Goal: Task Accomplishment & Management: Complete application form

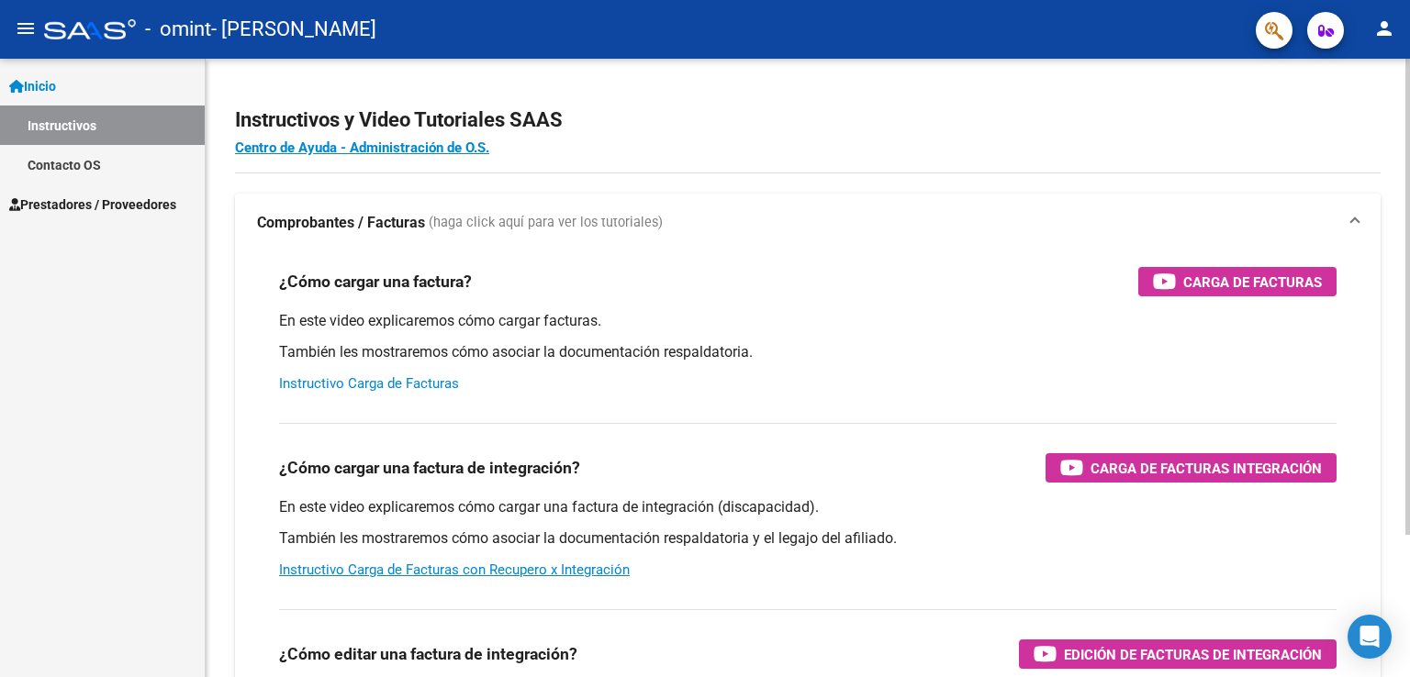
click at [418, 385] on link "Instructivo Carga de Facturas" at bounding box center [369, 383] width 180 height 17
click at [163, 199] on span "Prestadores / Proveedores" at bounding box center [92, 205] width 167 height 20
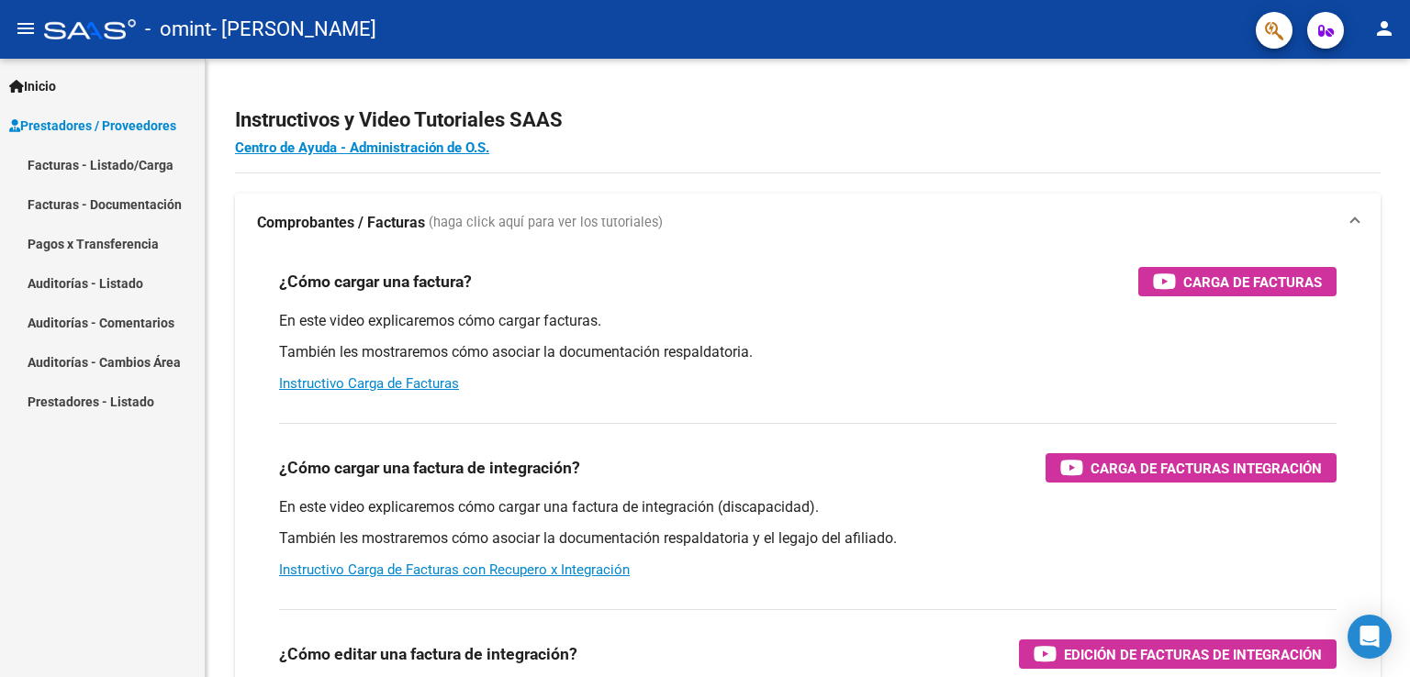
click at [134, 119] on span "Prestadores / Proveedores" at bounding box center [92, 126] width 167 height 20
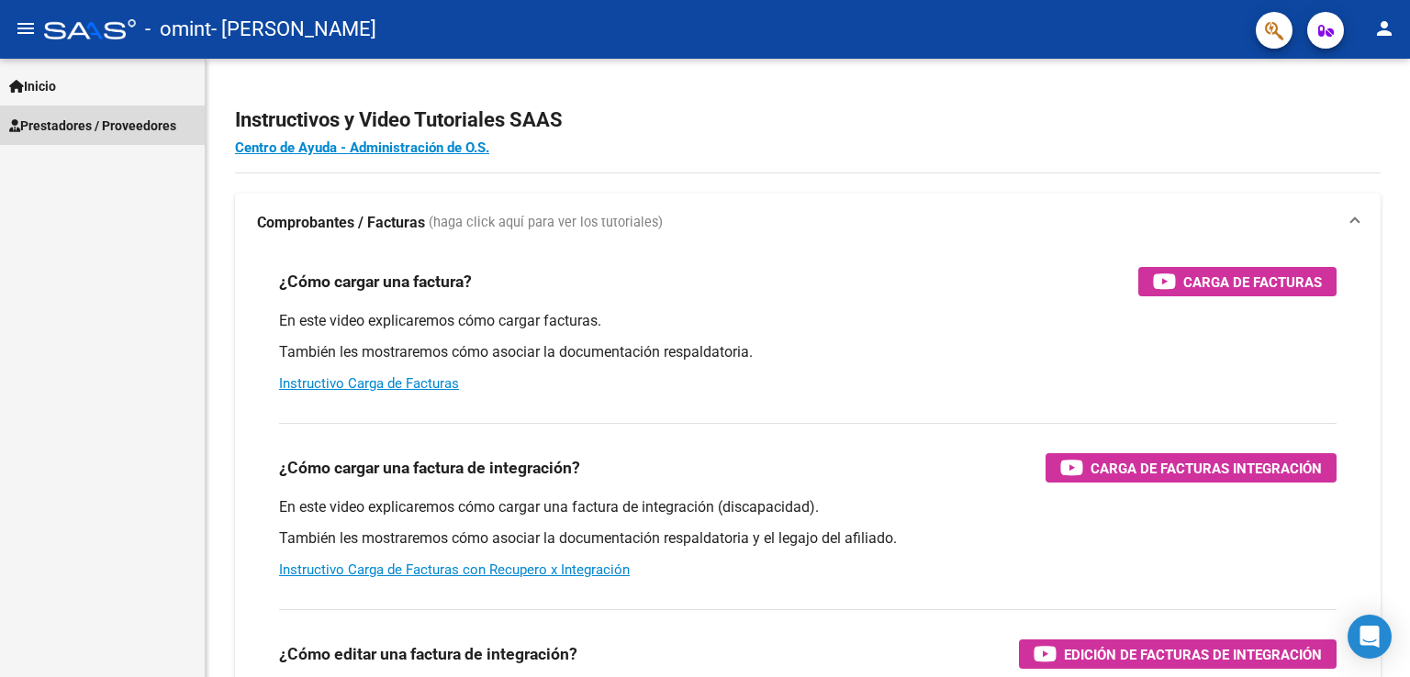
click at [134, 119] on span "Prestadores / Proveedores" at bounding box center [92, 126] width 167 height 20
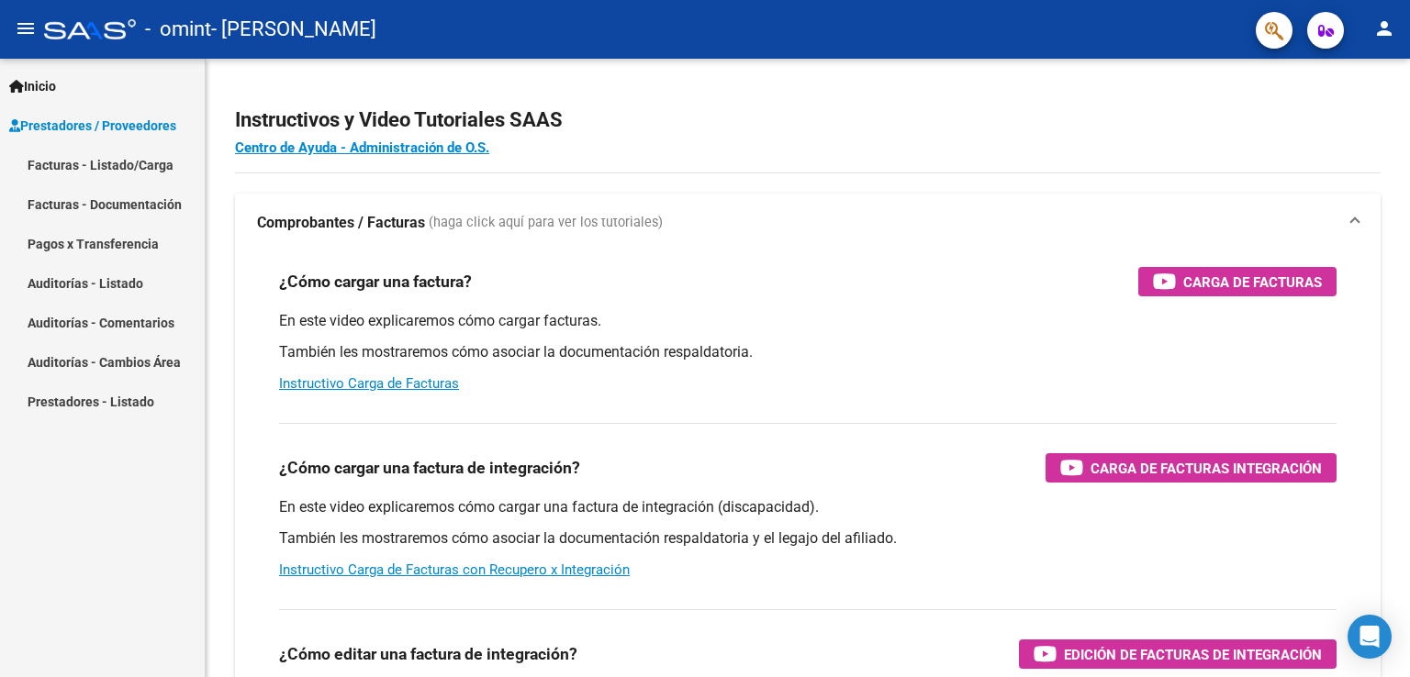
click at [156, 171] on link "Facturas - Listado/Carga" at bounding box center [102, 164] width 205 height 39
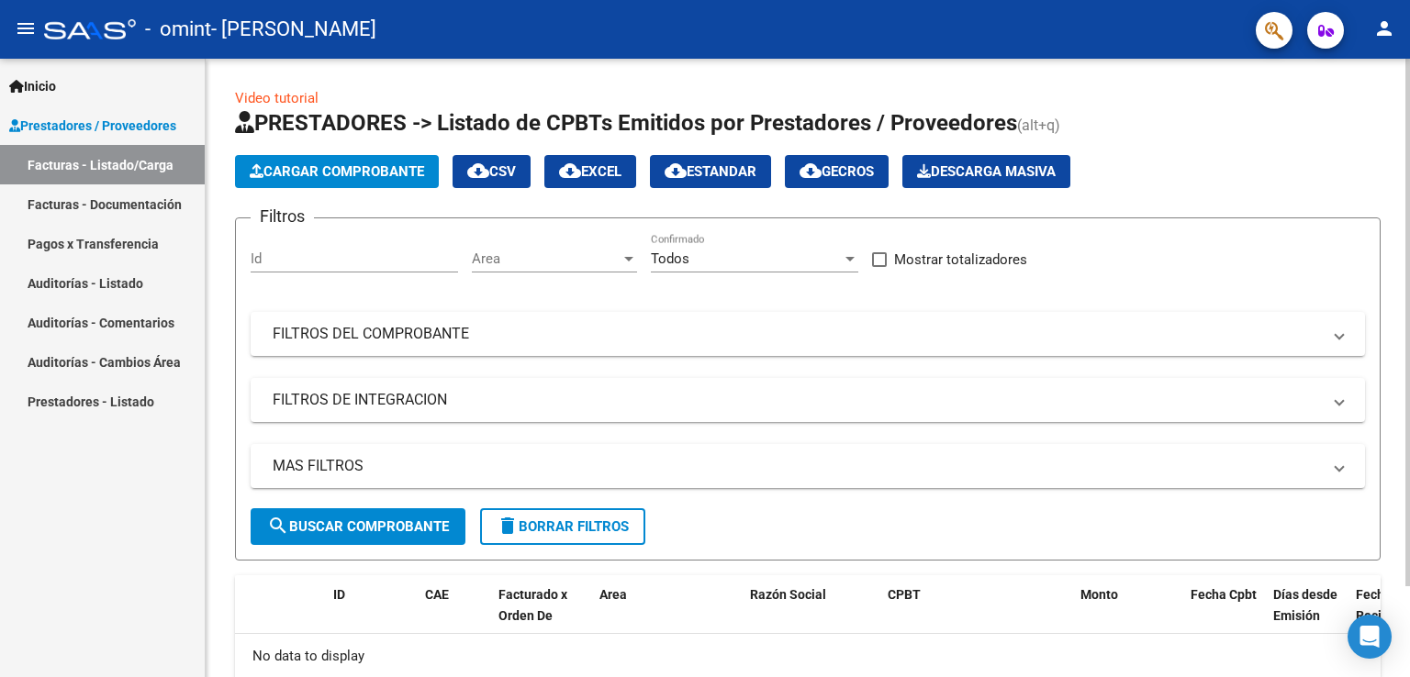
click at [275, 96] on link "Video tutorial" at bounding box center [277, 98] width 84 height 17
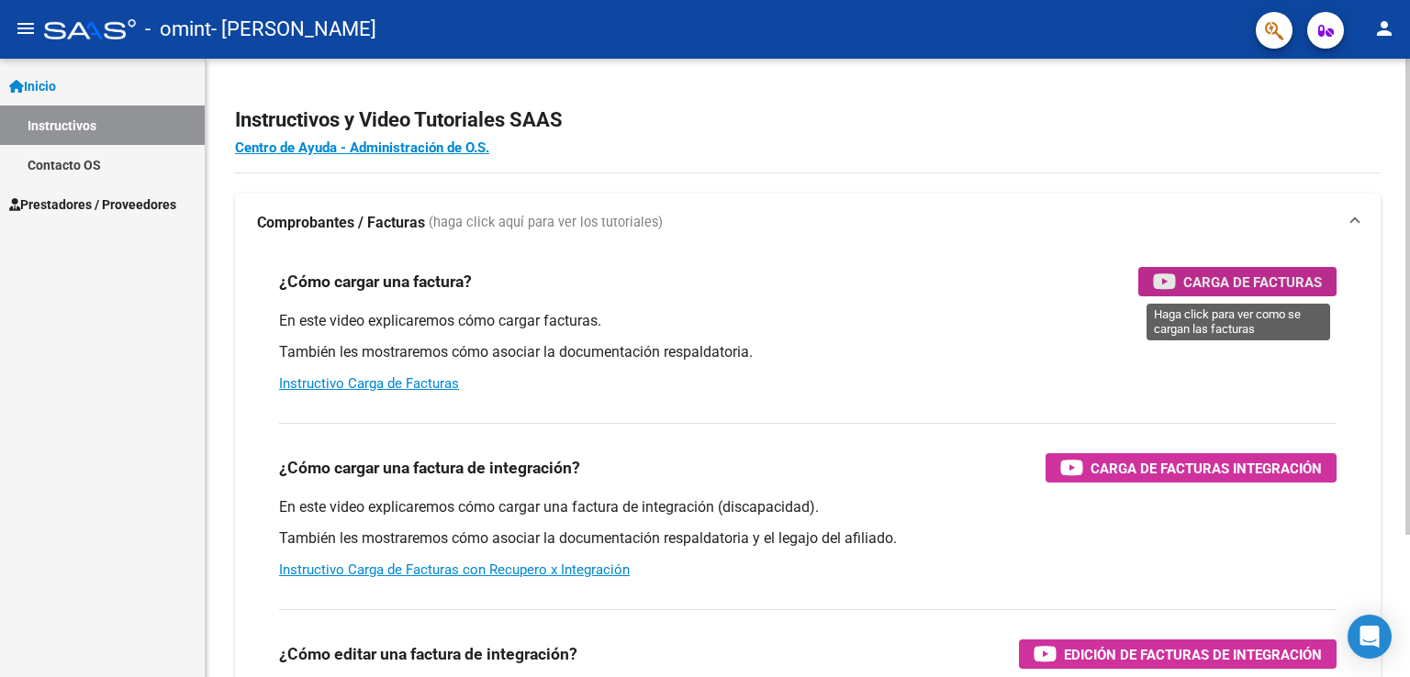
click at [1274, 276] on span "Carga de Facturas" at bounding box center [1252, 282] width 139 height 23
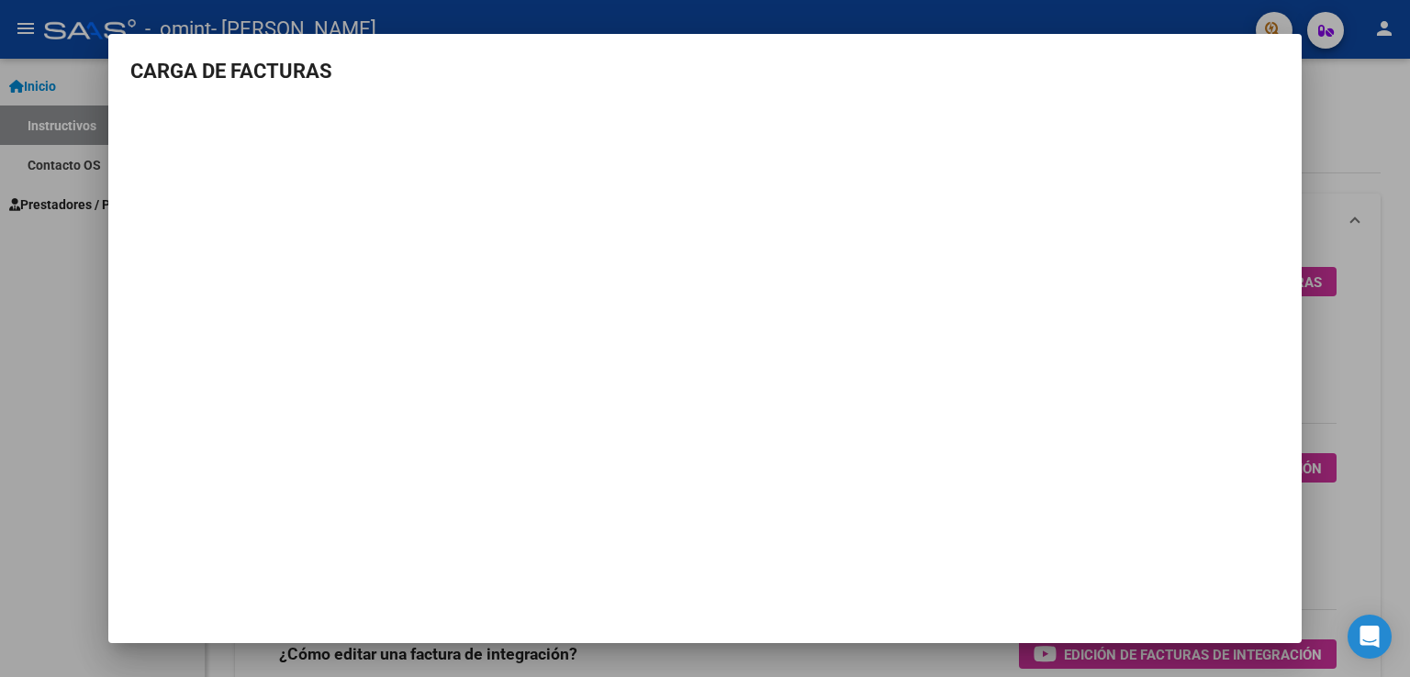
click at [1319, 77] on div at bounding box center [705, 338] width 1410 height 677
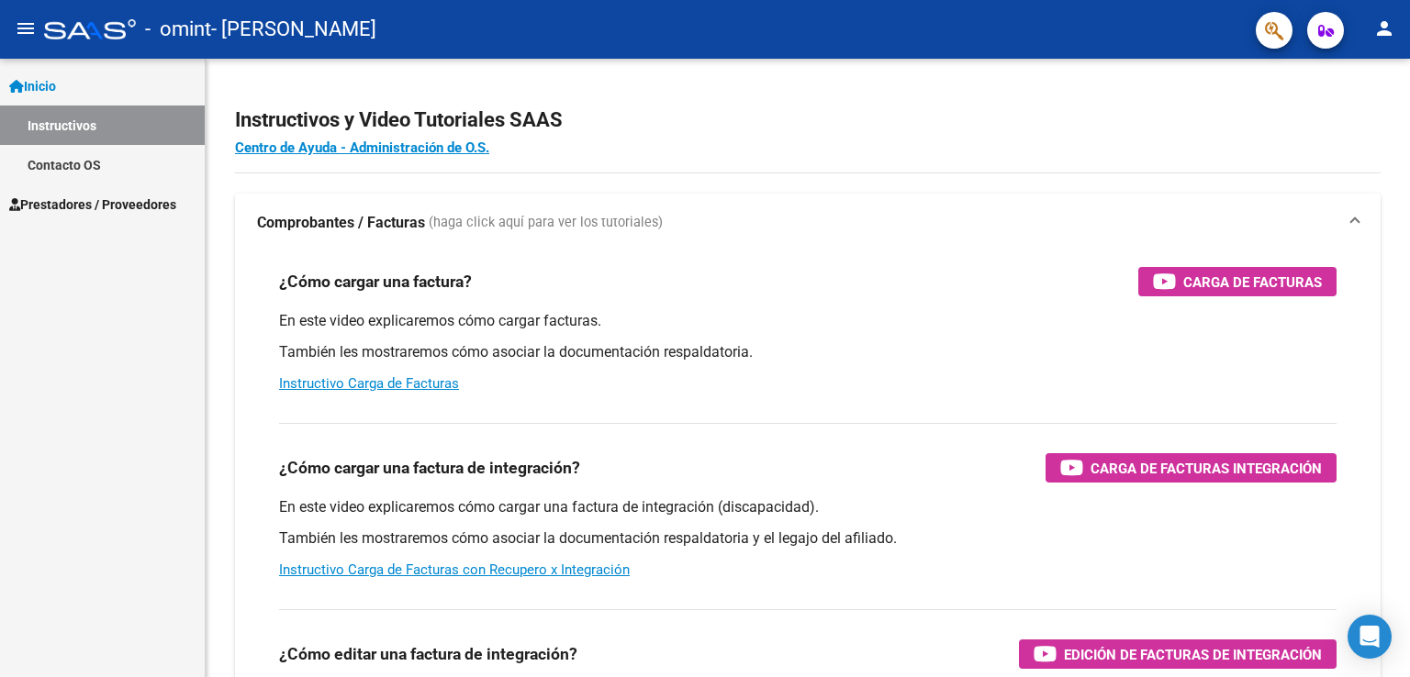
click at [47, 193] on link "Prestadores / Proveedores" at bounding box center [102, 203] width 205 height 39
click at [97, 207] on span "Prestadores / Proveedores" at bounding box center [92, 205] width 167 height 20
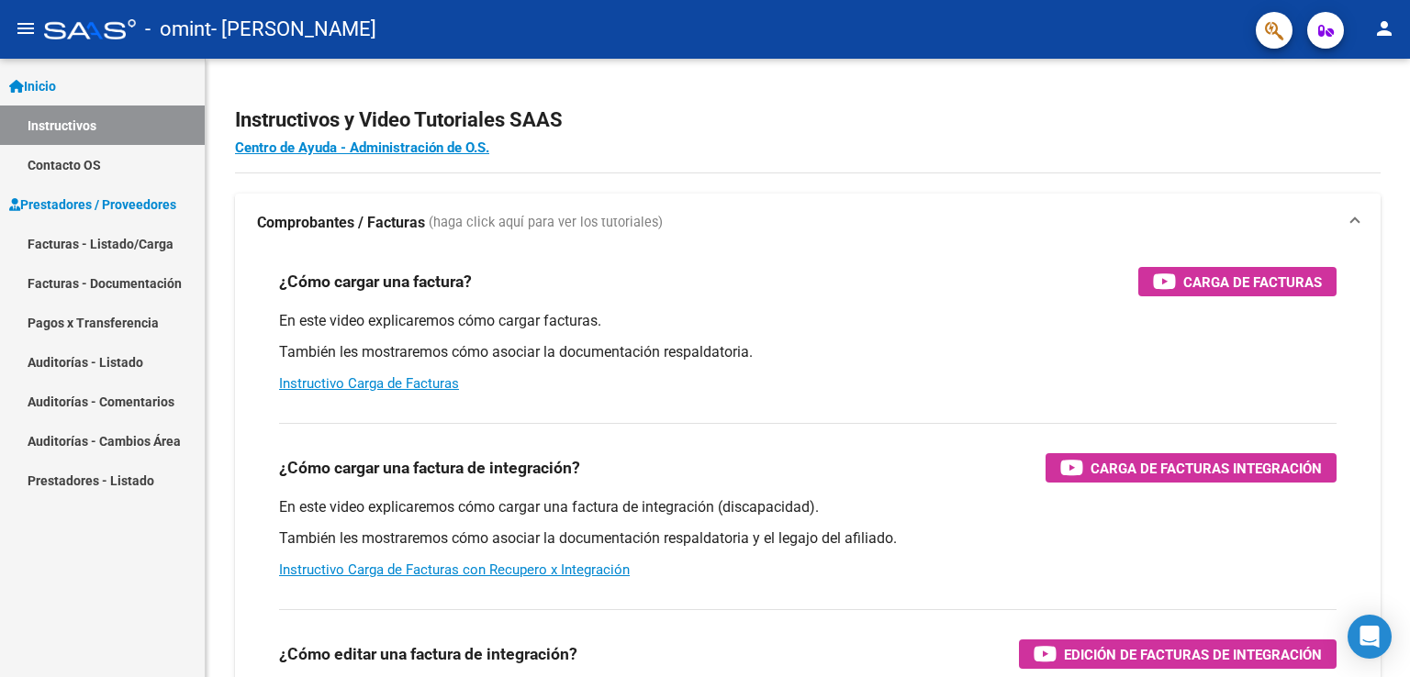
click at [114, 240] on link "Facturas - Listado/Carga" at bounding box center [102, 243] width 205 height 39
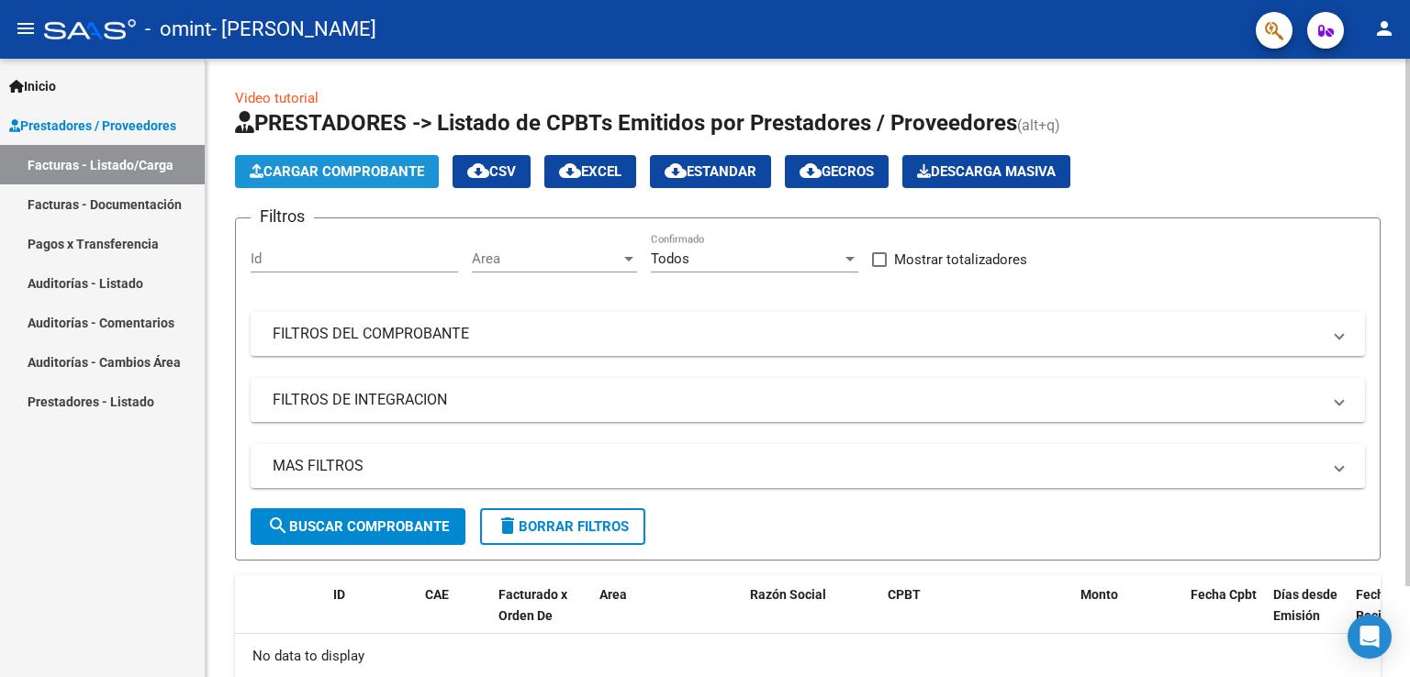
click at [360, 167] on span "Cargar Comprobante" at bounding box center [337, 171] width 174 height 17
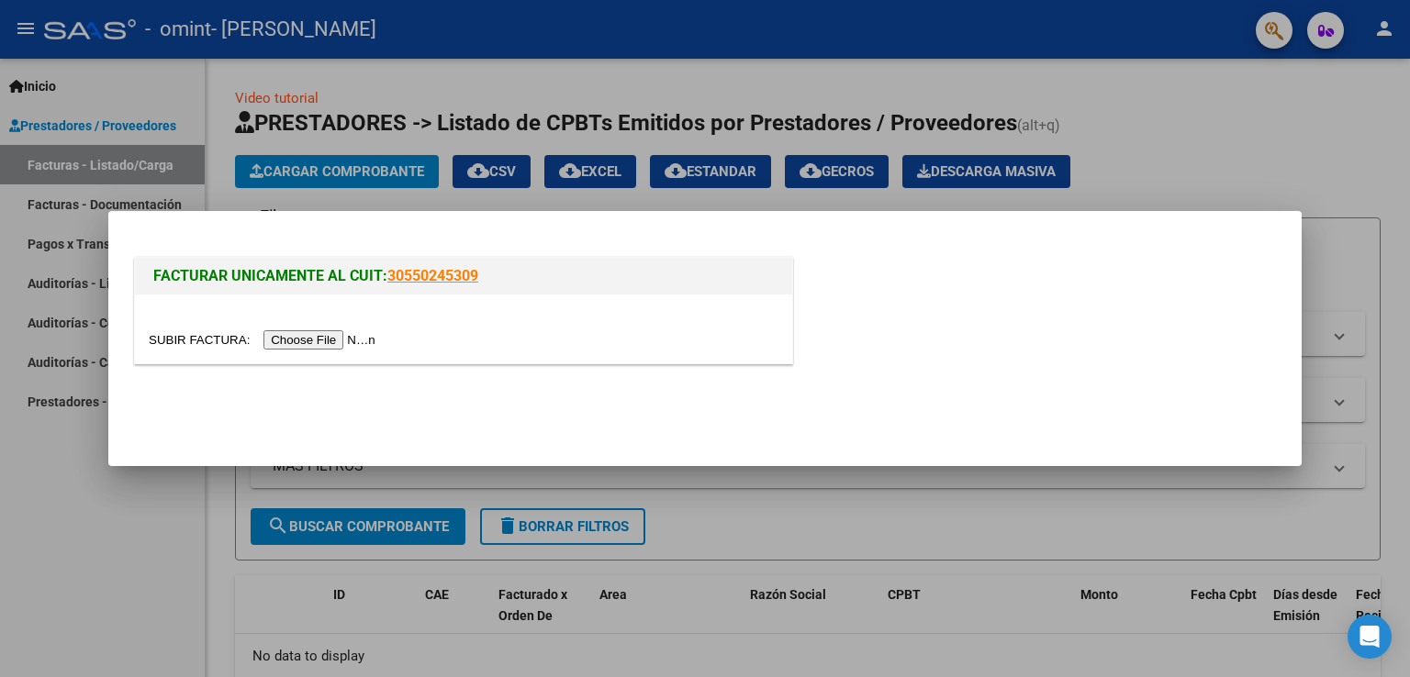
click at [317, 342] on input "file" at bounding box center [265, 339] width 232 height 19
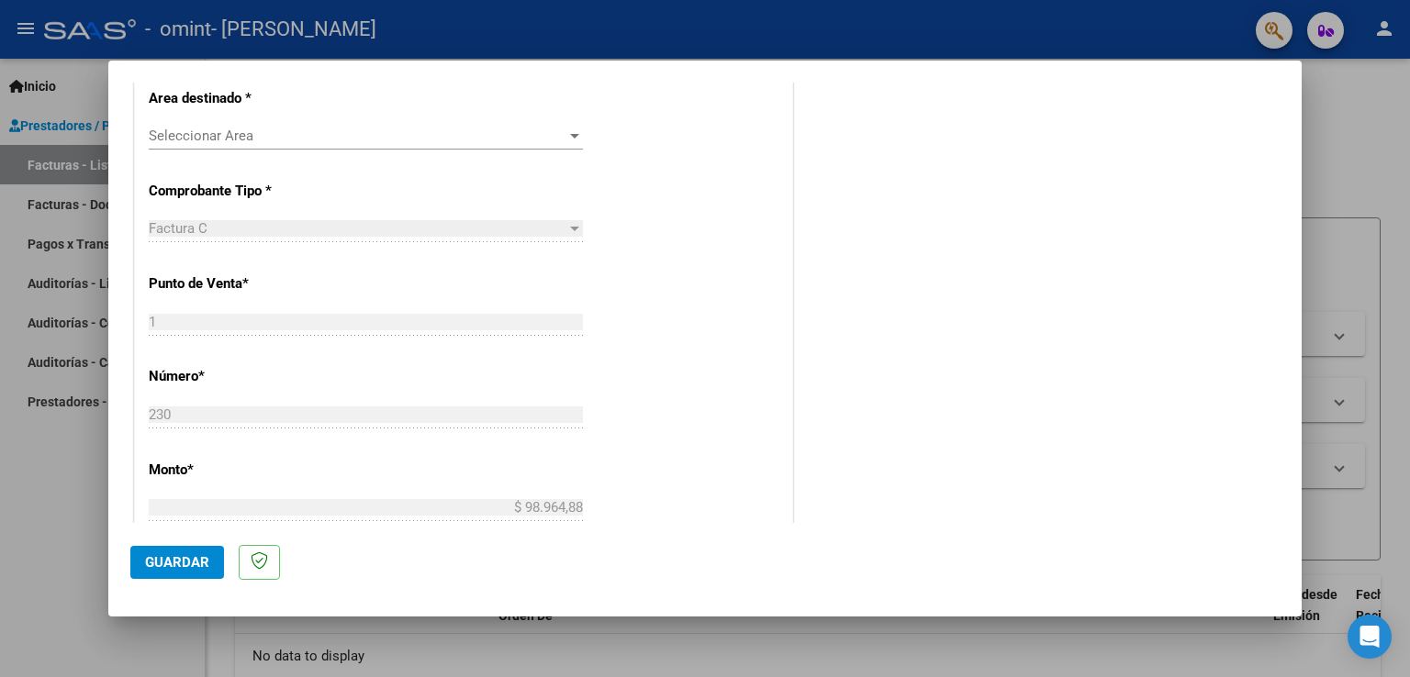
scroll to position [214, 0]
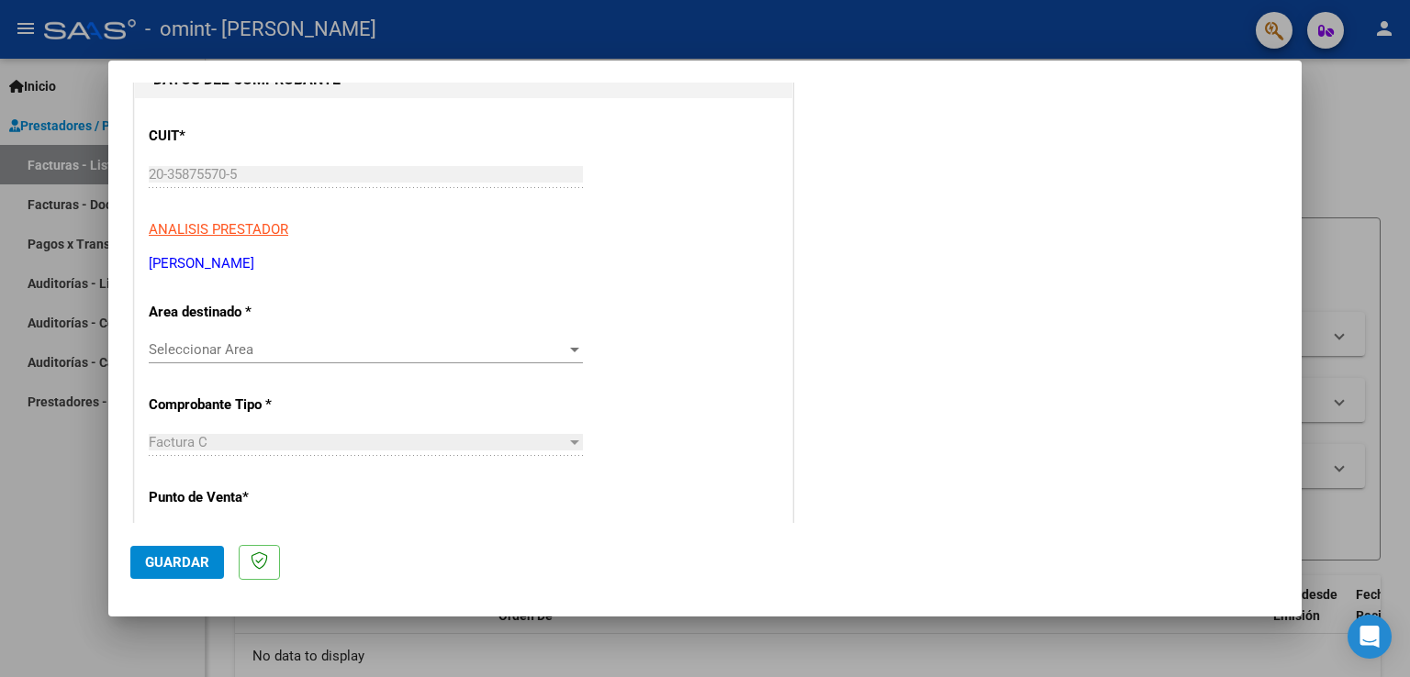
click at [566, 343] on div at bounding box center [574, 349] width 17 height 15
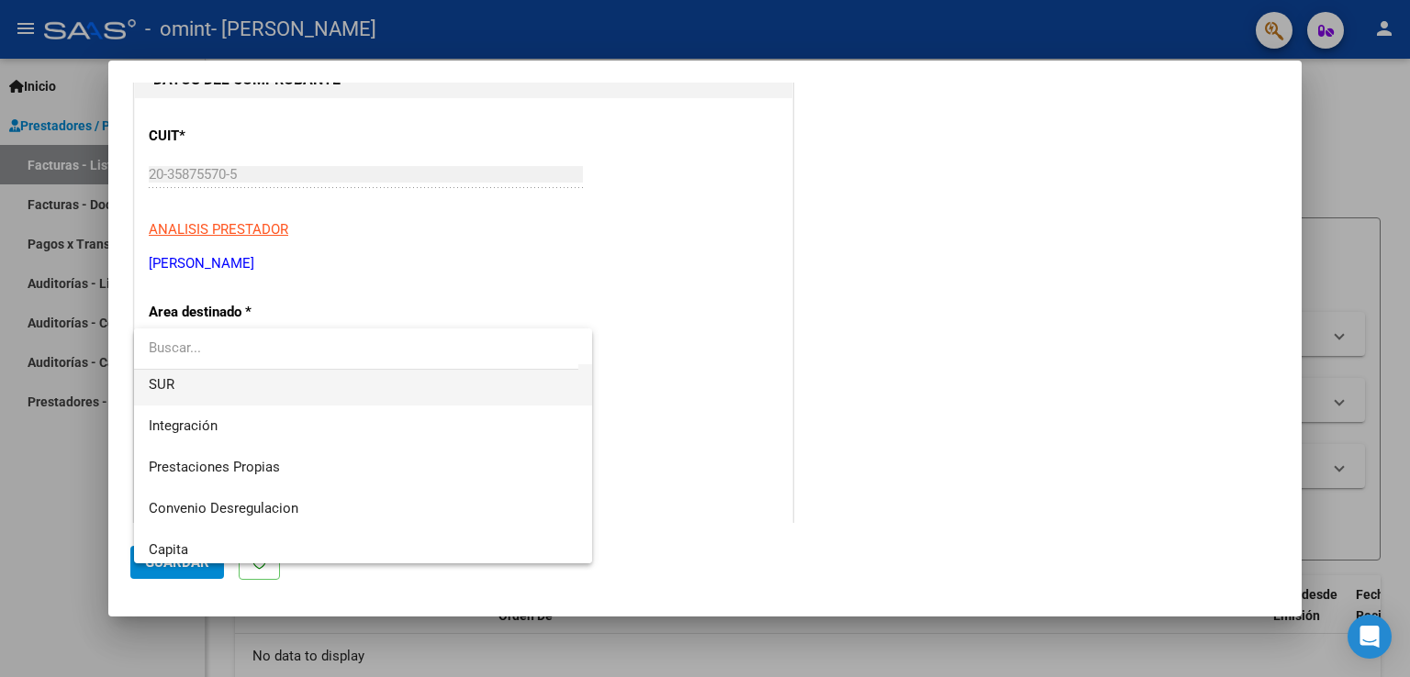
scroll to position [136, 0]
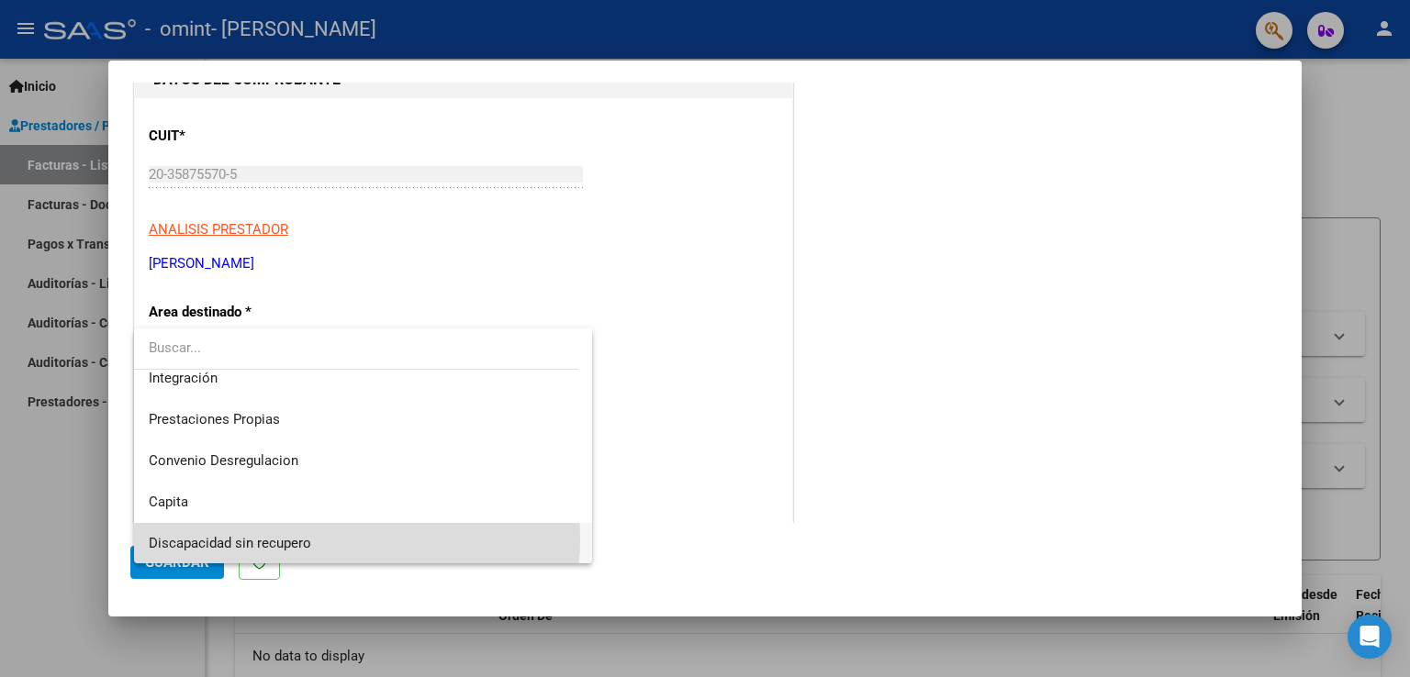
click at [318, 539] on span "Discapacidad sin recupero" at bounding box center [364, 543] width 430 height 41
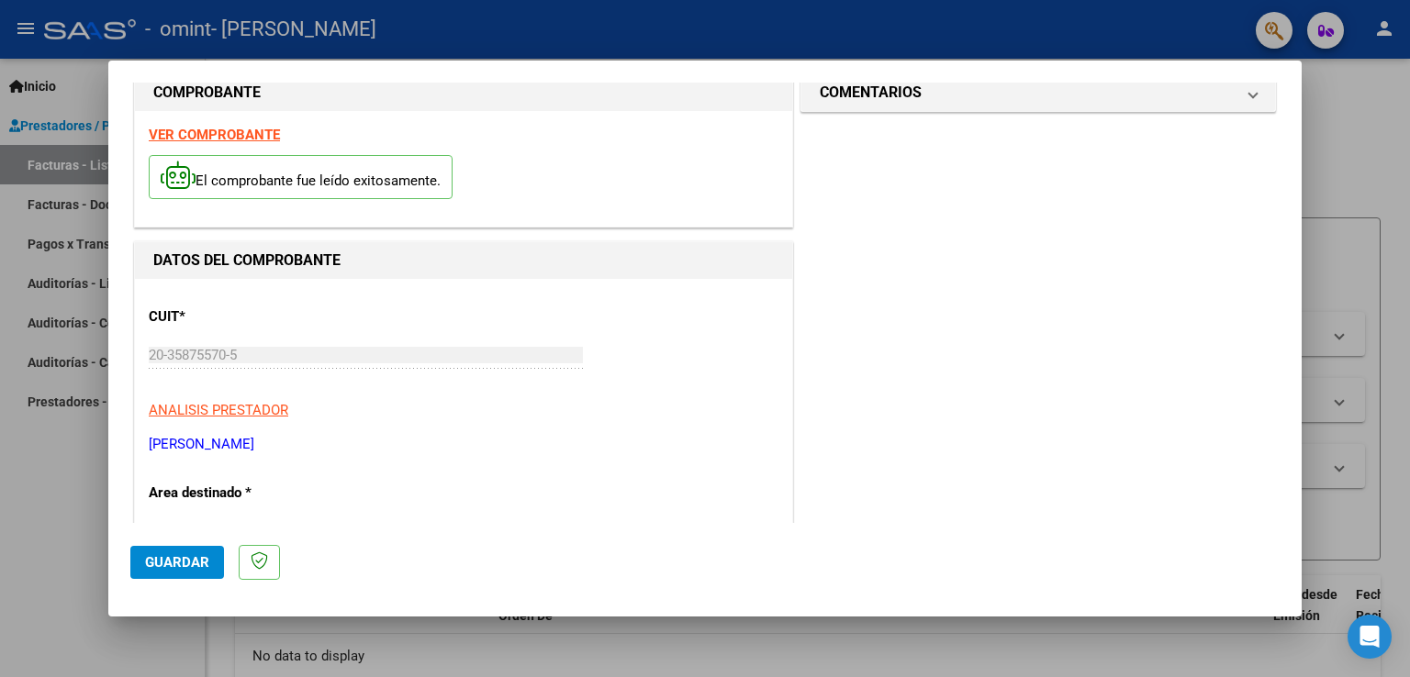
scroll to position [0, 0]
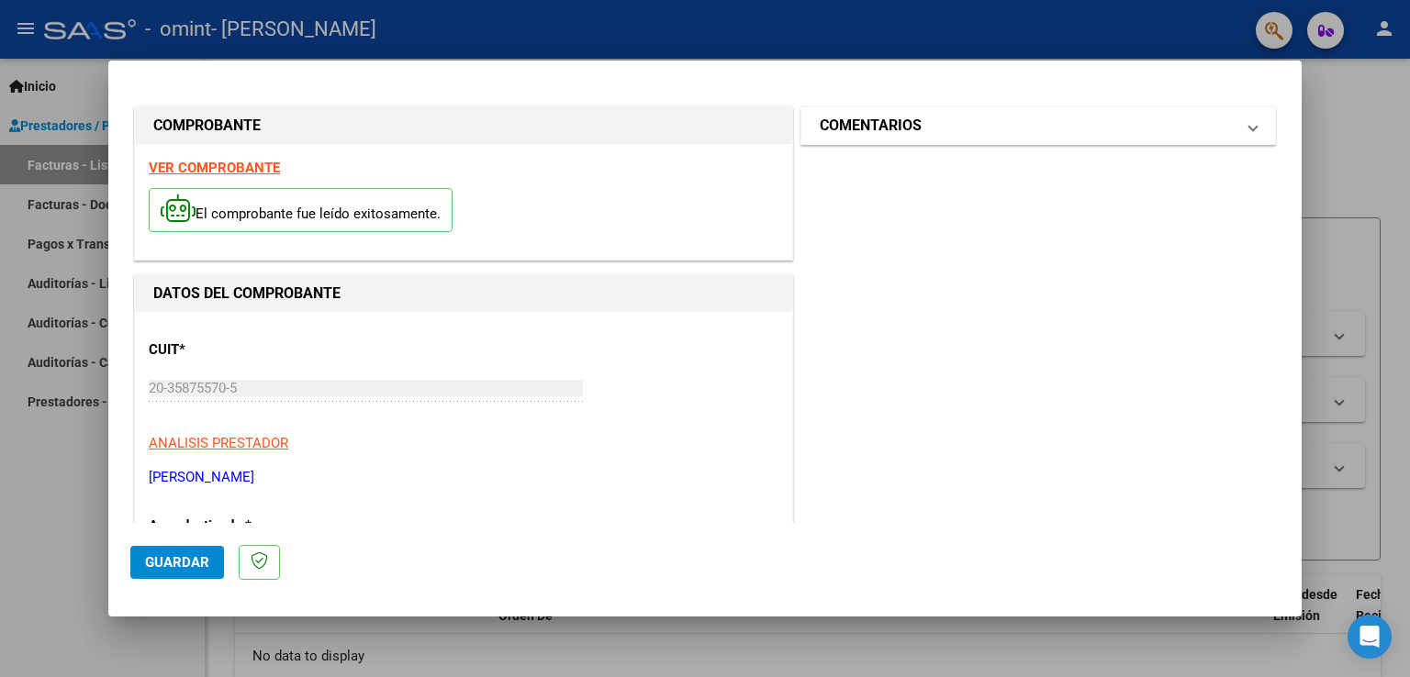
click at [1031, 128] on mat-panel-title "COMENTARIOS" at bounding box center [1027, 126] width 415 height 22
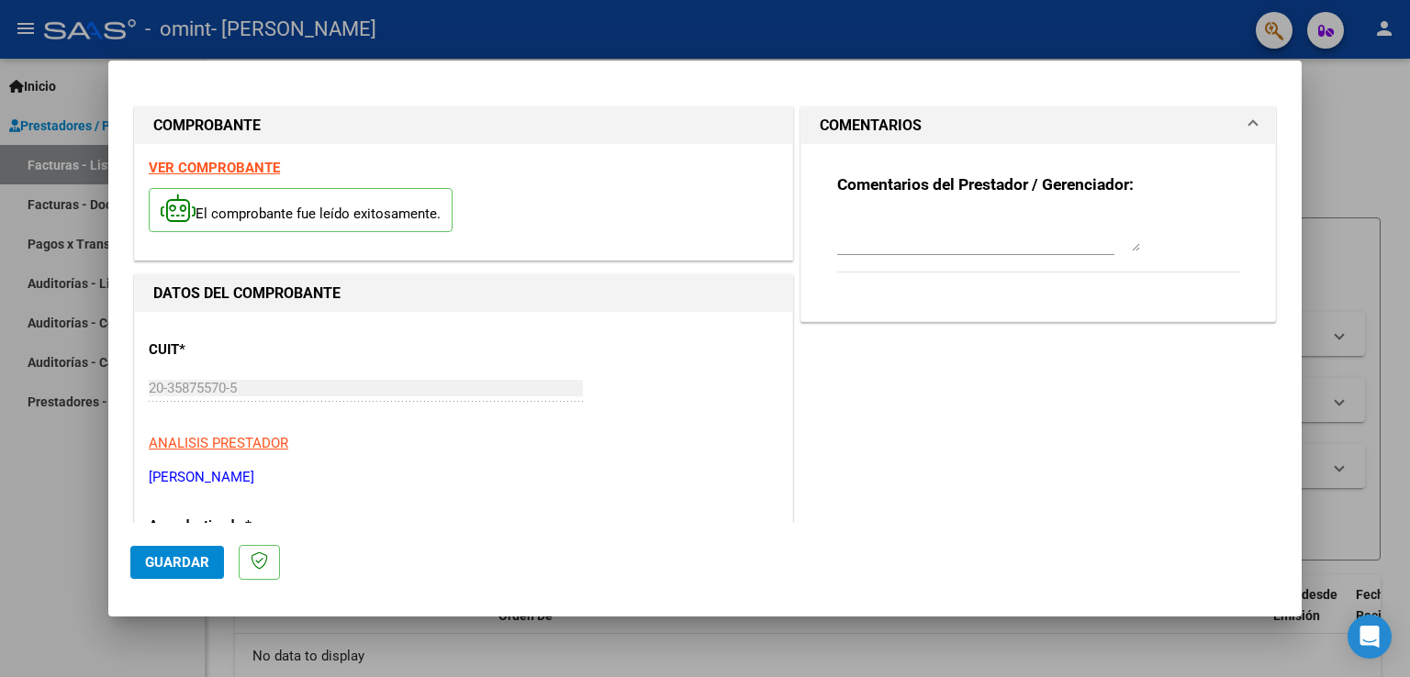
click at [902, 244] on textarea at bounding box center [988, 233] width 303 height 37
click at [1025, 229] on textarea at bounding box center [988, 233] width 303 height 37
click at [988, 171] on div "Comentarios del Prestador / Gerenciador:" at bounding box center [1038, 225] width 430 height 162
click at [1333, 114] on div at bounding box center [705, 338] width 1410 height 677
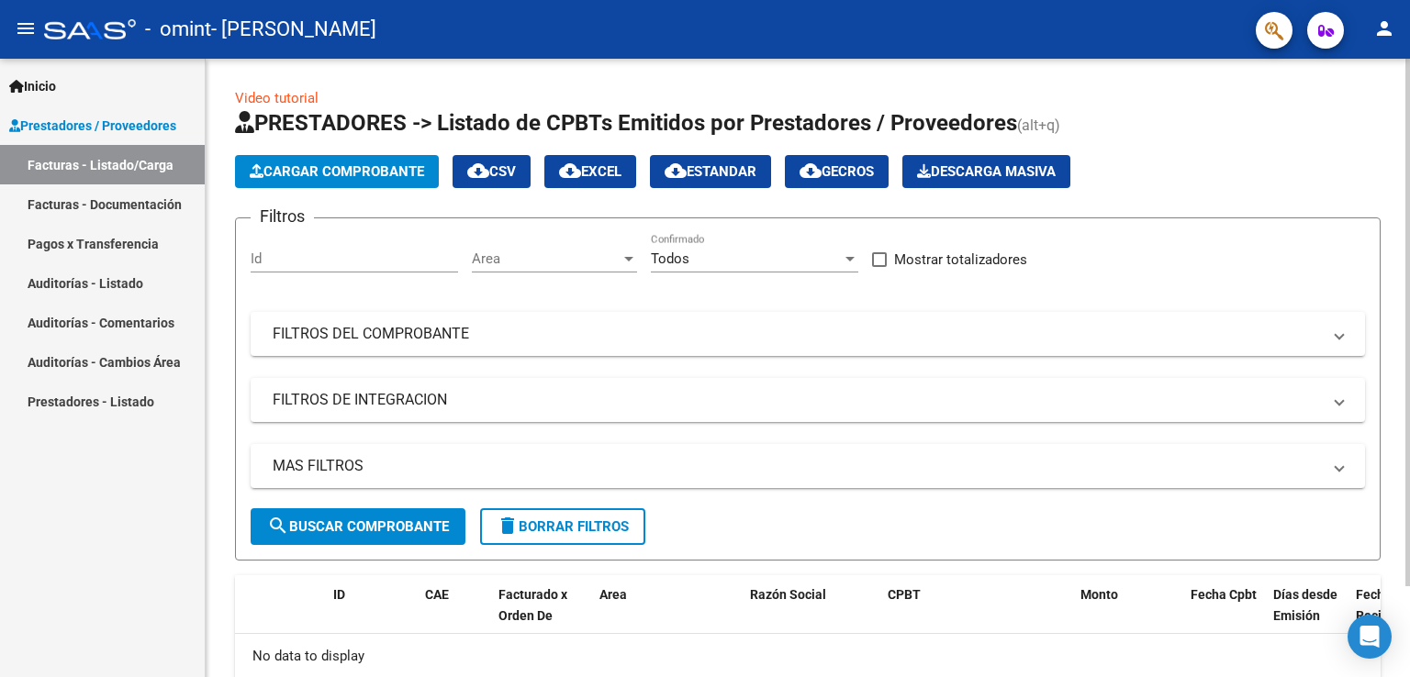
click at [343, 178] on span "Cargar Comprobante" at bounding box center [337, 171] width 174 height 17
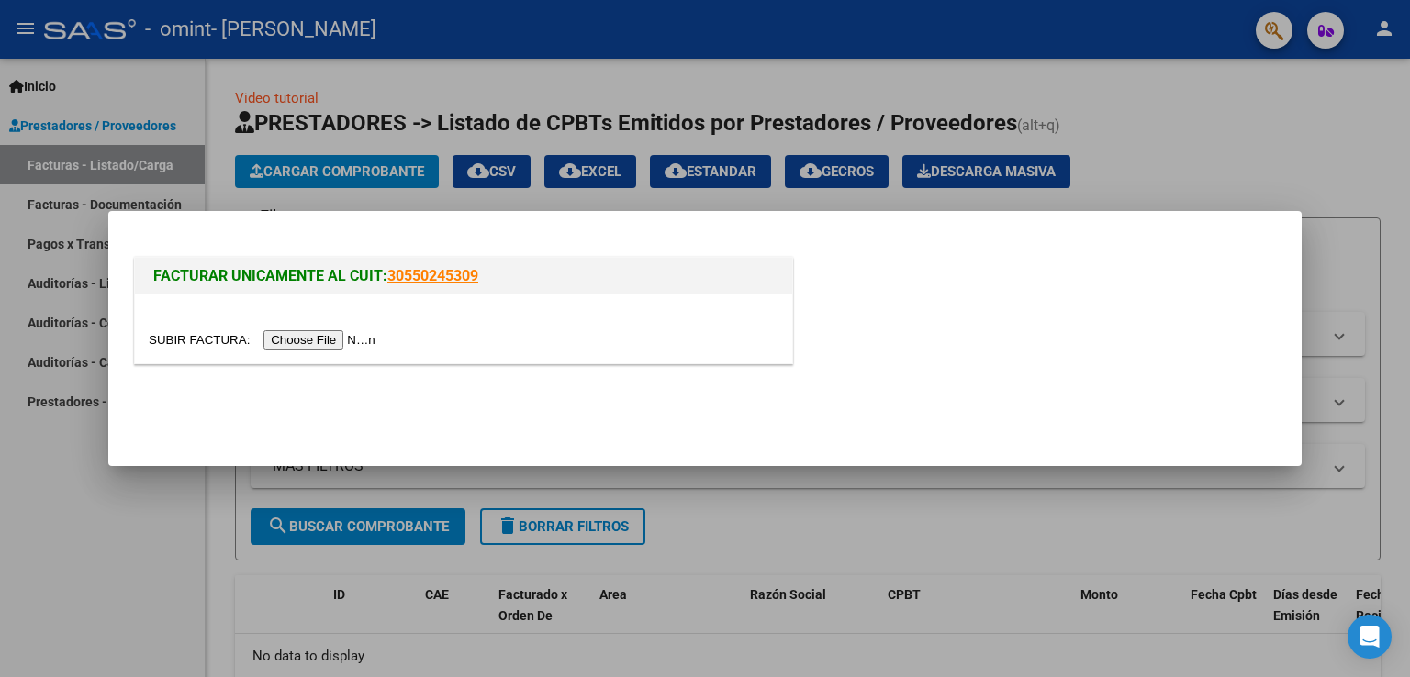
click at [352, 336] on input "file" at bounding box center [265, 339] width 232 height 19
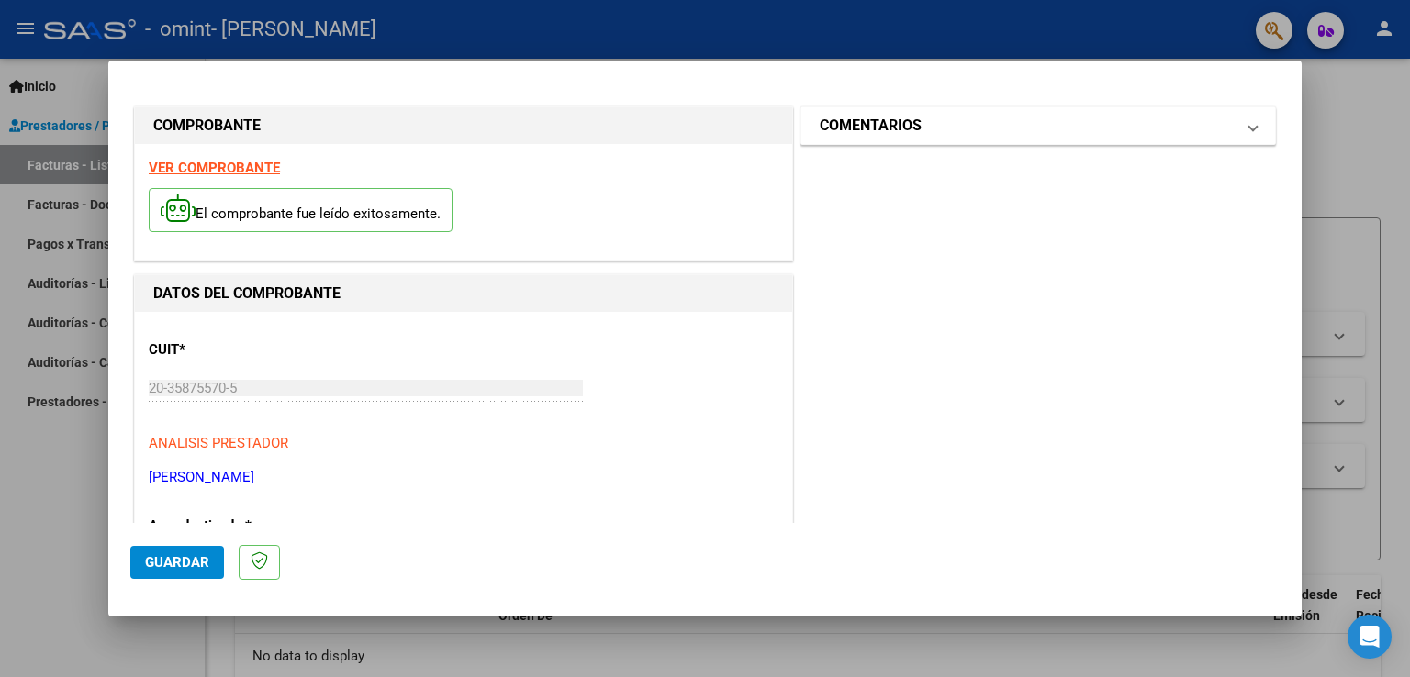
click at [910, 116] on h1 "COMENTARIOS" at bounding box center [871, 126] width 102 height 22
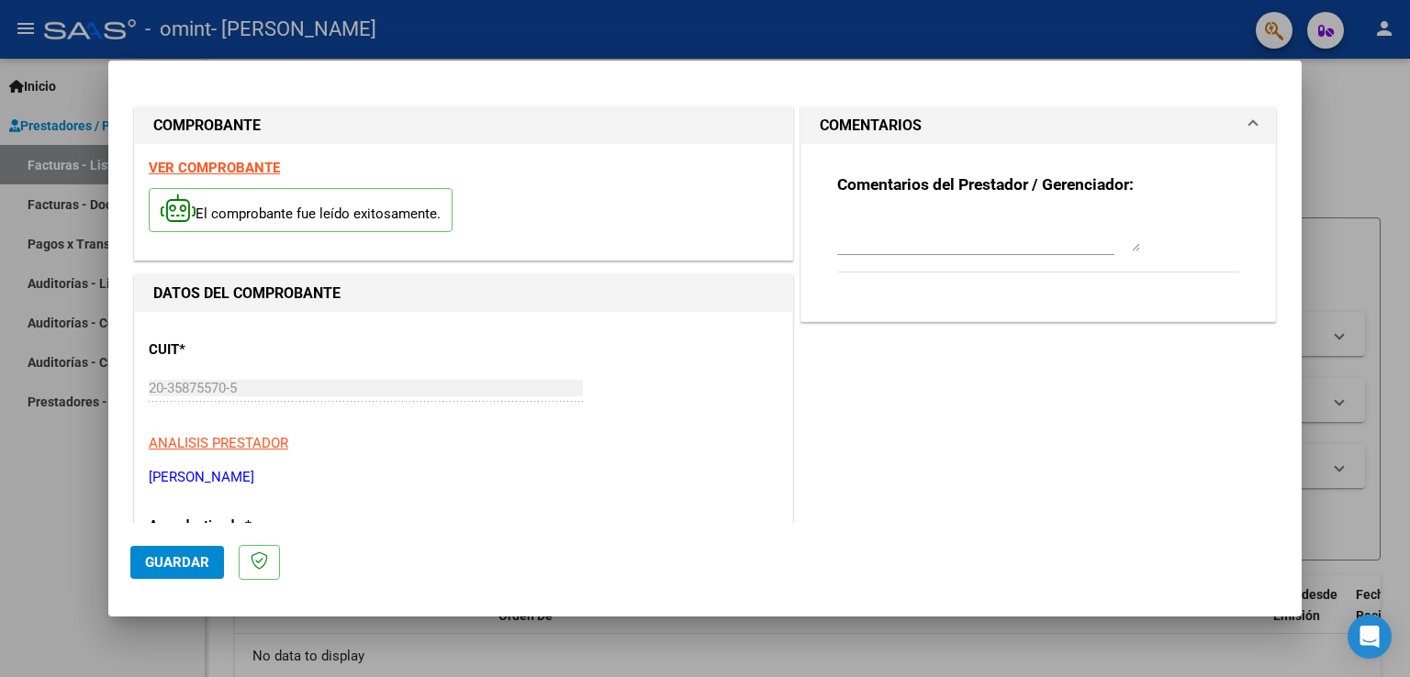
click at [902, 184] on strong "Comentarios del Prestador / Gerenciador:" at bounding box center [985, 184] width 296 height 18
click at [1031, 184] on strong "Comentarios del Prestador / Gerenciador:" at bounding box center [985, 184] width 296 height 18
click at [1062, 179] on strong "Comentarios del Prestador / Gerenciador:" at bounding box center [985, 184] width 296 height 18
click at [1126, 252] on div at bounding box center [988, 233] width 303 height 44
click at [1123, 244] on textarea at bounding box center [988, 233] width 303 height 37
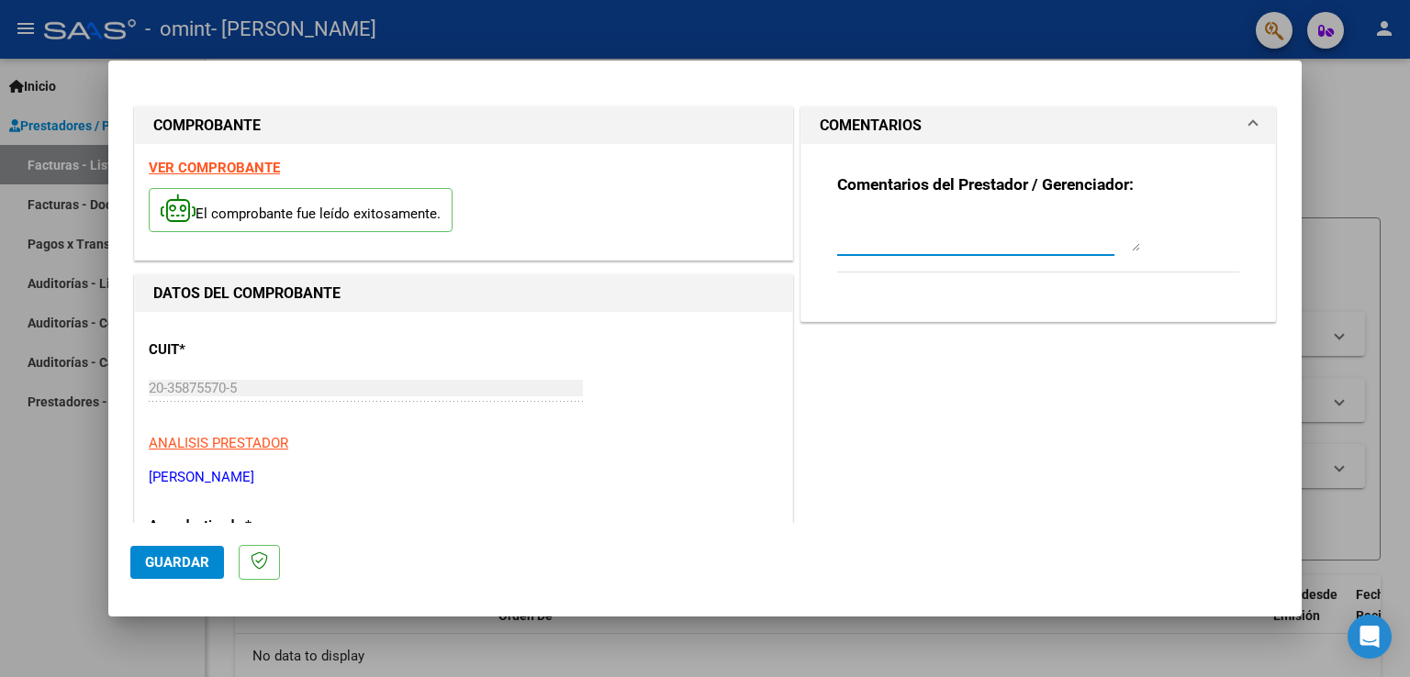
click at [988, 249] on textarea at bounding box center [988, 233] width 303 height 37
click at [988, 243] on textarea at bounding box center [988, 233] width 303 height 37
click at [1125, 246] on textarea at bounding box center [988, 233] width 303 height 37
click at [951, 241] on textarea at bounding box center [988, 233] width 303 height 37
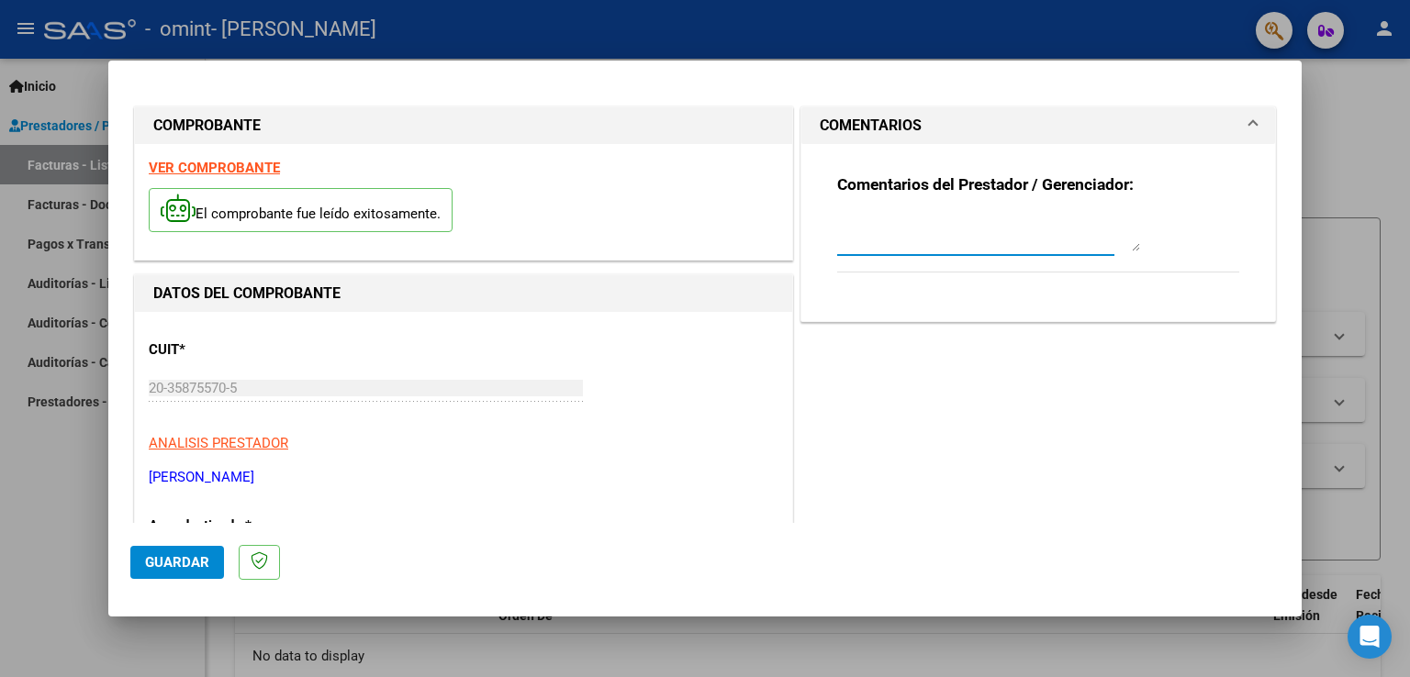
click at [951, 241] on textarea at bounding box center [988, 233] width 303 height 37
click at [14, 239] on div at bounding box center [705, 338] width 1410 height 677
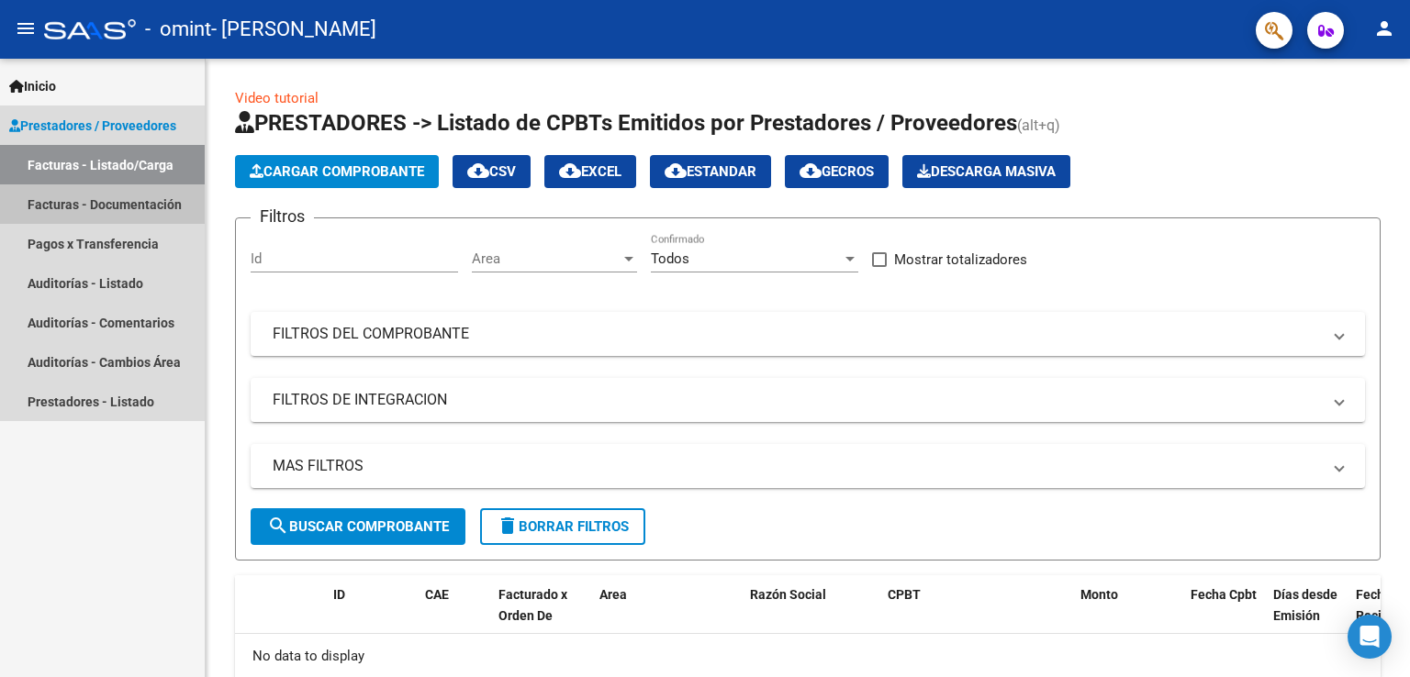
click at [58, 206] on link "Facturas - Documentación" at bounding box center [102, 203] width 205 height 39
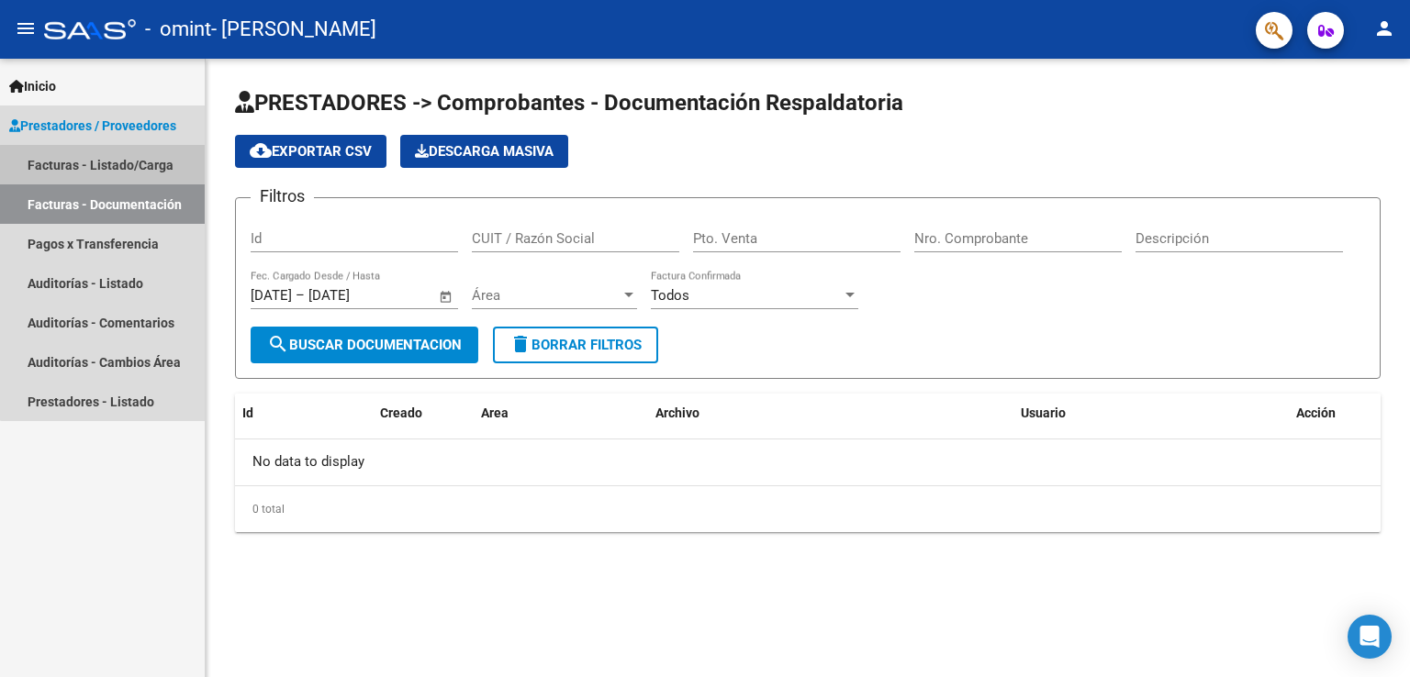
click at [125, 166] on link "Facturas - Listado/Carga" at bounding box center [102, 164] width 205 height 39
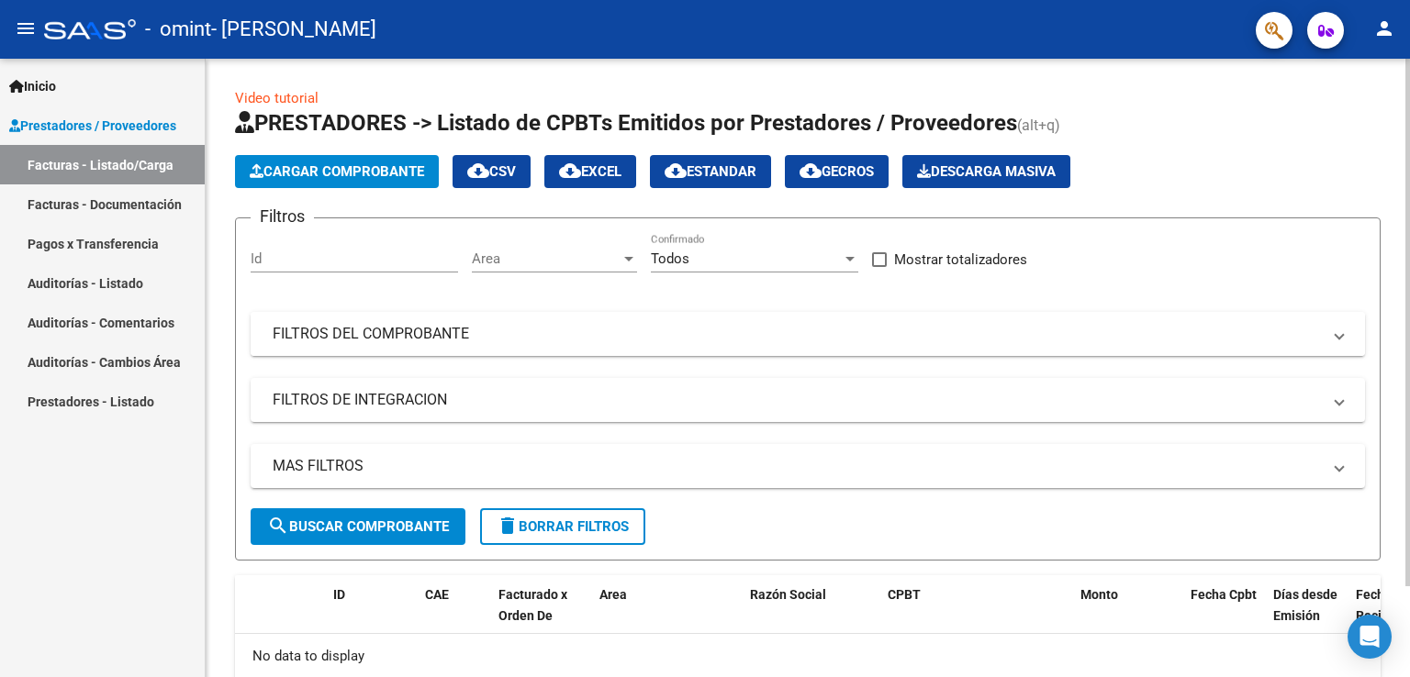
click at [681, 348] on mat-expansion-panel-header "FILTROS DEL COMPROBANTE" at bounding box center [808, 334] width 1114 height 44
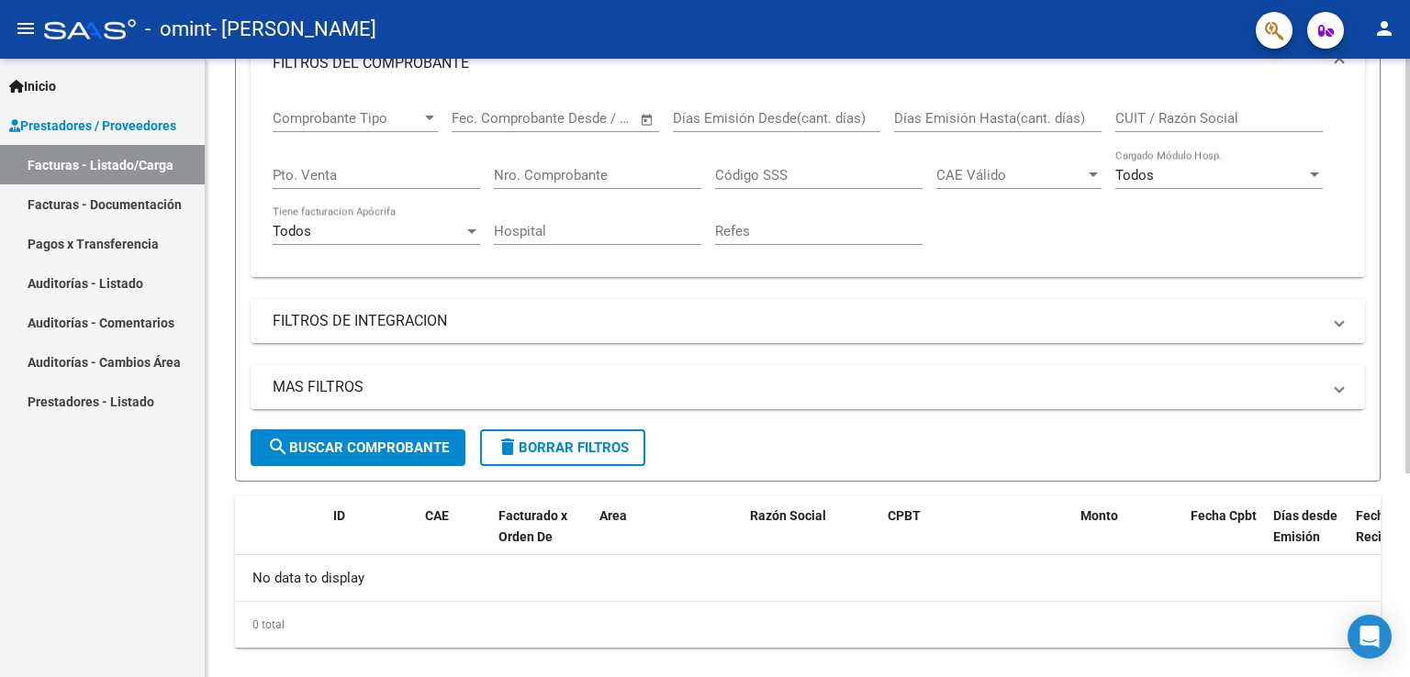
scroll to position [305, 0]
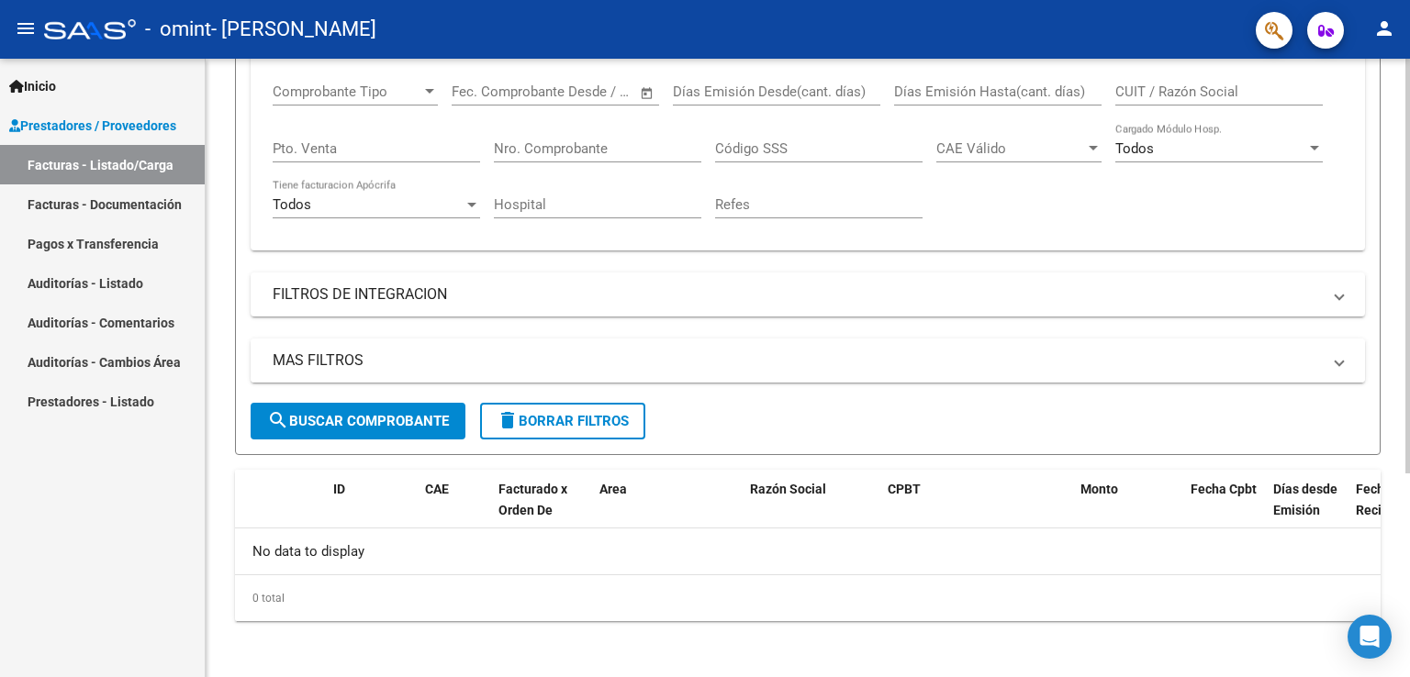
click at [673, 370] on mat-expansion-panel-header "MAS FILTROS" at bounding box center [808, 361] width 1114 height 44
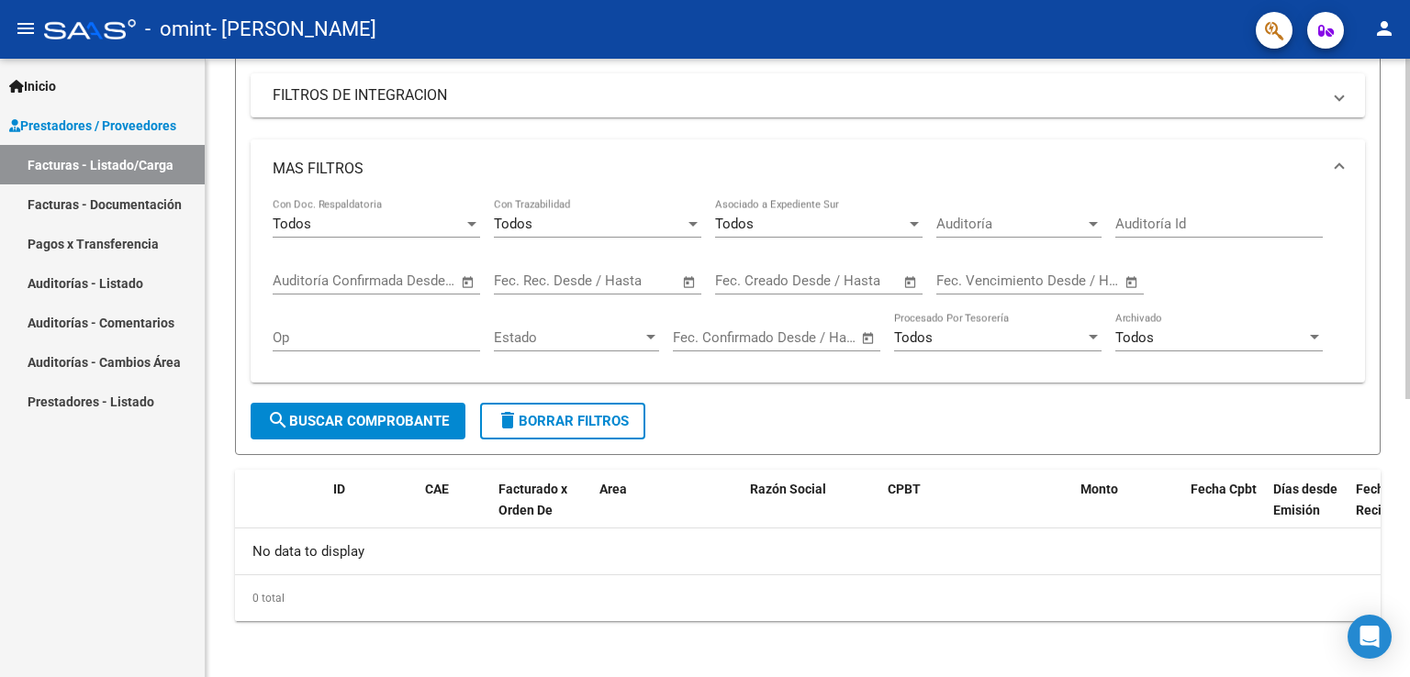
scroll to position [0, 0]
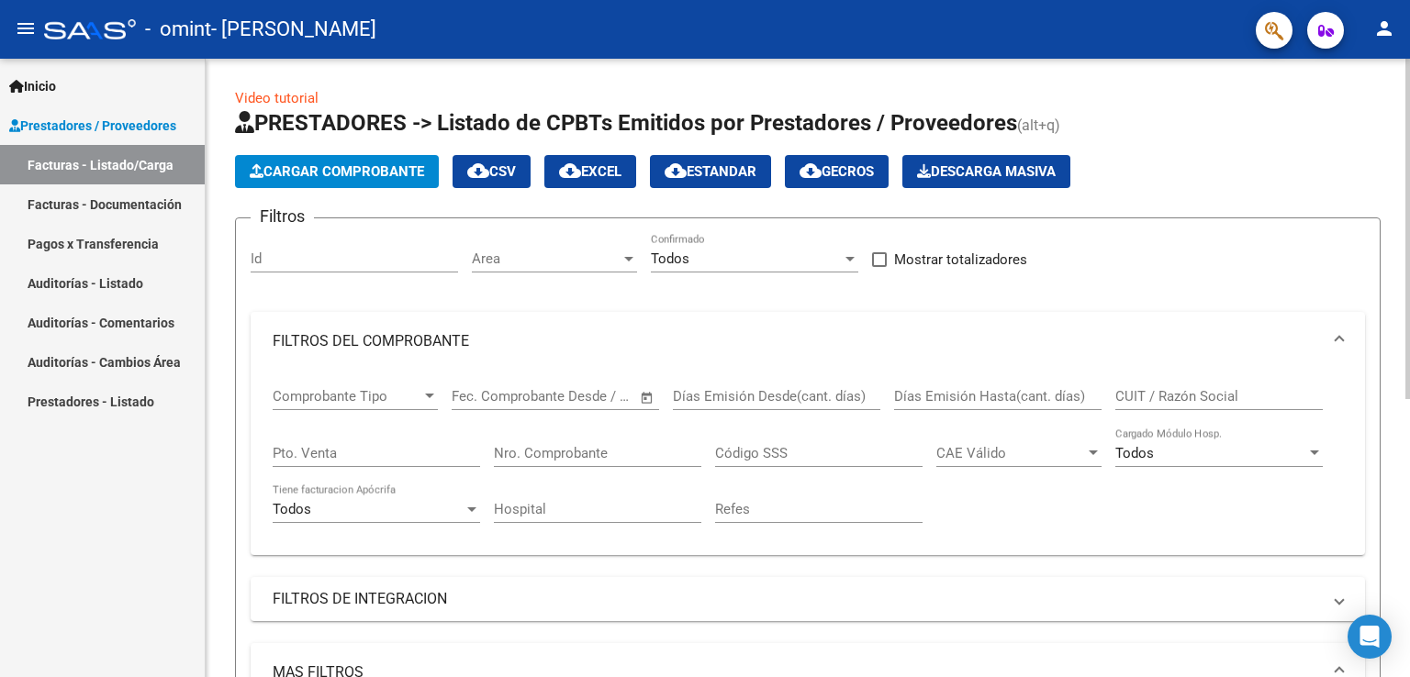
click at [407, 177] on span "Cargar Comprobante" at bounding box center [337, 171] width 174 height 17
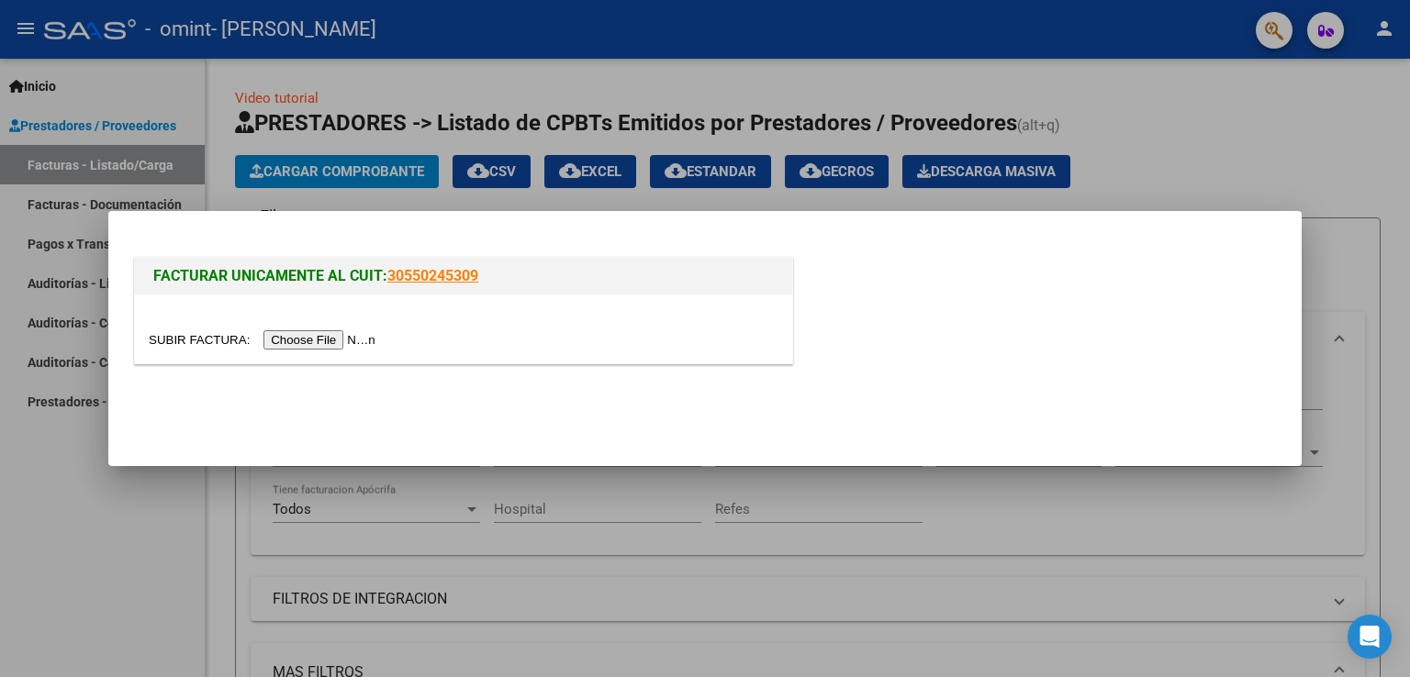
click at [381, 338] on input "file" at bounding box center [265, 339] width 232 height 19
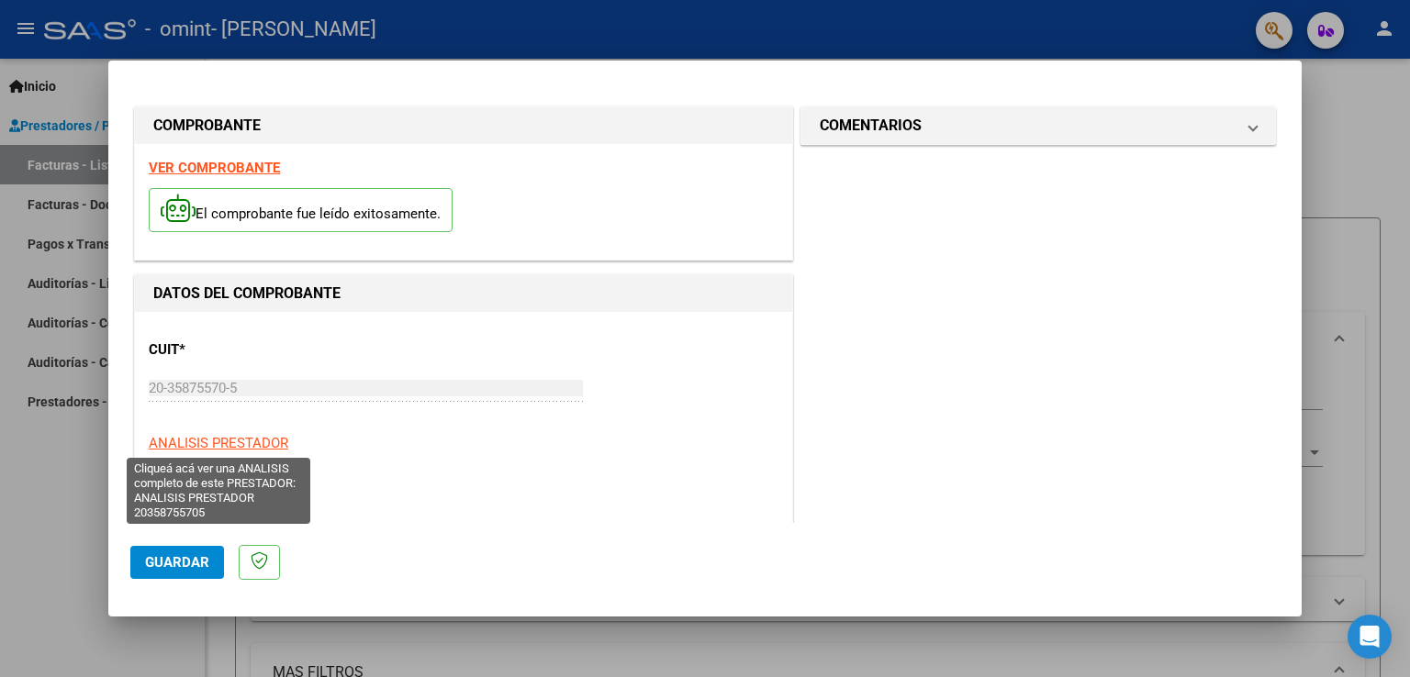
click at [261, 441] on span "ANALISIS PRESTADOR" at bounding box center [219, 443] width 140 height 17
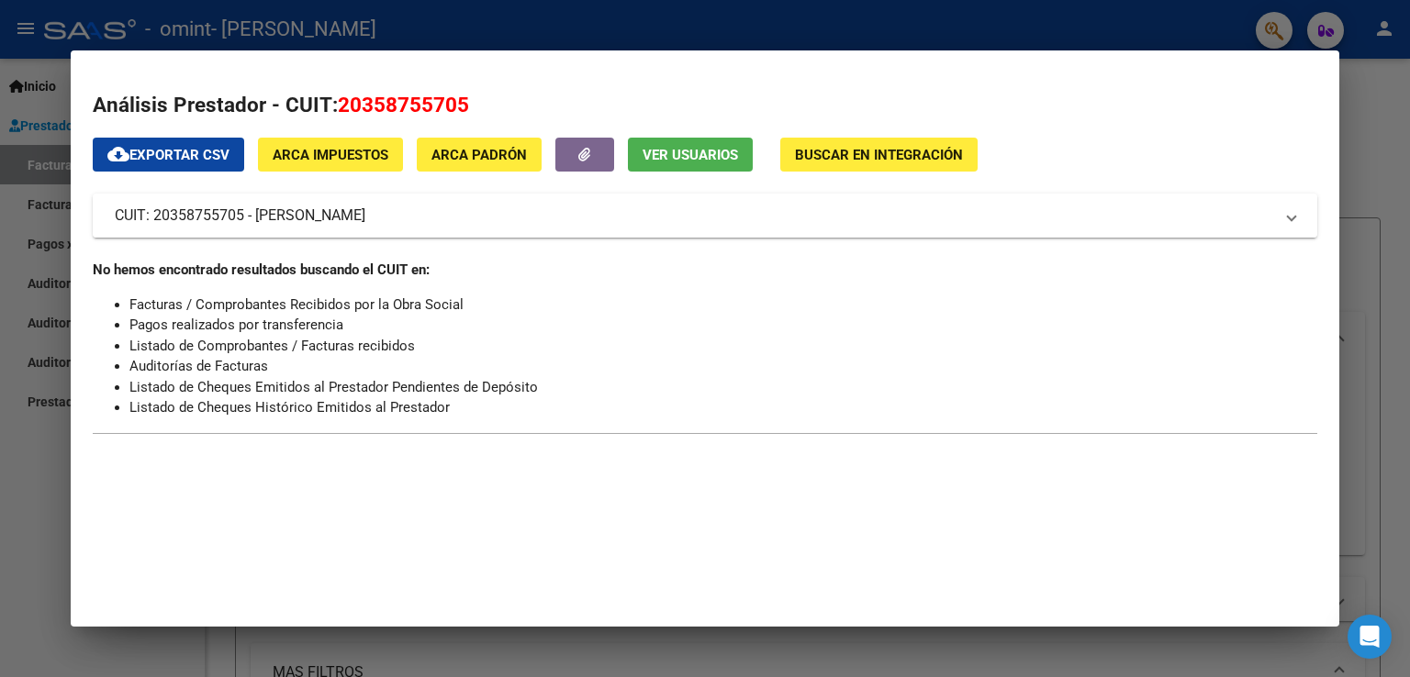
click at [286, 225] on mat-panel-title "CUIT: 20358755705 - [PERSON_NAME]" at bounding box center [694, 216] width 1158 height 22
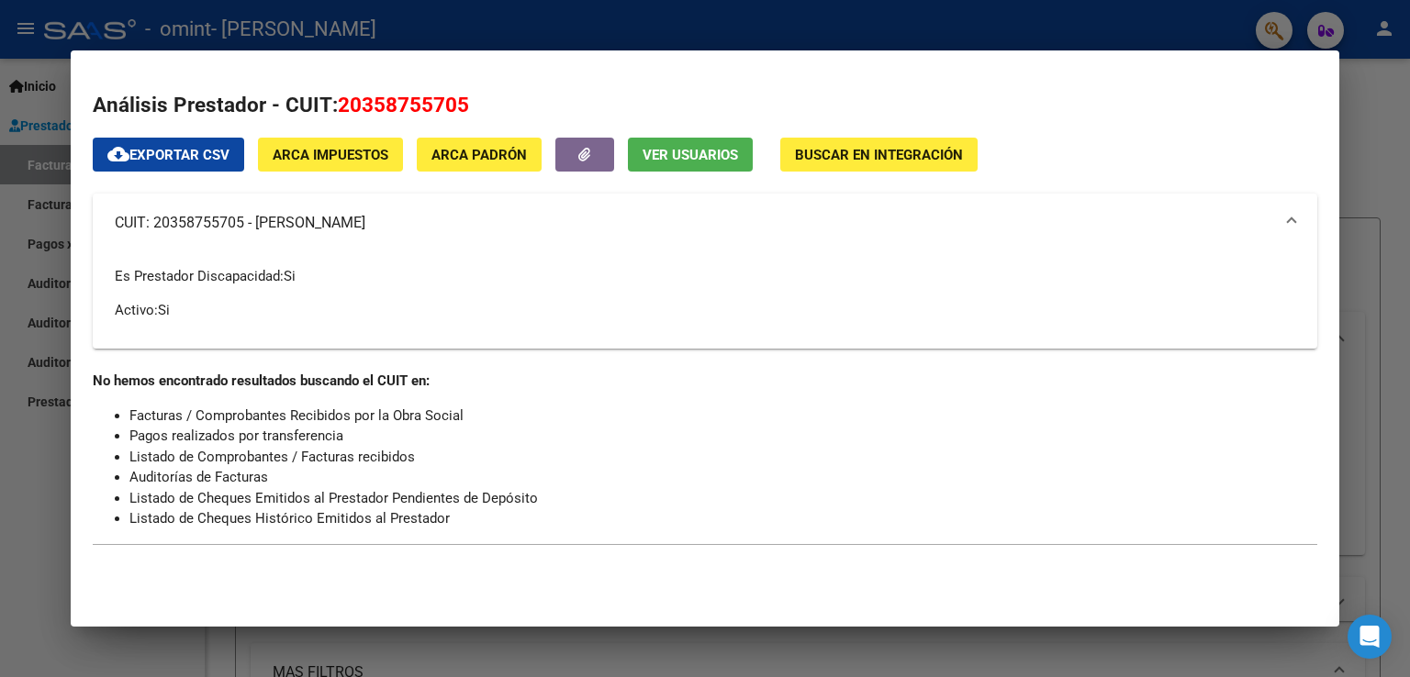
click at [18, 452] on div at bounding box center [705, 338] width 1410 height 677
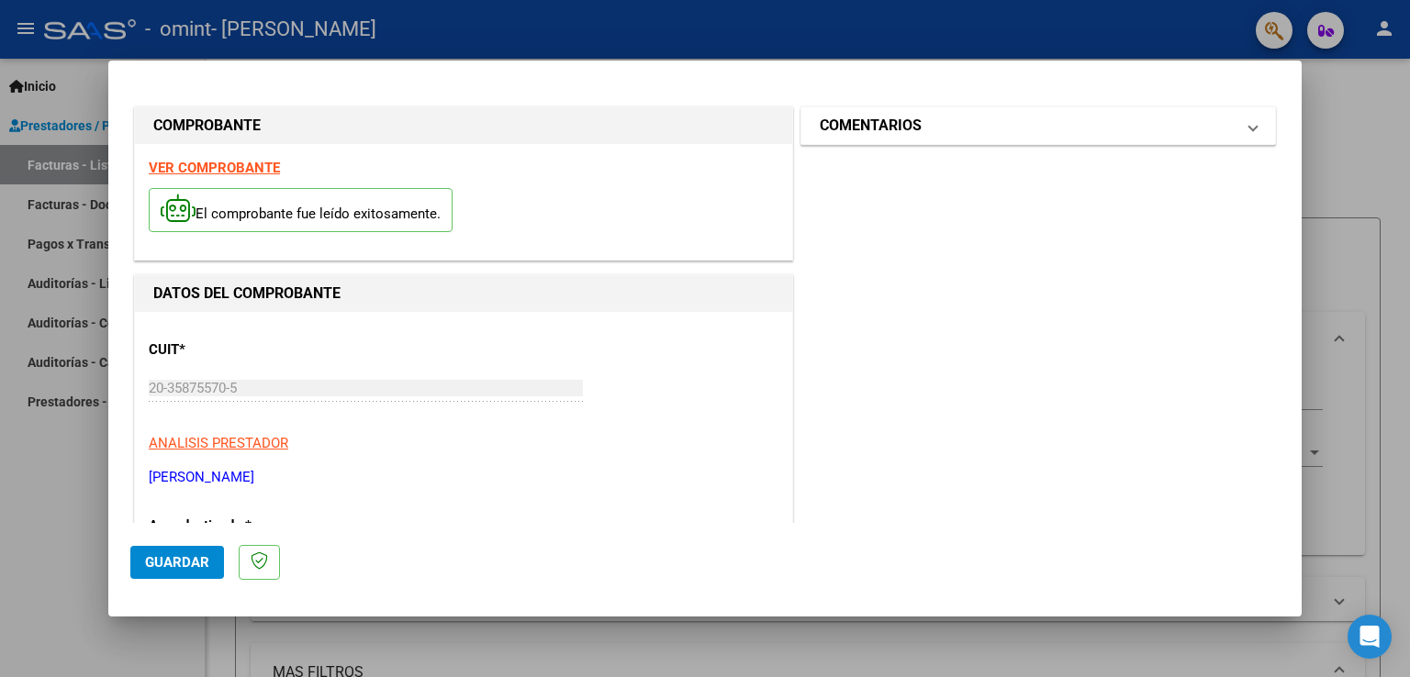
click at [1054, 135] on mat-panel-title "COMENTARIOS" at bounding box center [1027, 126] width 415 height 22
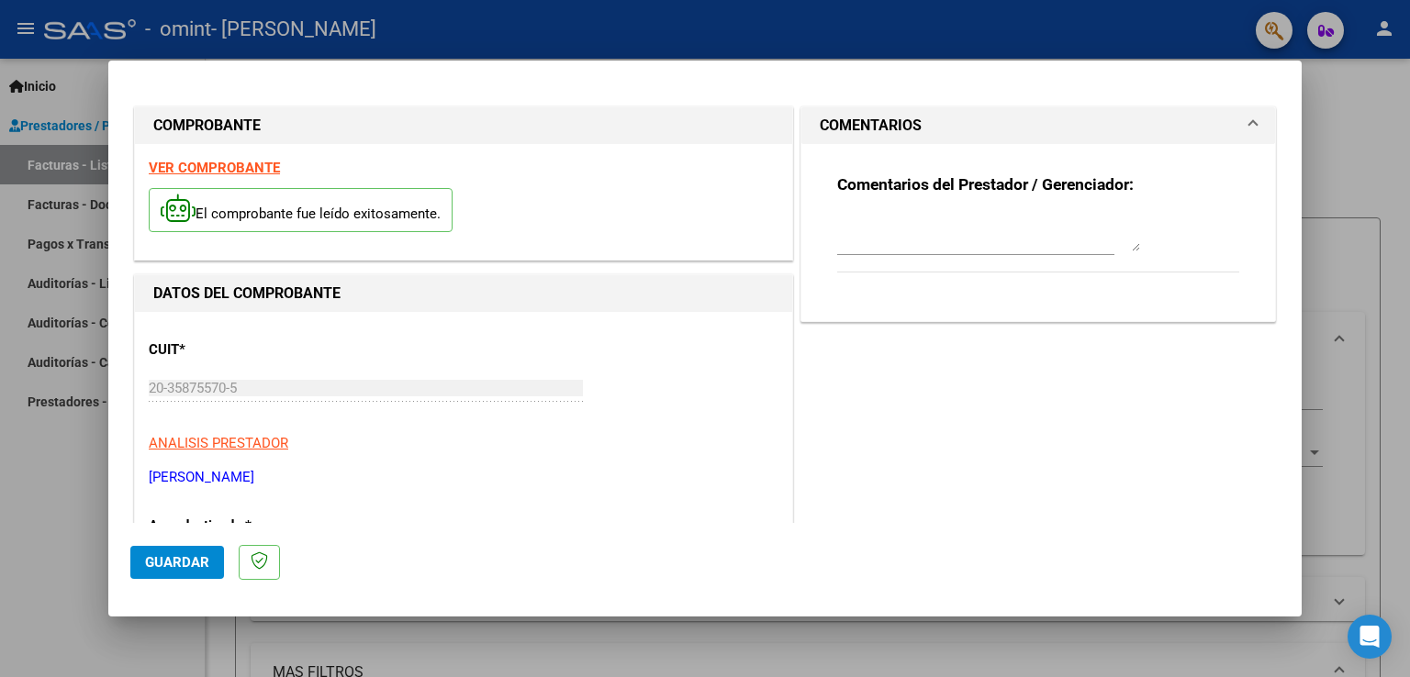
click at [1337, 186] on div at bounding box center [705, 338] width 1410 height 677
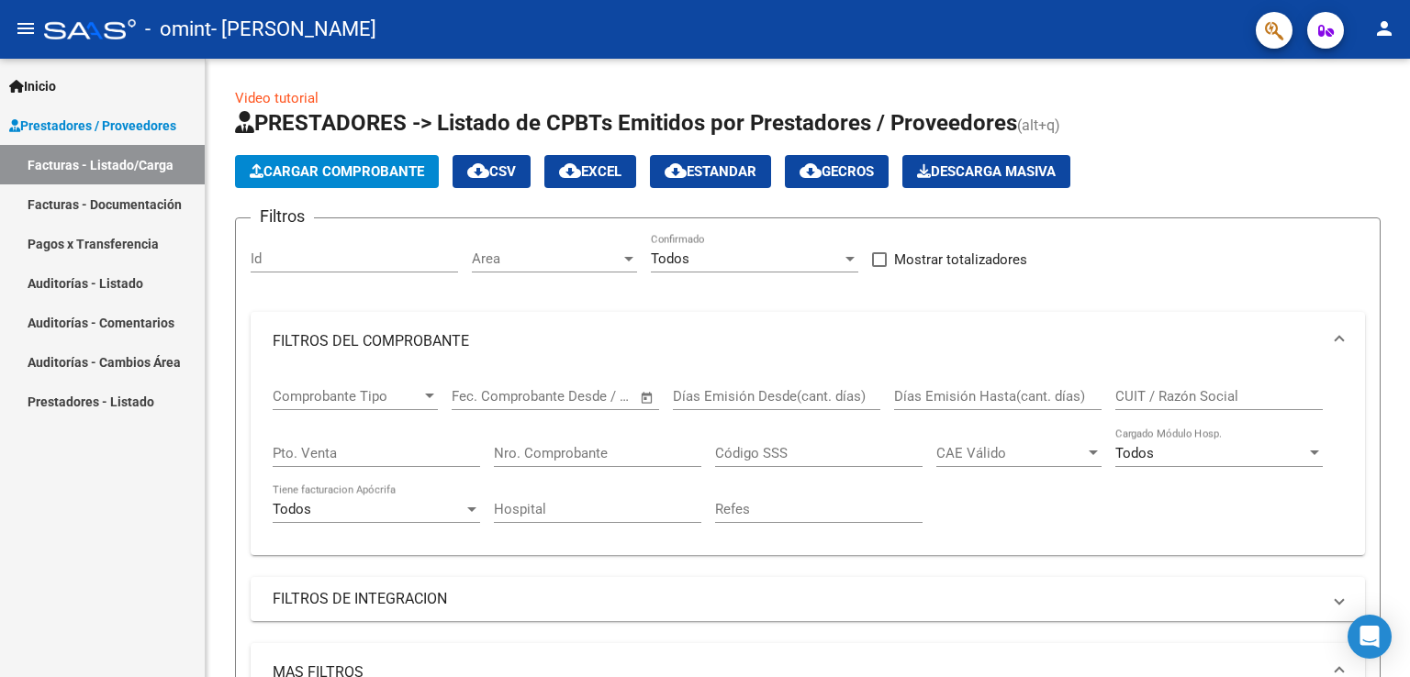
click at [51, 78] on span "Inicio" at bounding box center [32, 86] width 47 height 20
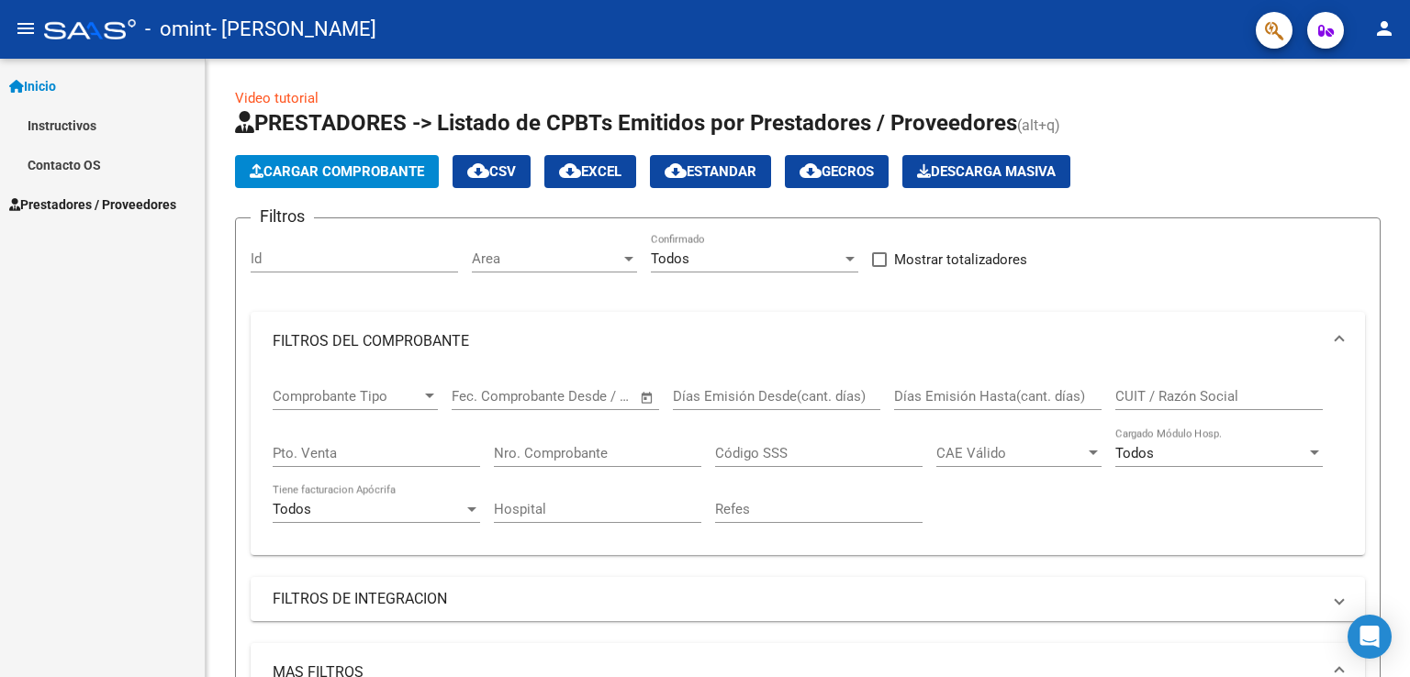
click at [54, 130] on link "Instructivos" at bounding box center [102, 125] width 205 height 39
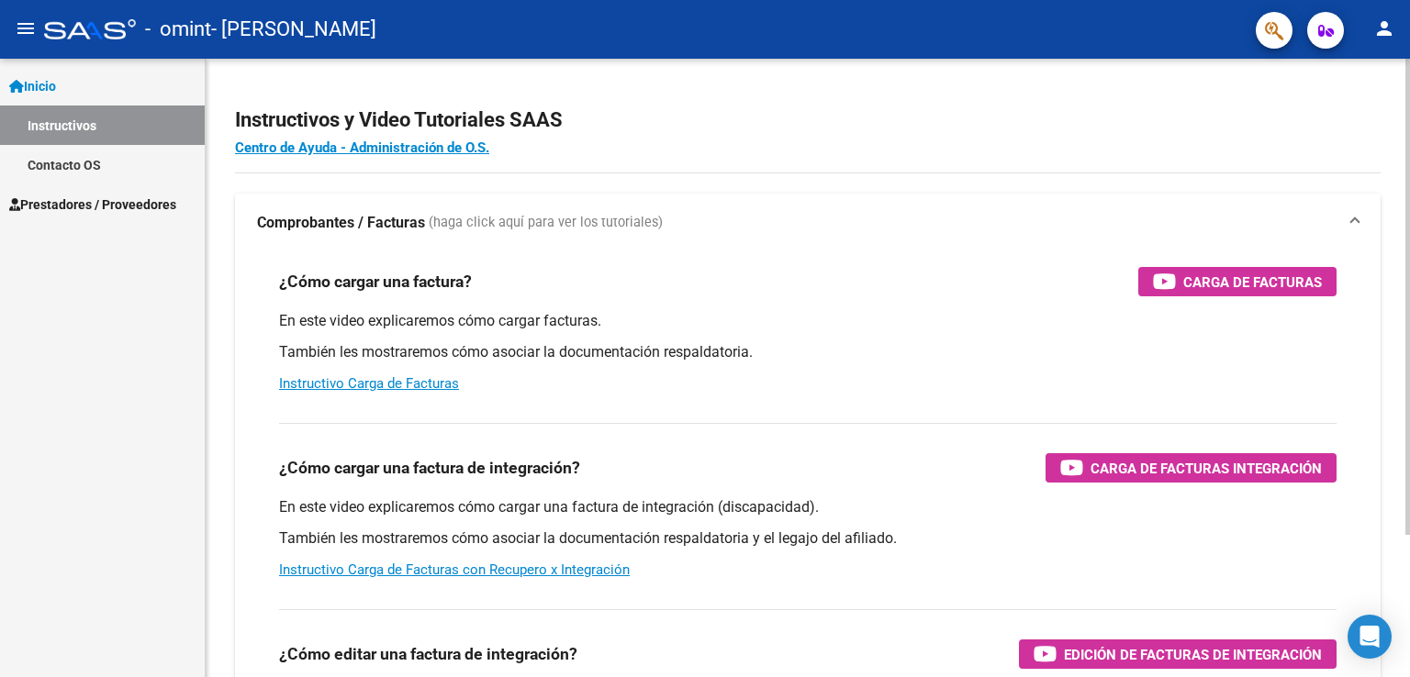
scroll to position [186, 0]
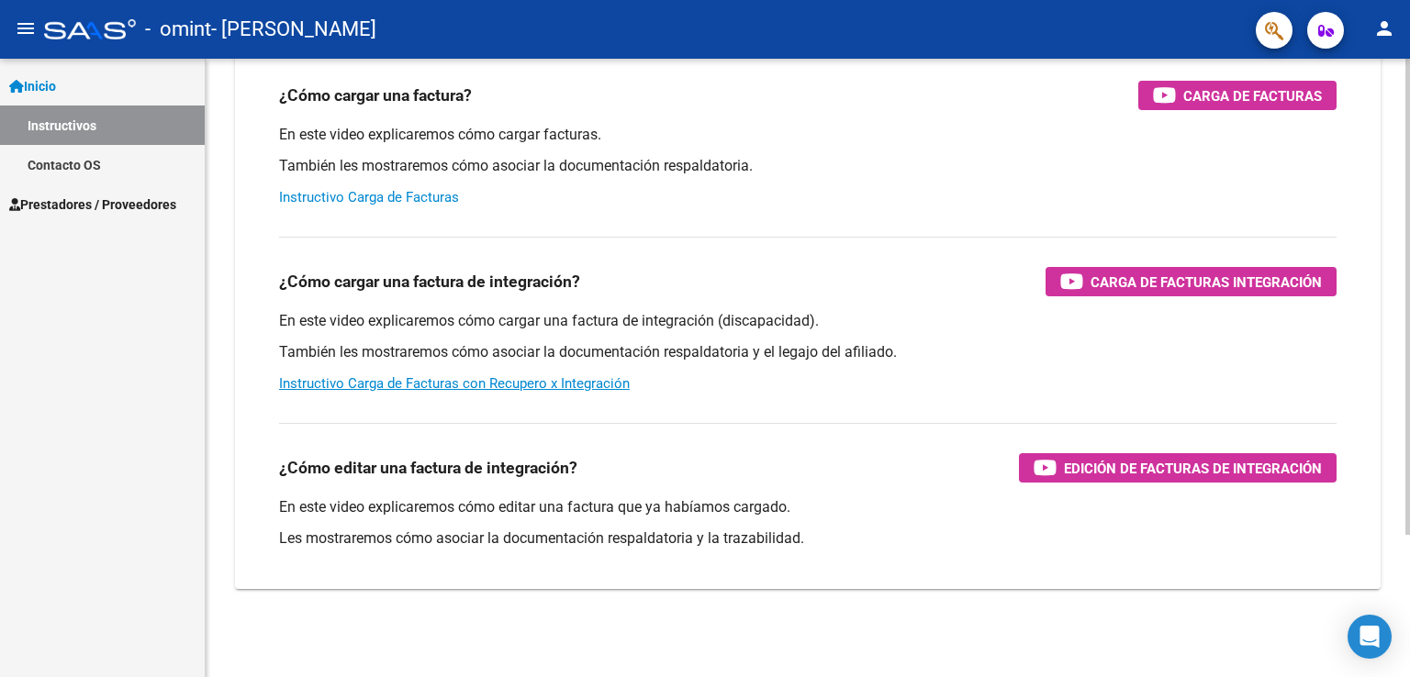
click at [388, 199] on link "Instructivo Carga de Facturas" at bounding box center [369, 197] width 180 height 17
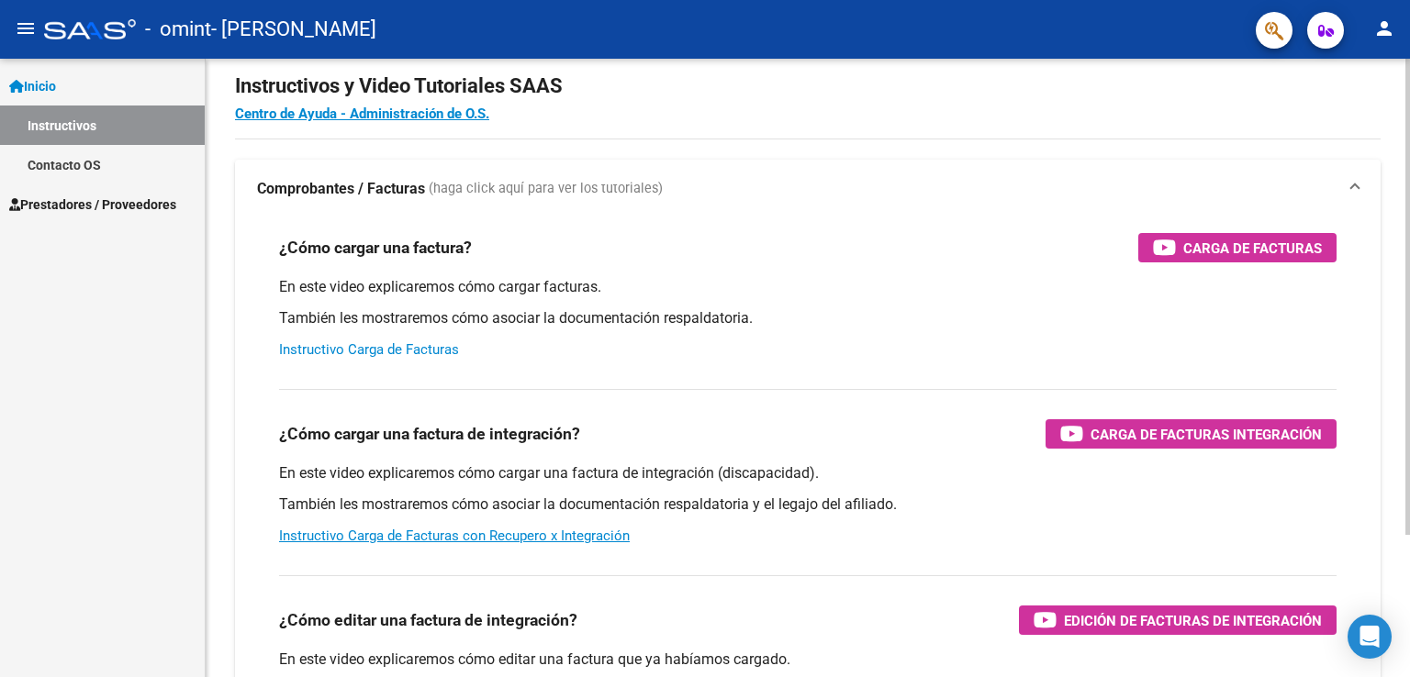
scroll to position [0, 0]
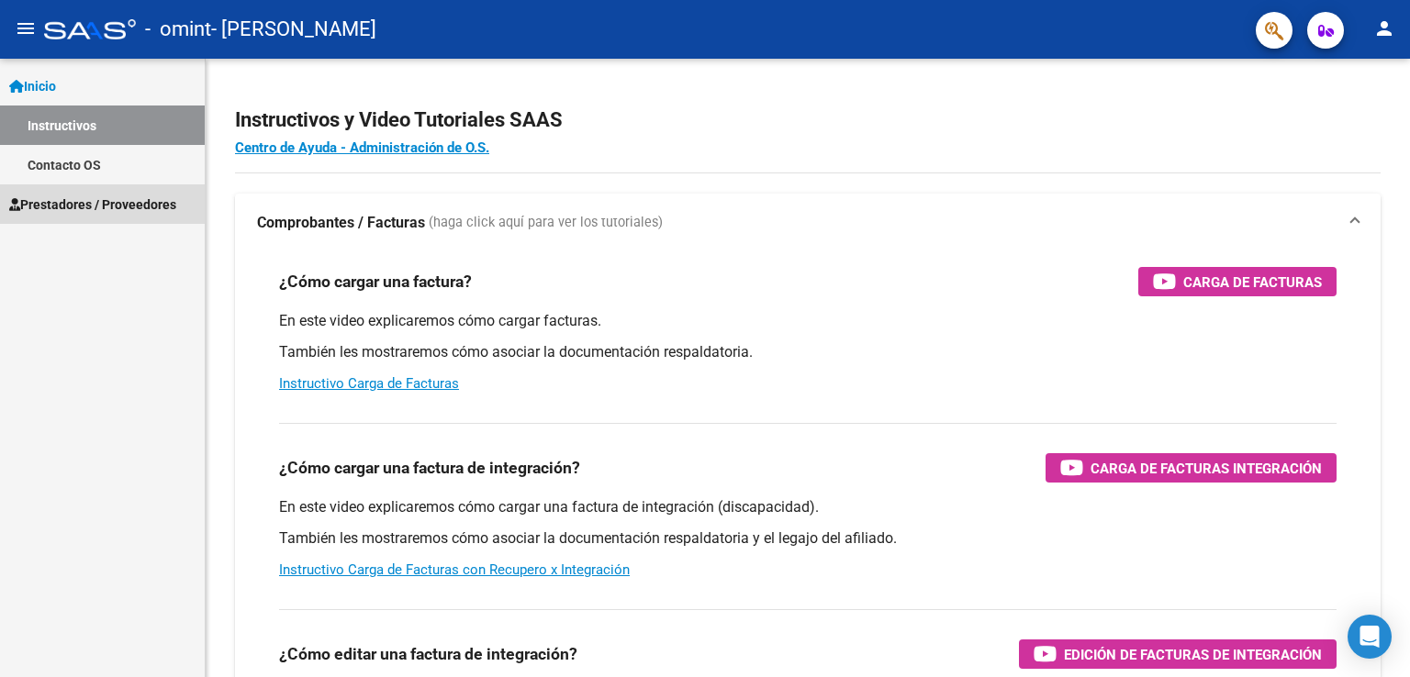
click at [120, 192] on link "Prestadores / Proveedores" at bounding box center [102, 203] width 205 height 39
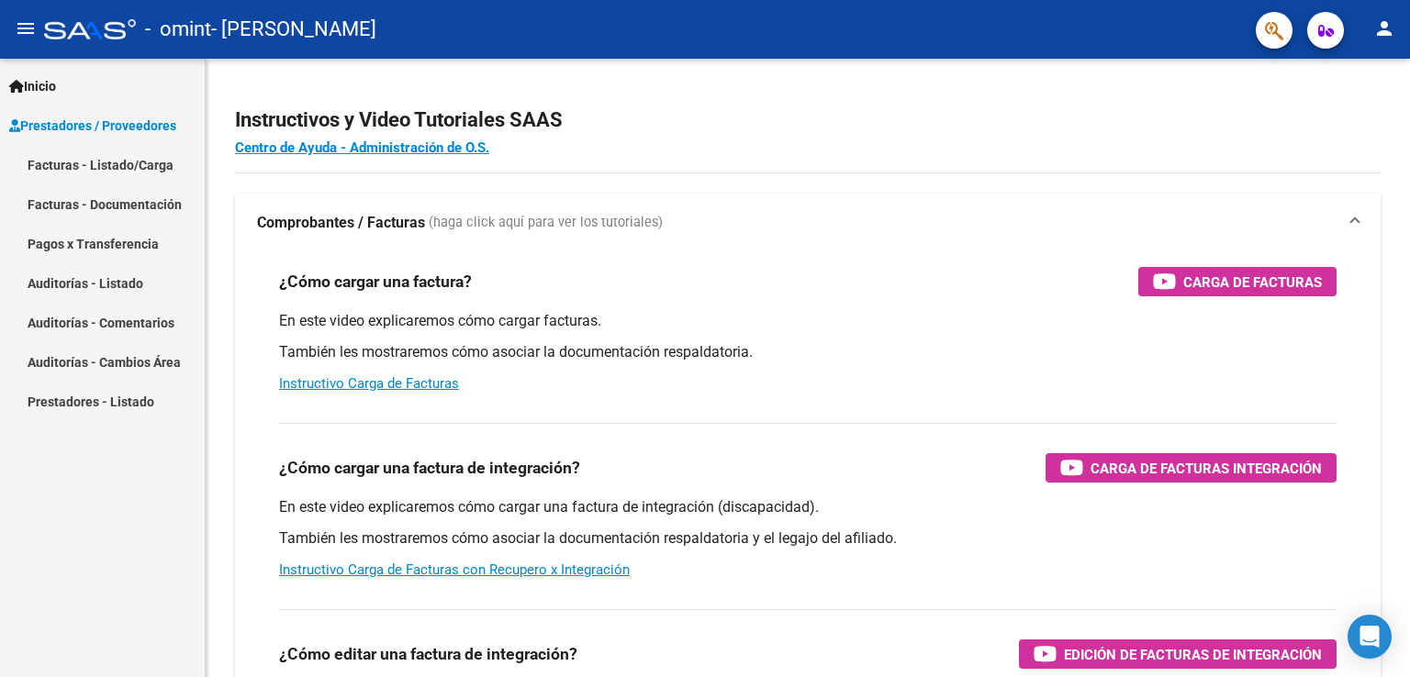
click at [136, 162] on link "Facturas - Listado/Carga" at bounding box center [102, 164] width 205 height 39
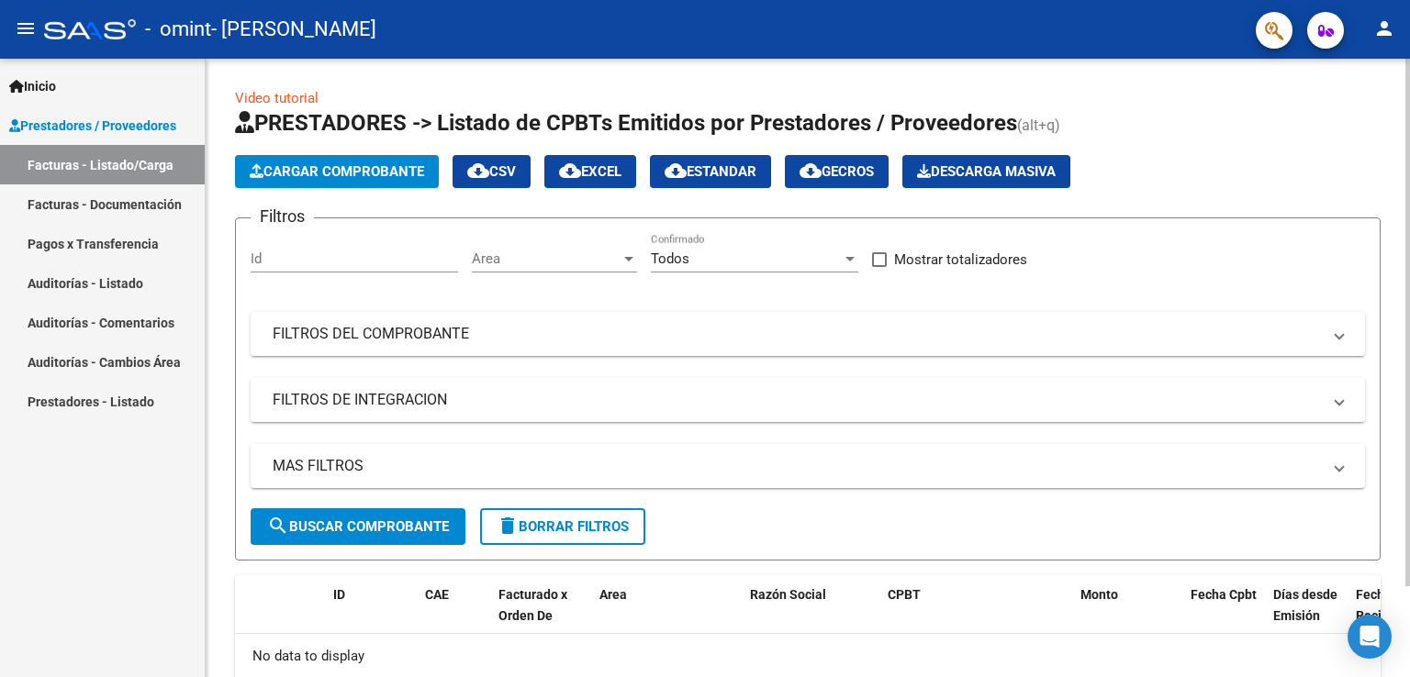
click at [301, 163] on span "Cargar Comprobante" at bounding box center [337, 171] width 174 height 17
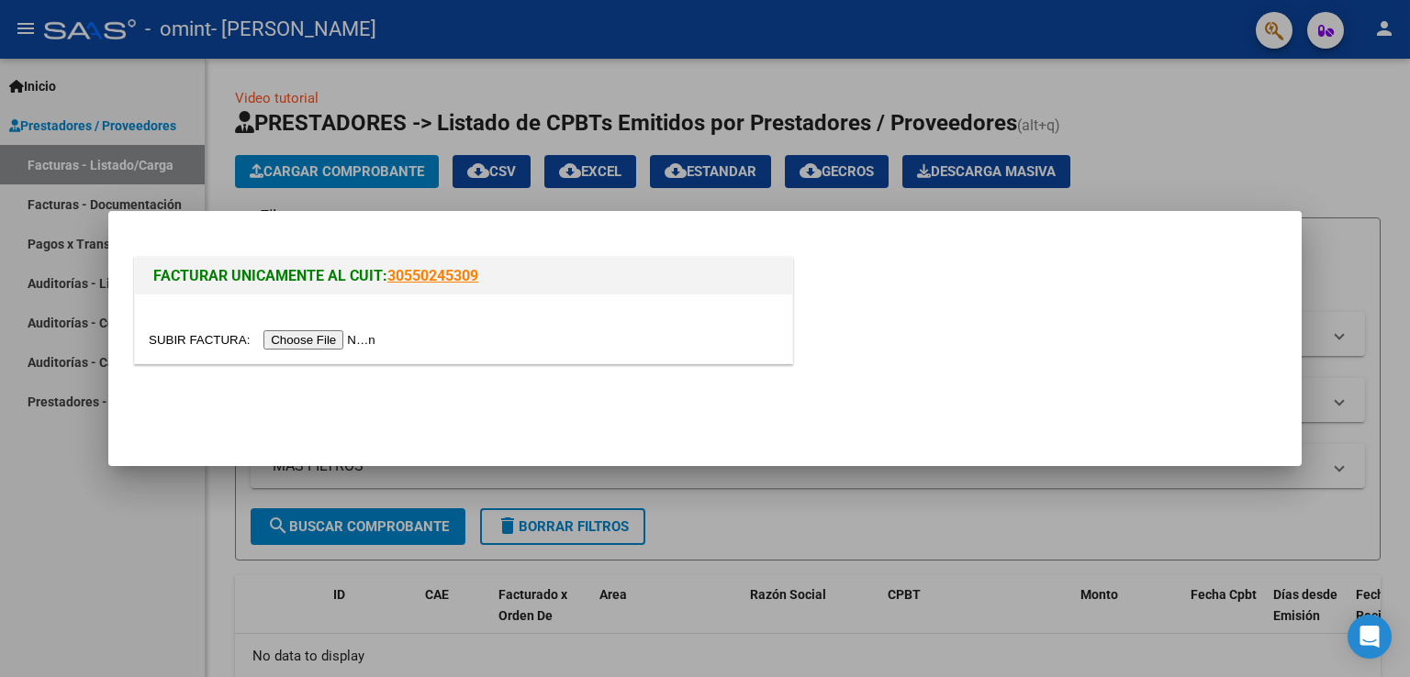
click at [341, 335] on input "file" at bounding box center [265, 339] width 232 height 19
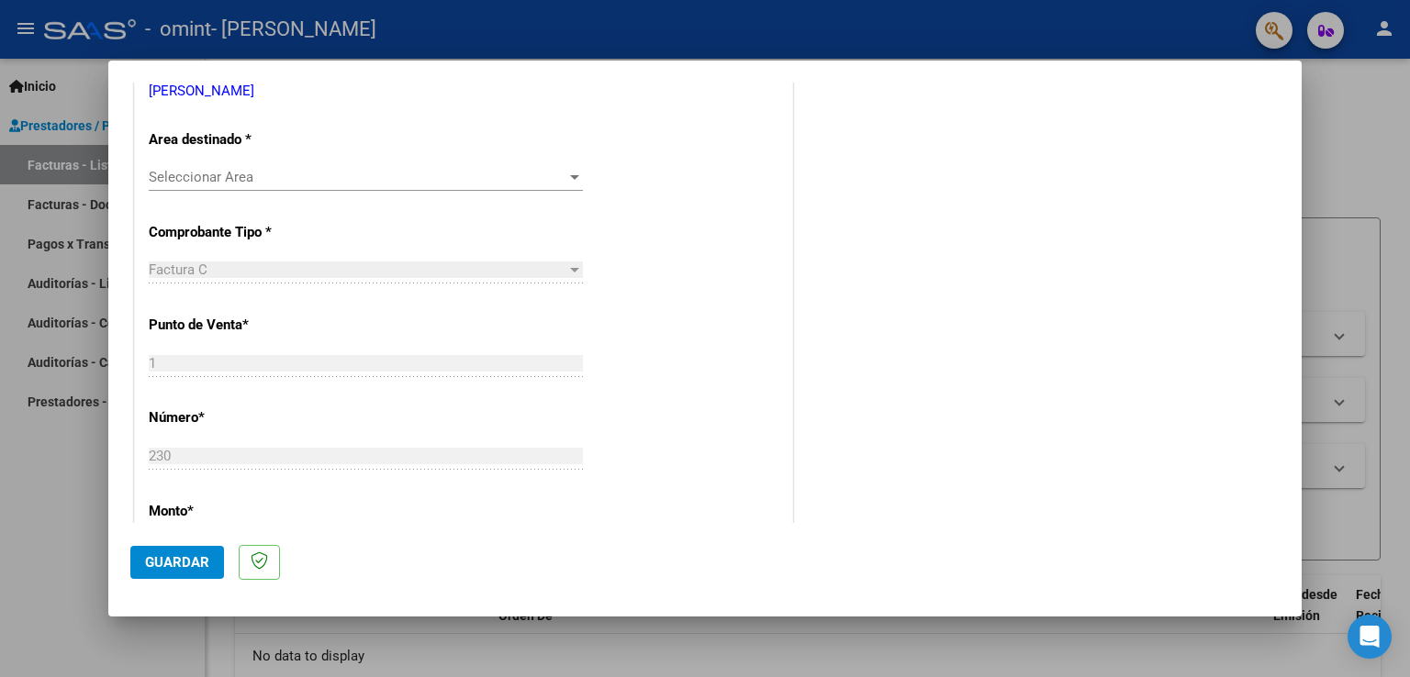
scroll to position [428, 0]
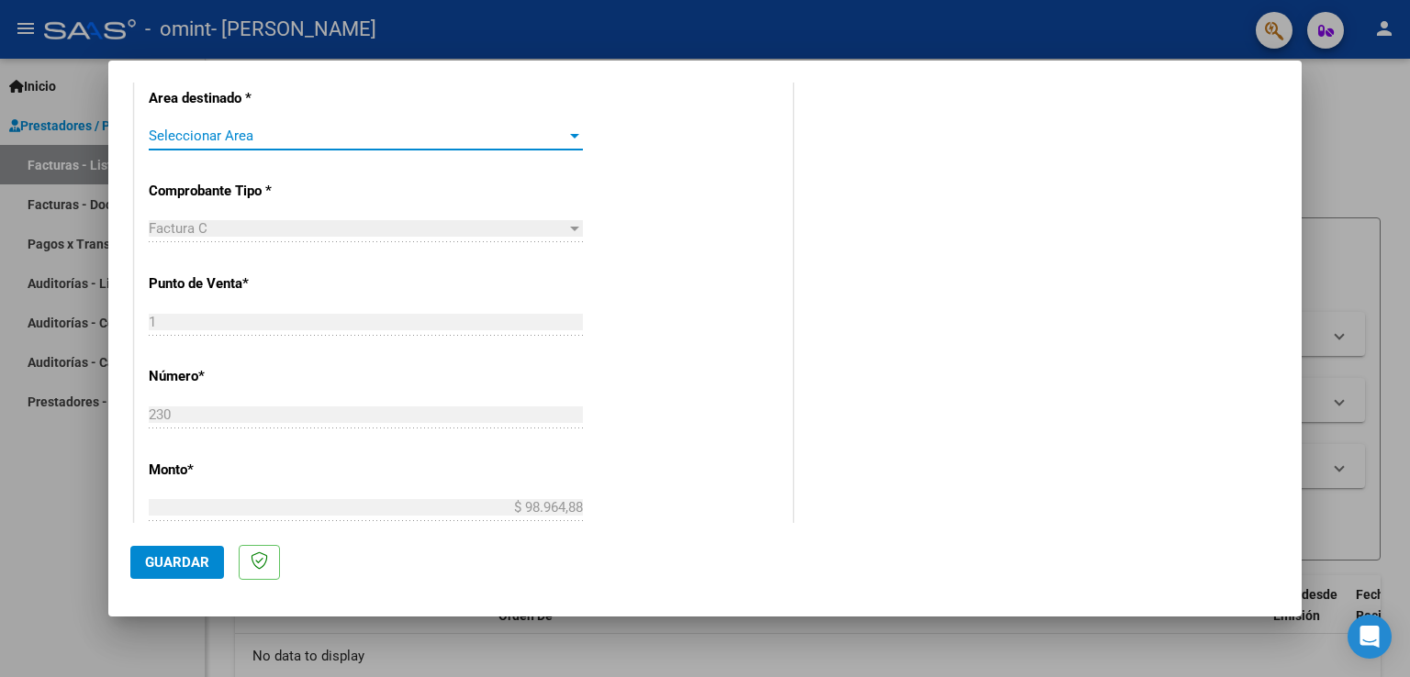
click at [570, 136] on div at bounding box center [574, 136] width 9 height 5
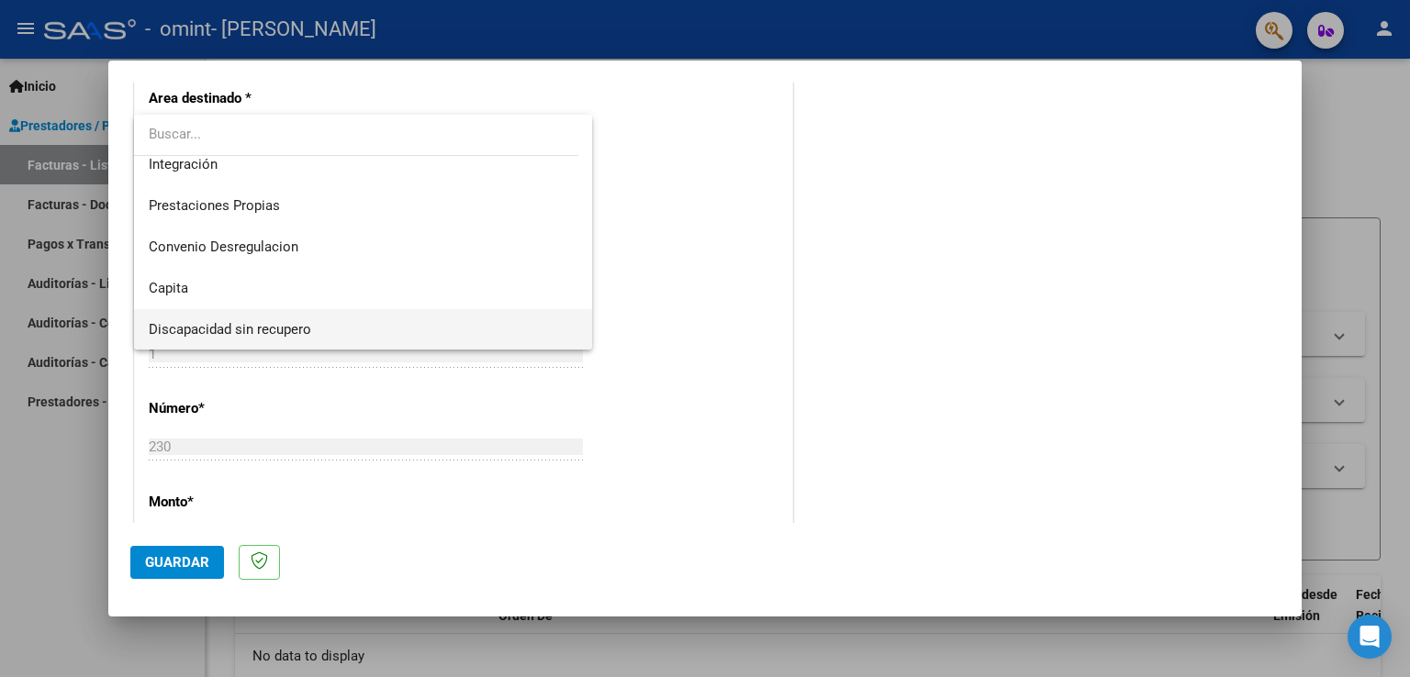
click at [364, 322] on span "Discapacidad sin recupero" at bounding box center [364, 329] width 430 height 41
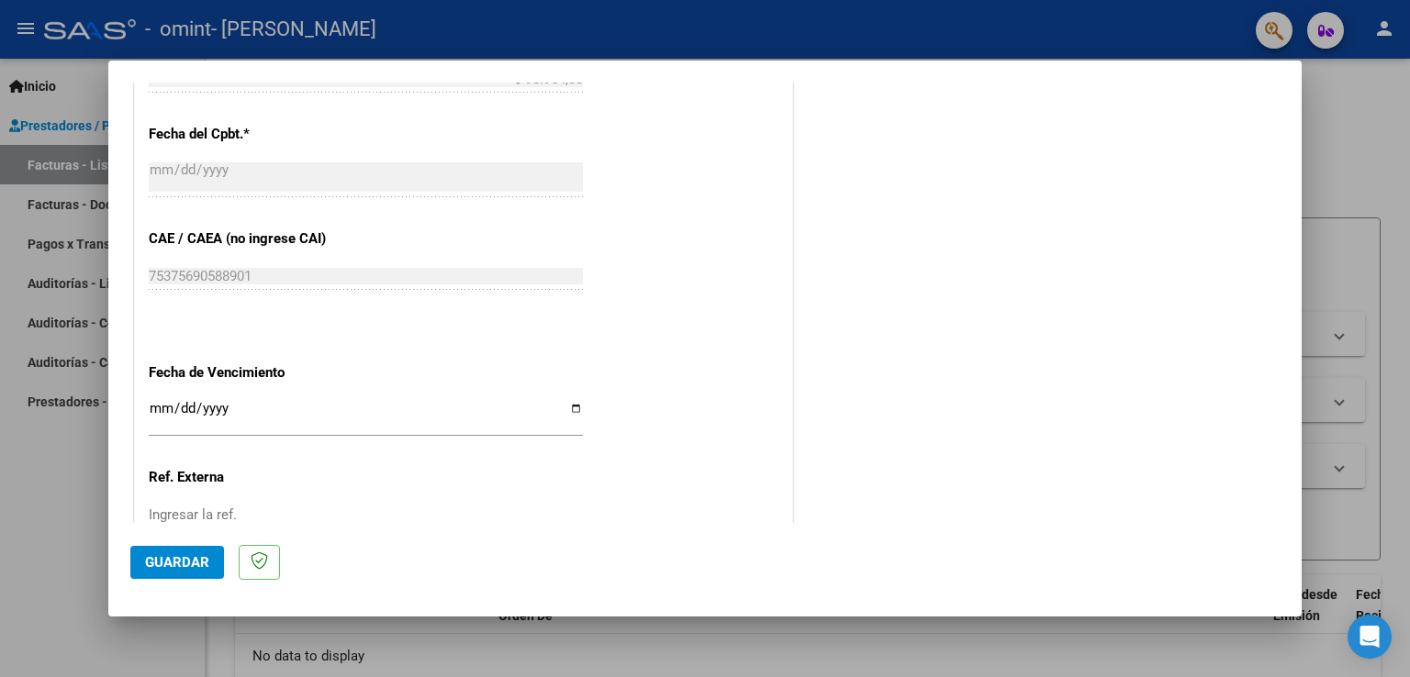
scroll to position [990, 0]
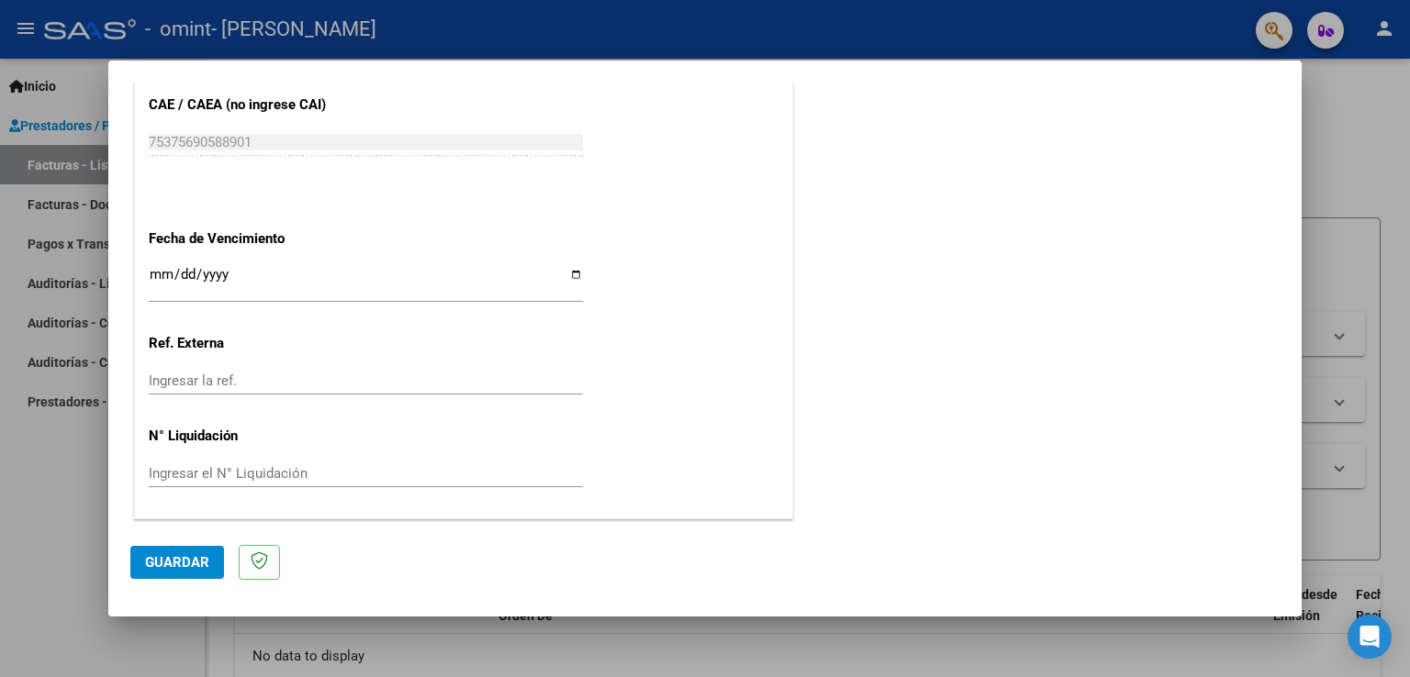
click at [180, 563] on span "Guardar" at bounding box center [177, 562] width 64 height 17
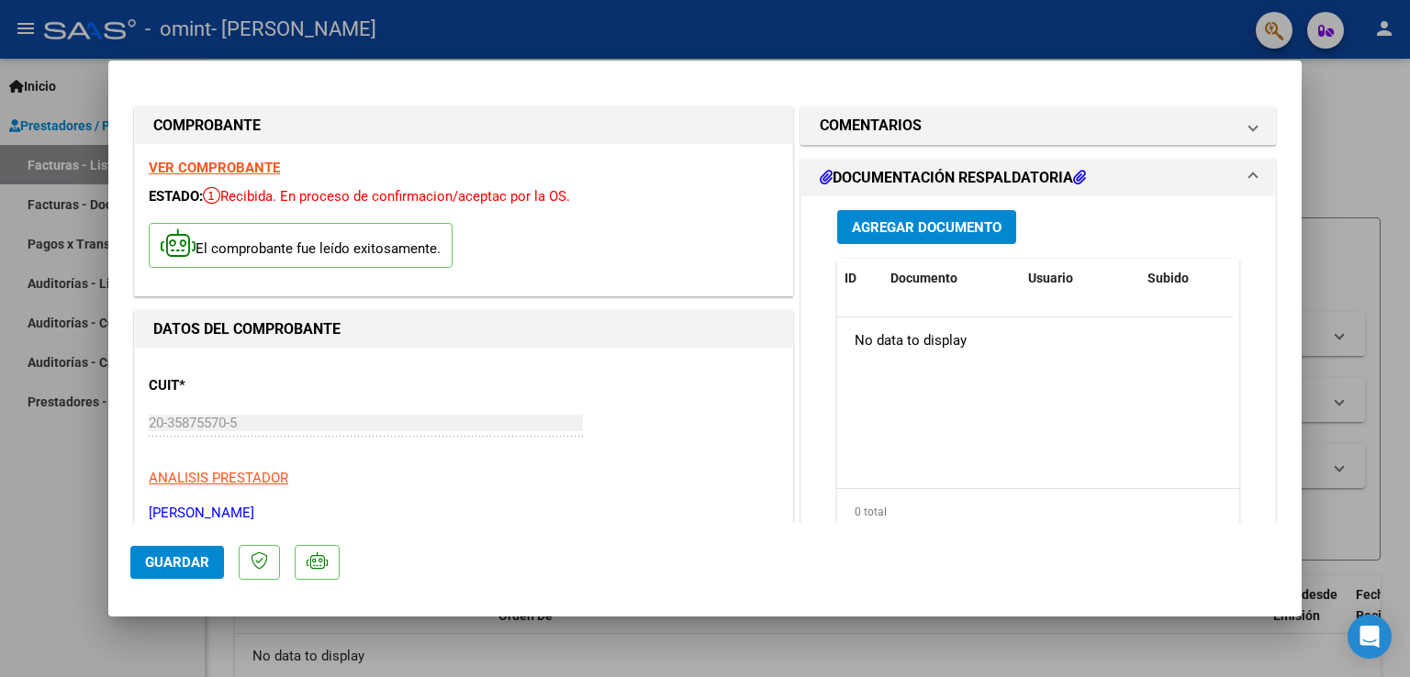
click at [877, 227] on span "Agregar Documento" at bounding box center [927, 227] width 150 height 17
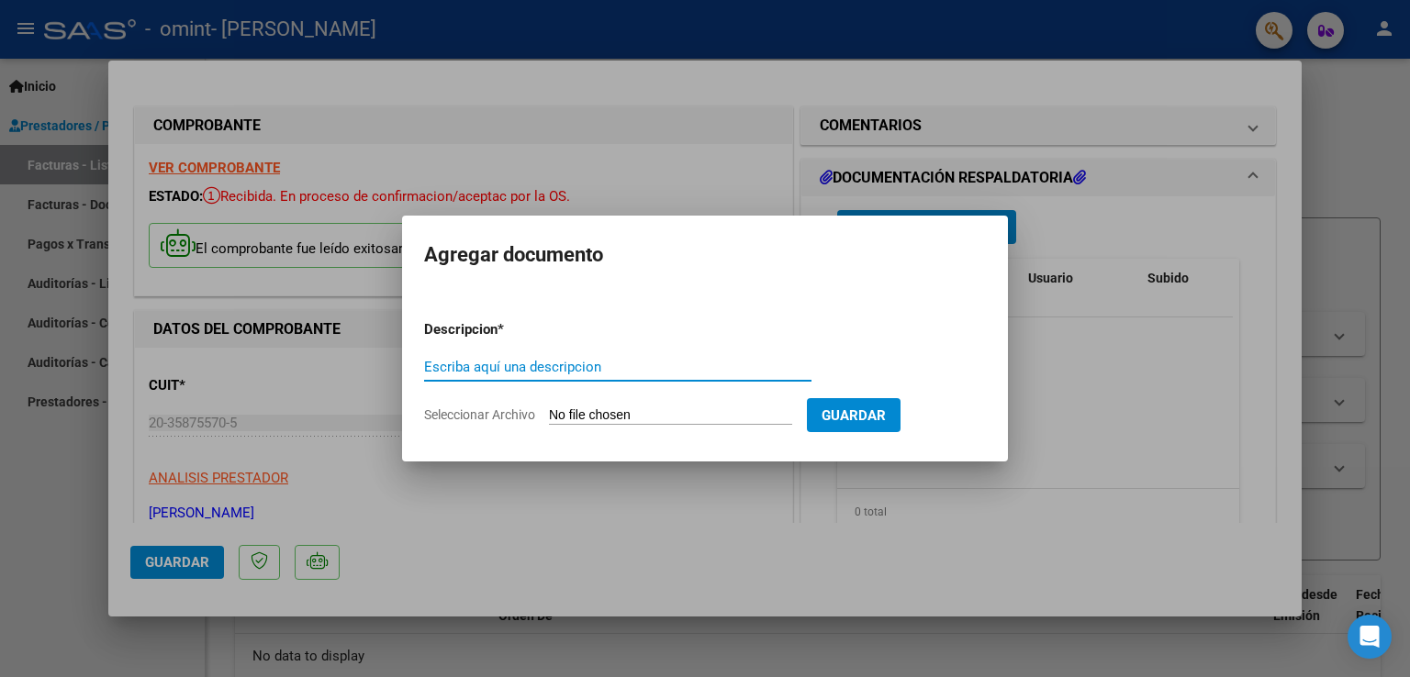
click at [631, 413] on input "Seleccionar Archivo" at bounding box center [670, 415] width 243 height 17
type input "C:\fakepath\julen febrero.pdf"
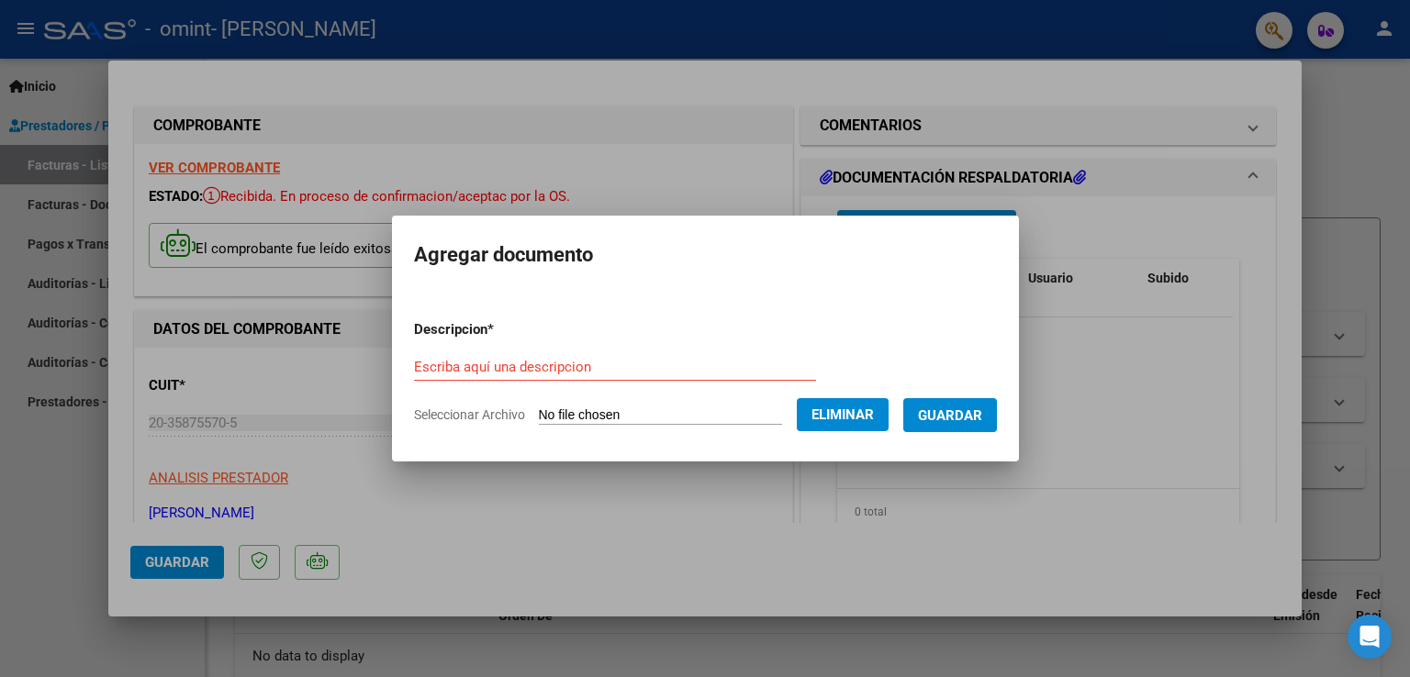
click at [971, 418] on span "Guardar" at bounding box center [950, 415] width 64 height 17
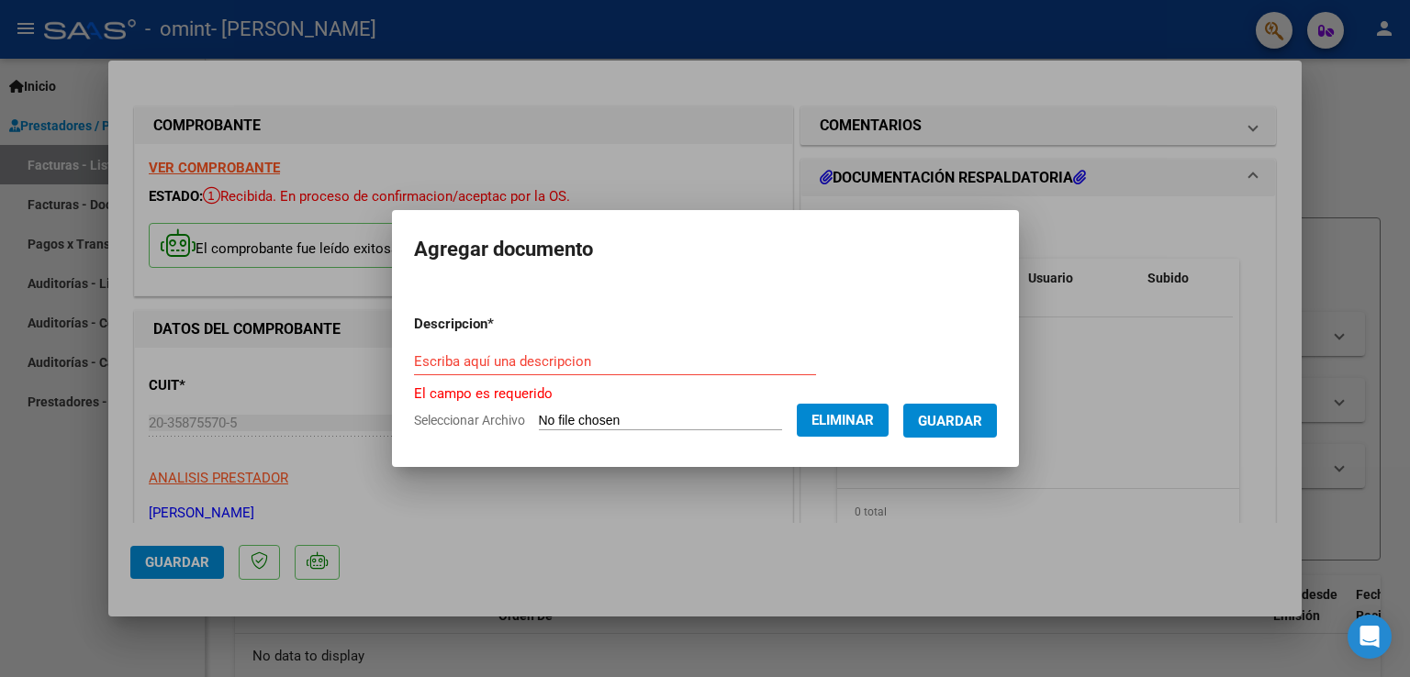
click at [579, 368] on input "Escriba aquí una descripcion" at bounding box center [615, 361] width 402 height 17
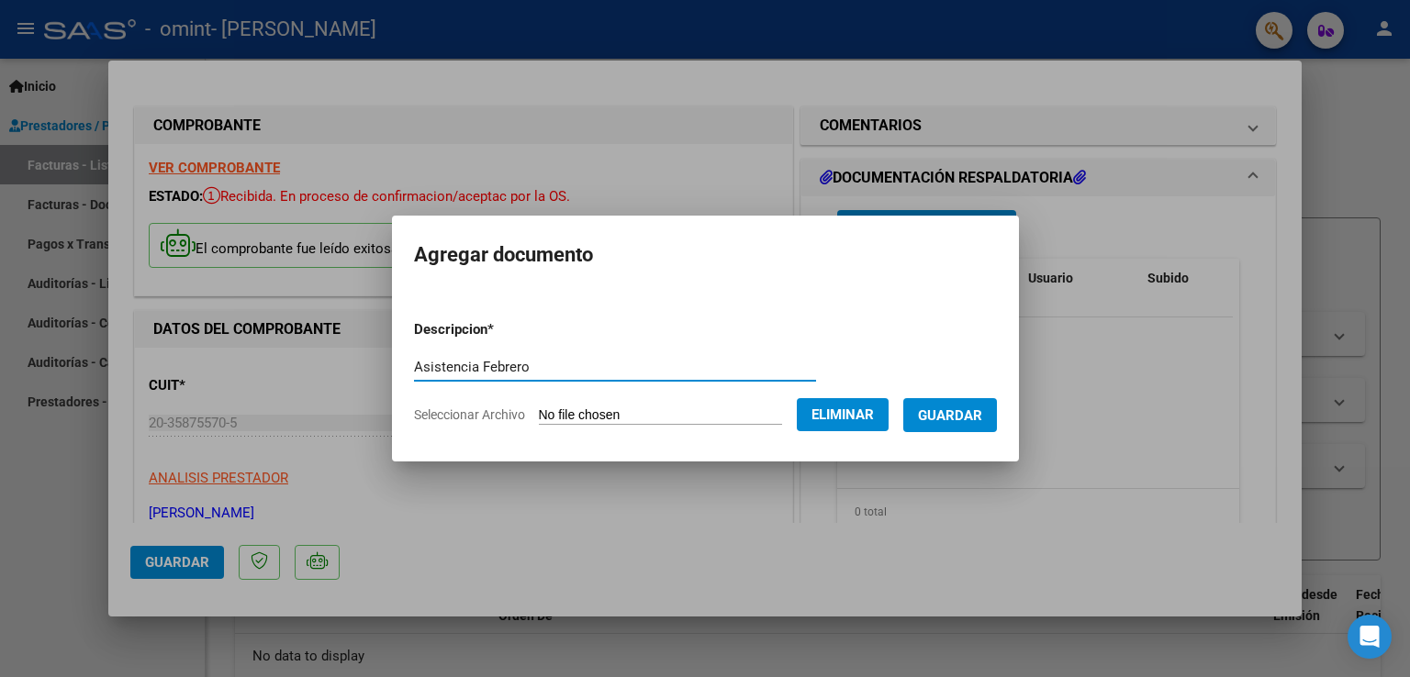
type input "Asistencia Febrero"
click at [975, 423] on span "Guardar" at bounding box center [950, 415] width 64 height 17
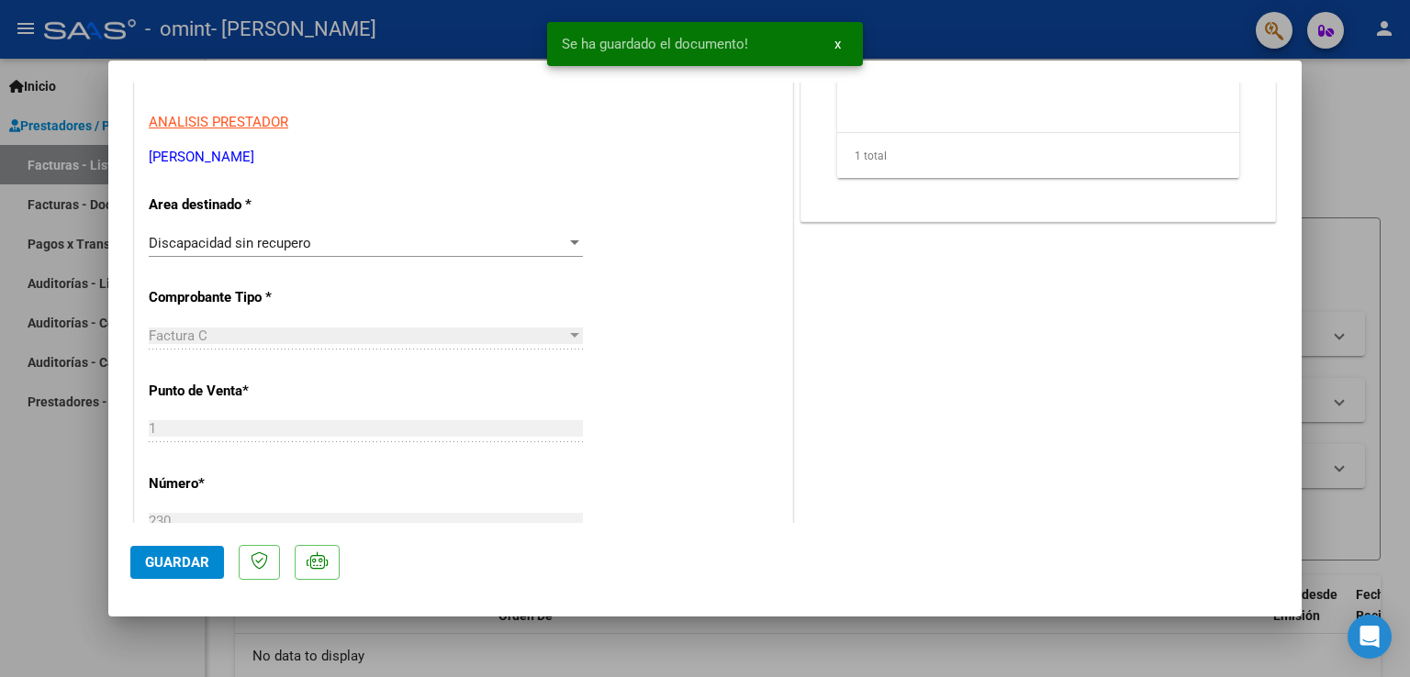
scroll to position [428, 0]
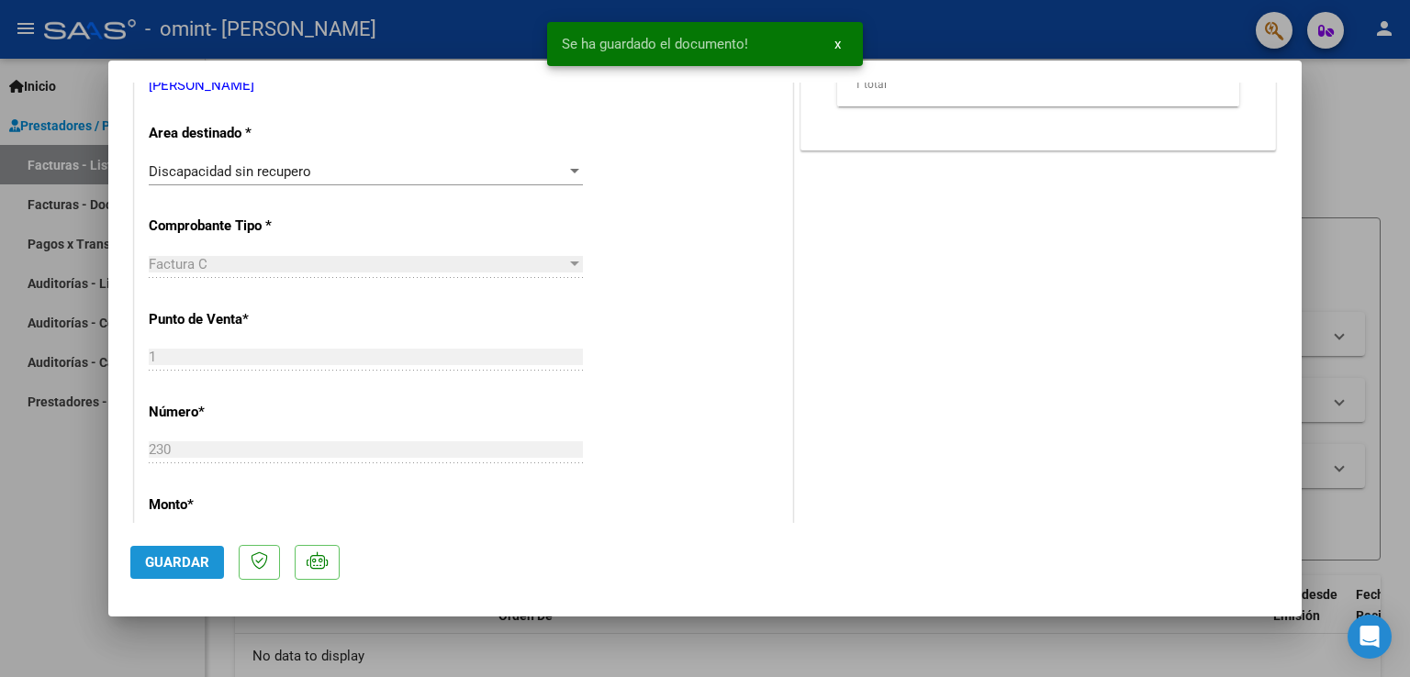
click at [173, 564] on span "Guardar" at bounding box center [177, 562] width 64 height 17
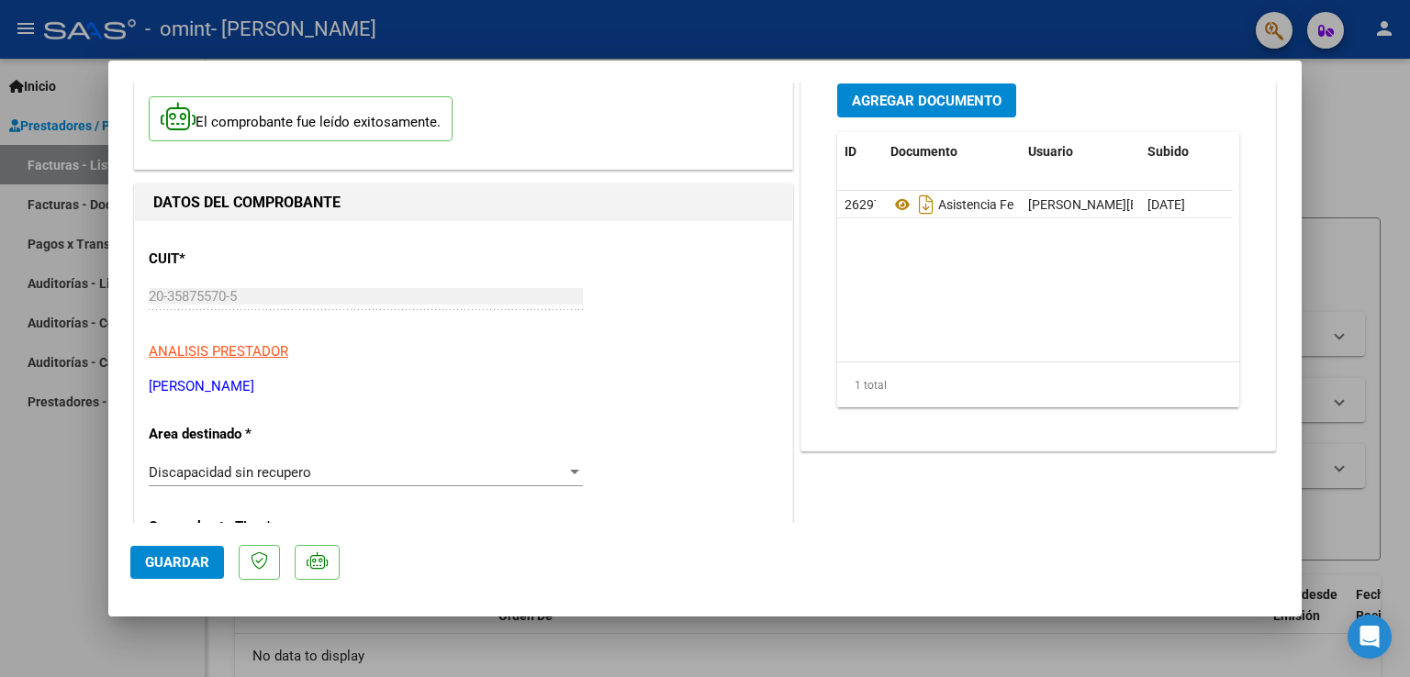
scroll to position [0, 0]
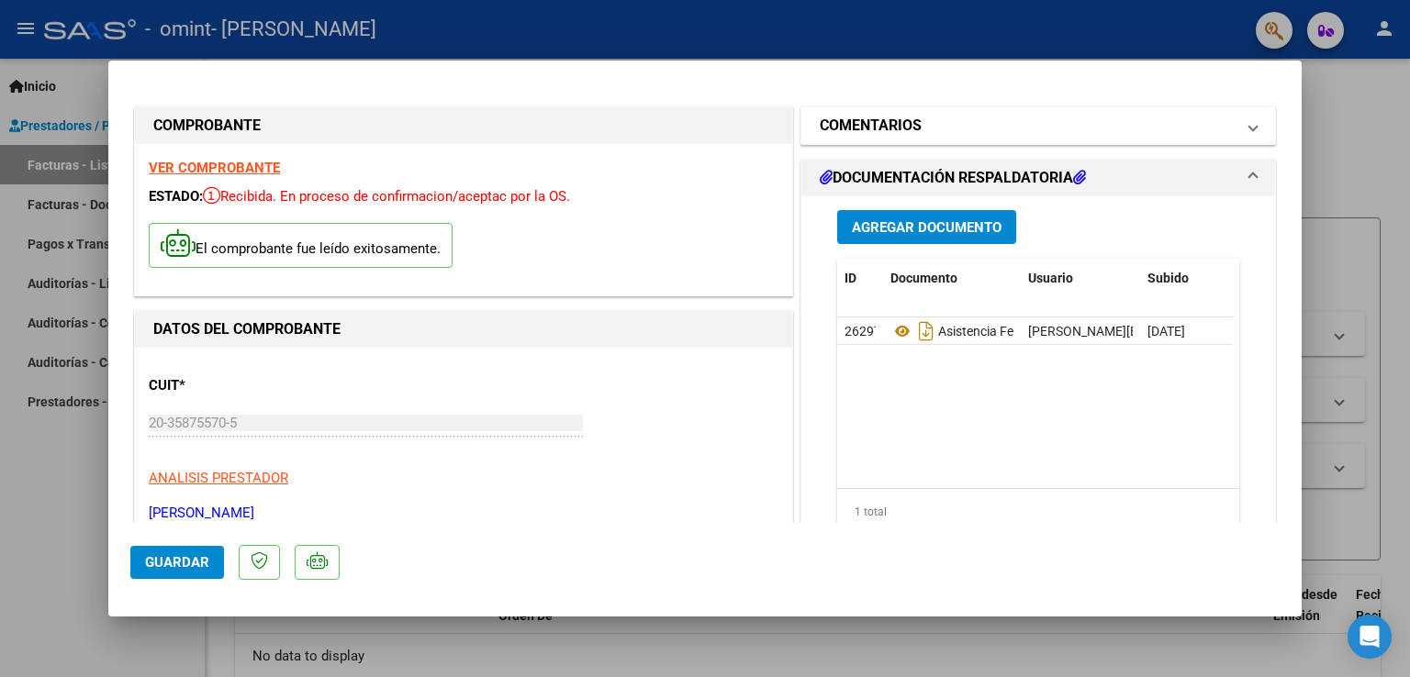
click at [1247, 130] on mat-expansion-panel-header "COMENTARIOS" at bounding box center [1038, 125] width 474 height 37
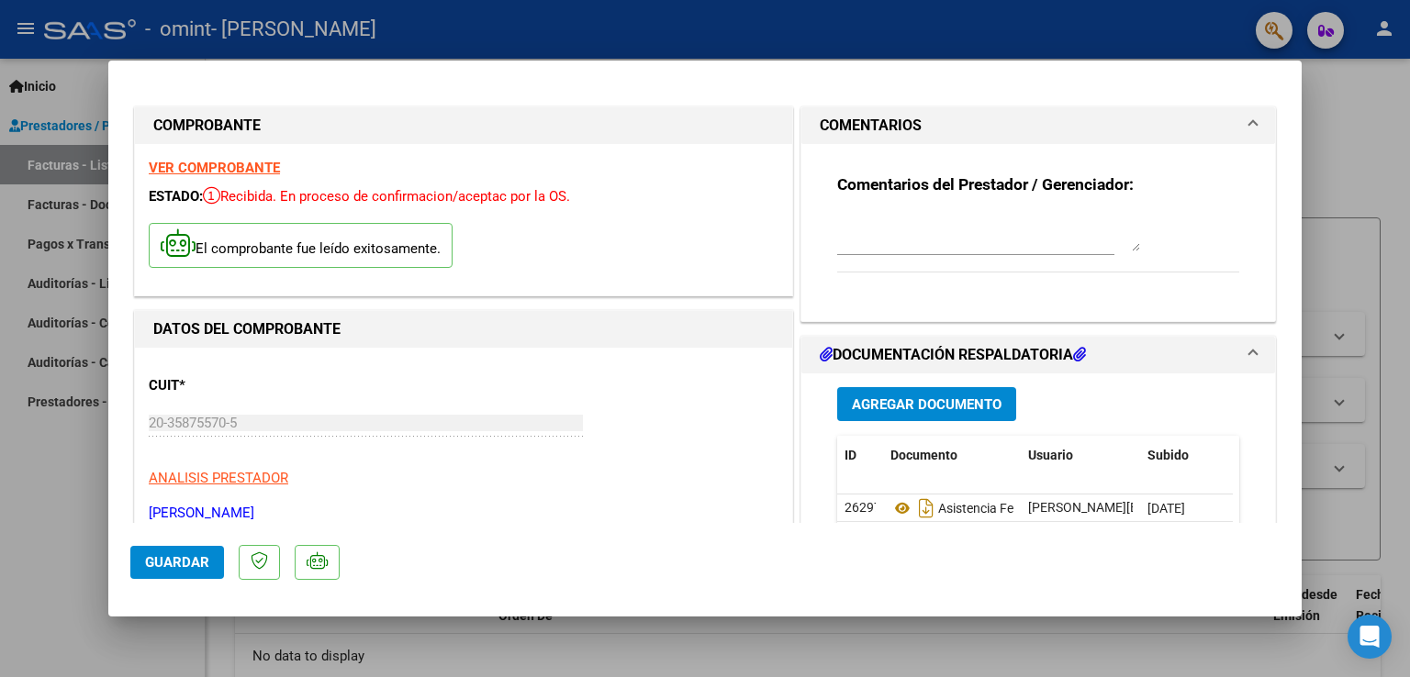
click at [1247, 130] on mat-expansion-panel-header "COMENTARIOS" at bounding box center [1038, 125] width 474 height 37
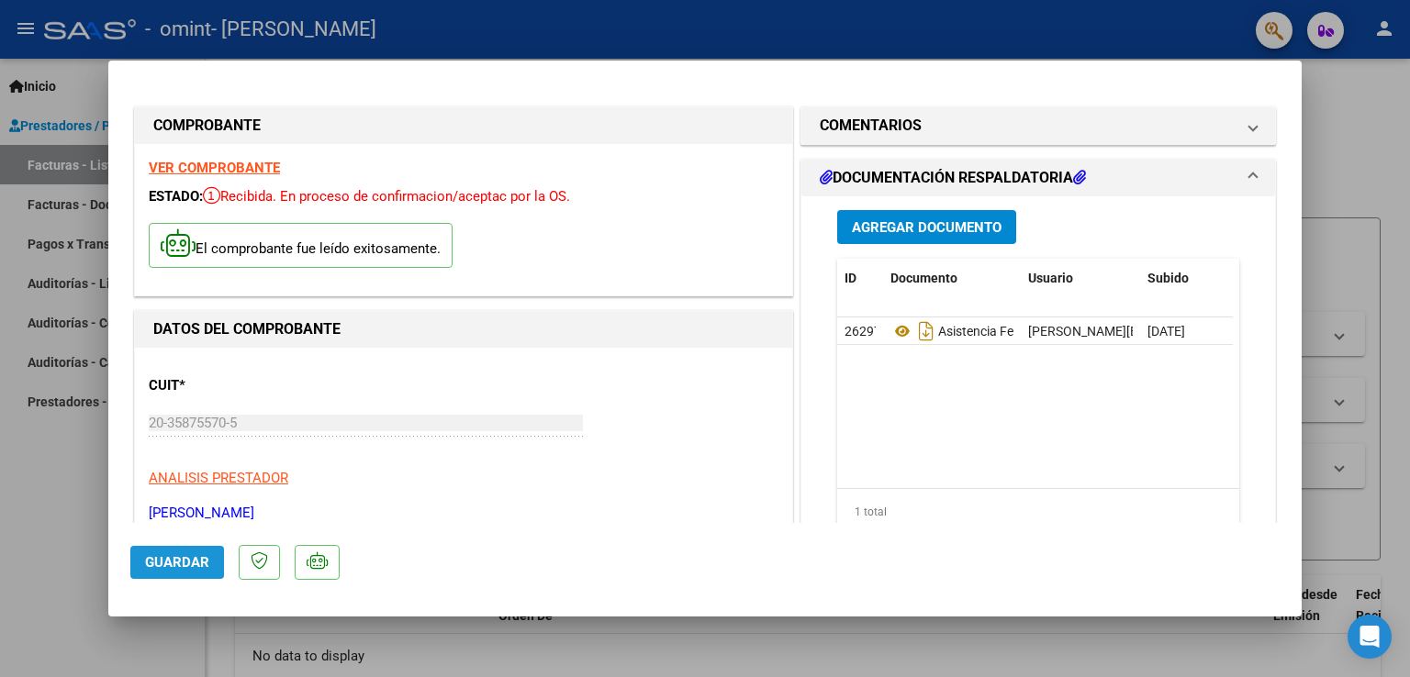
click at [194, 563] on span "Guardar" at bounding box center [177, 562] width 64 height 17
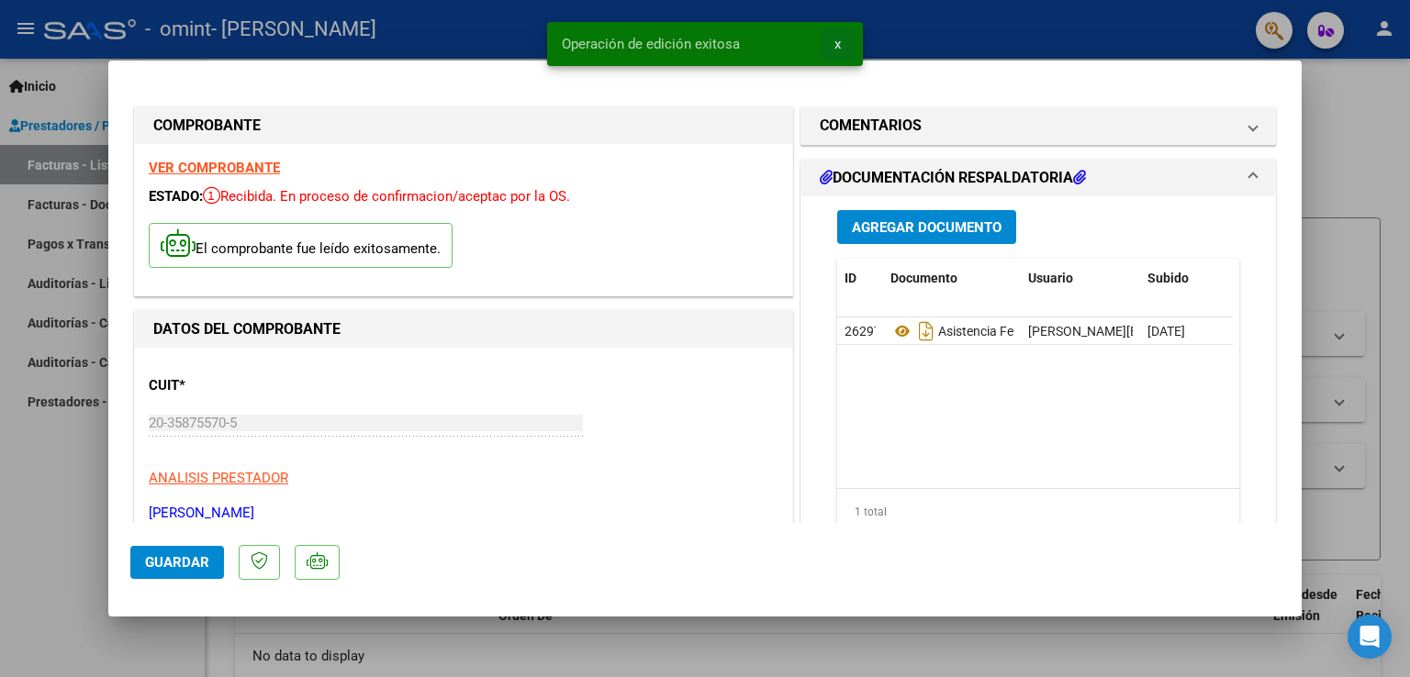
click at [841, 50] on button "x" at bounding box center [838, 44] width 36 height 33
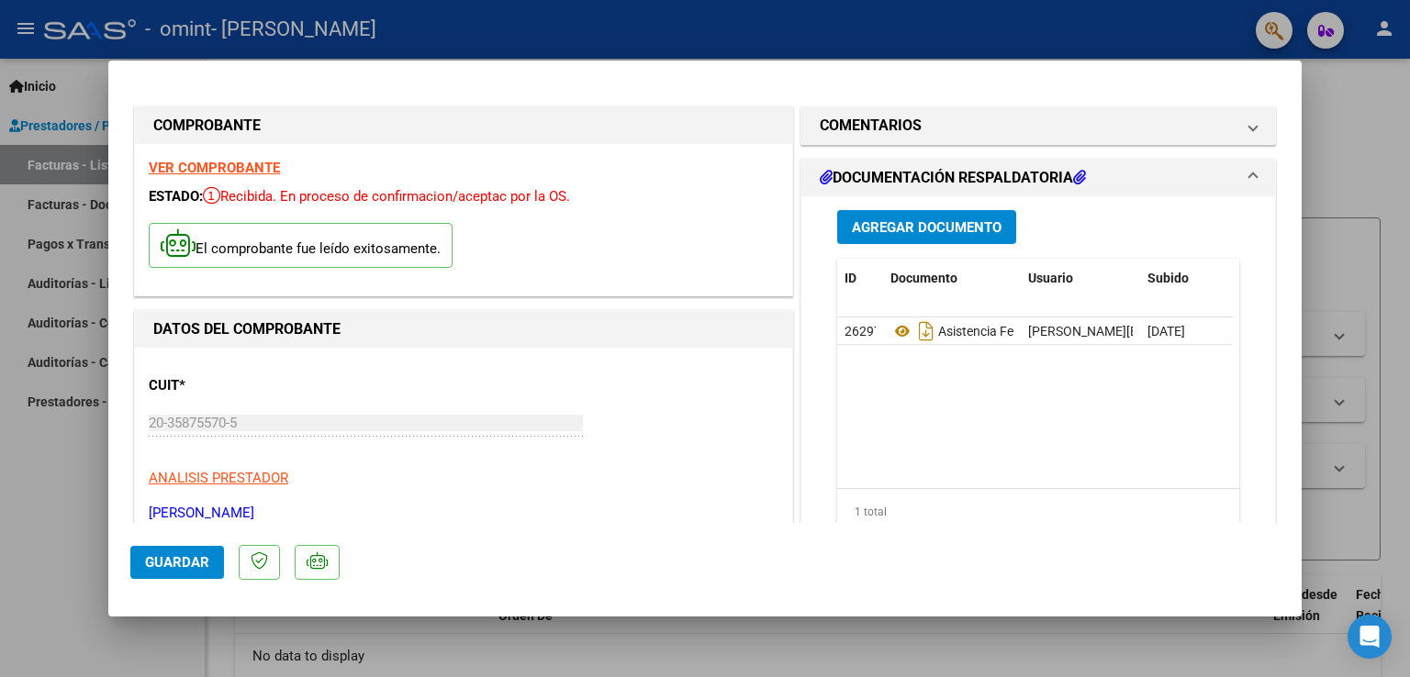
click at [1342, 180] on div at bounding box center [705, 338] width 1410 height 677
type input "$ 0,00"
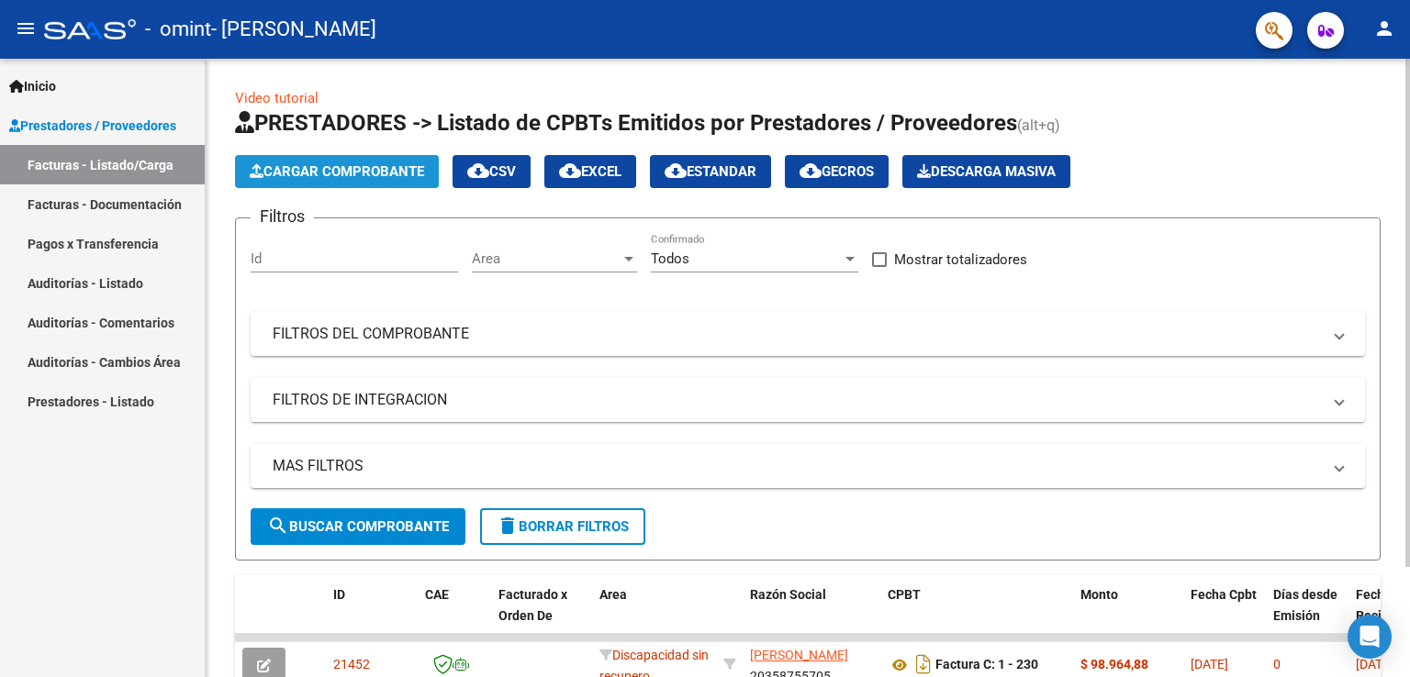
click at [294, 167] on span "Cargar Comprobante" at bounding box center [337, 171] width 174 height 17
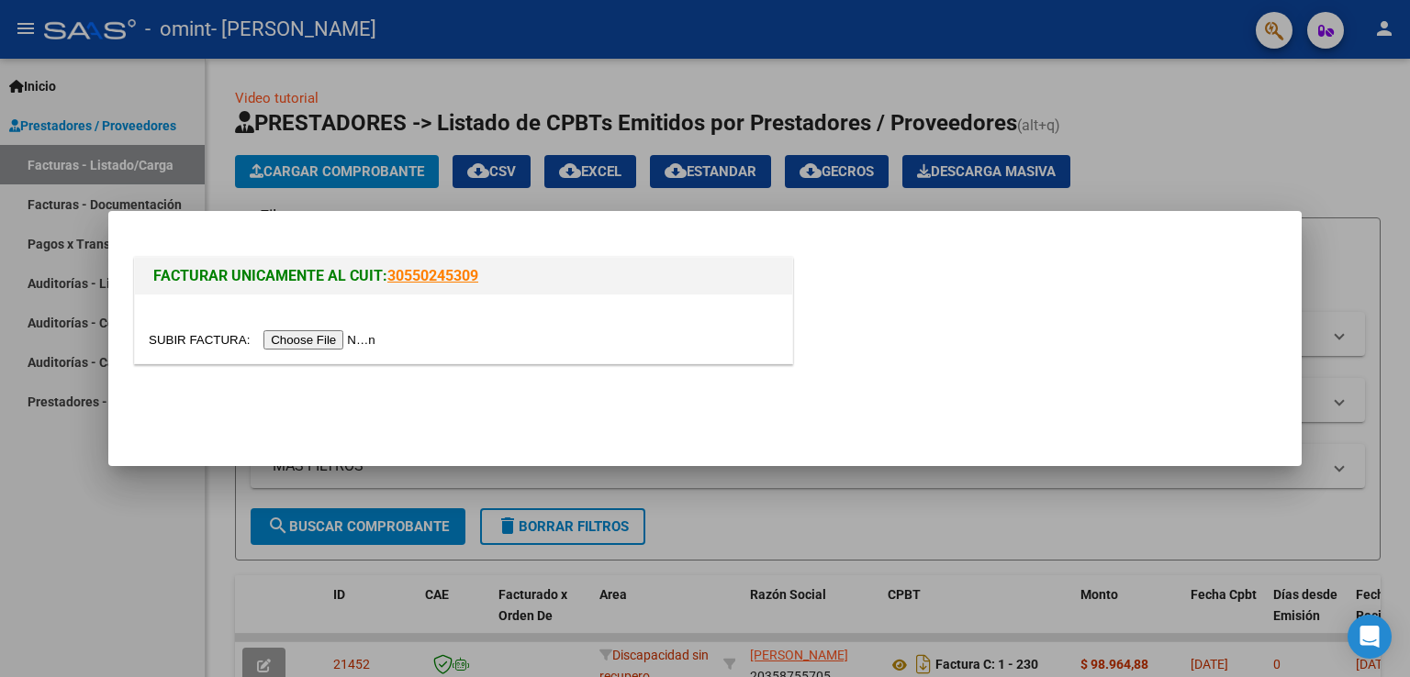
click at [334, 341] on input "file" at bounding box center [265, 339] width 232 height 19
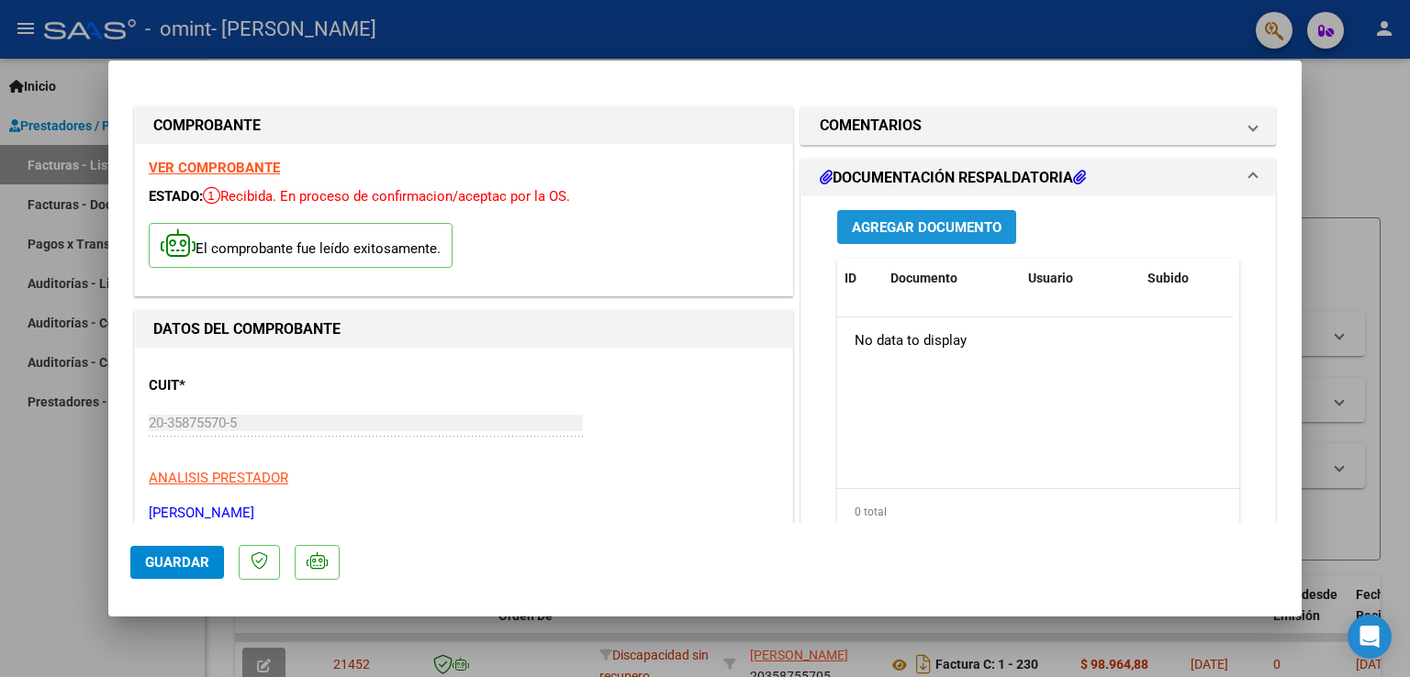
click at [926, 220] on span "Agregar Documento" at bounding box center [927, 227] width 150 height 17
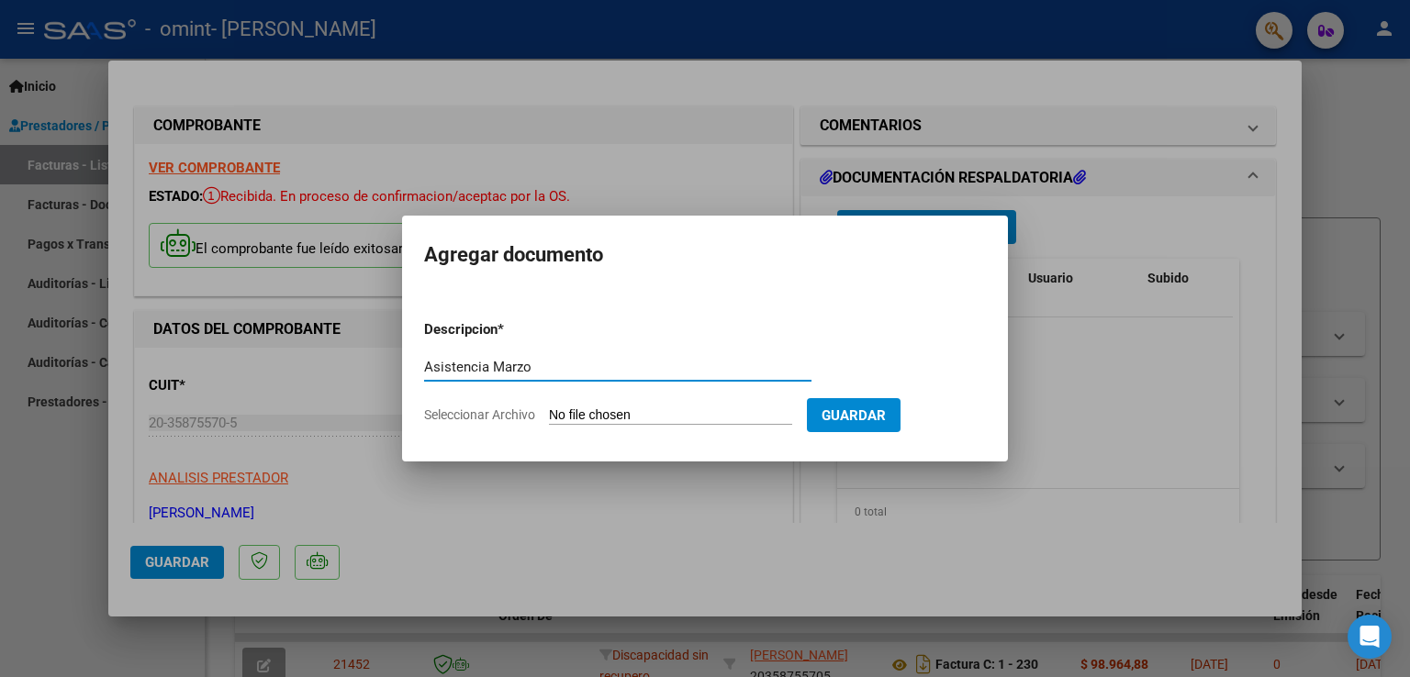
type input "Asistencia Marzo"
click at [661, 428] on form "Descripcion * Asistencia Marzo Escriba aquí una descripcion Seleccionar Archivo…" at bounding box center [705, 373] width 562 height 134
click at [665, 417] on input "Seleccionar Archivo" at bounding box center [670, 415] width 243 height 17
type input "C:\fakepath\[PERSON_NAME].pdf"
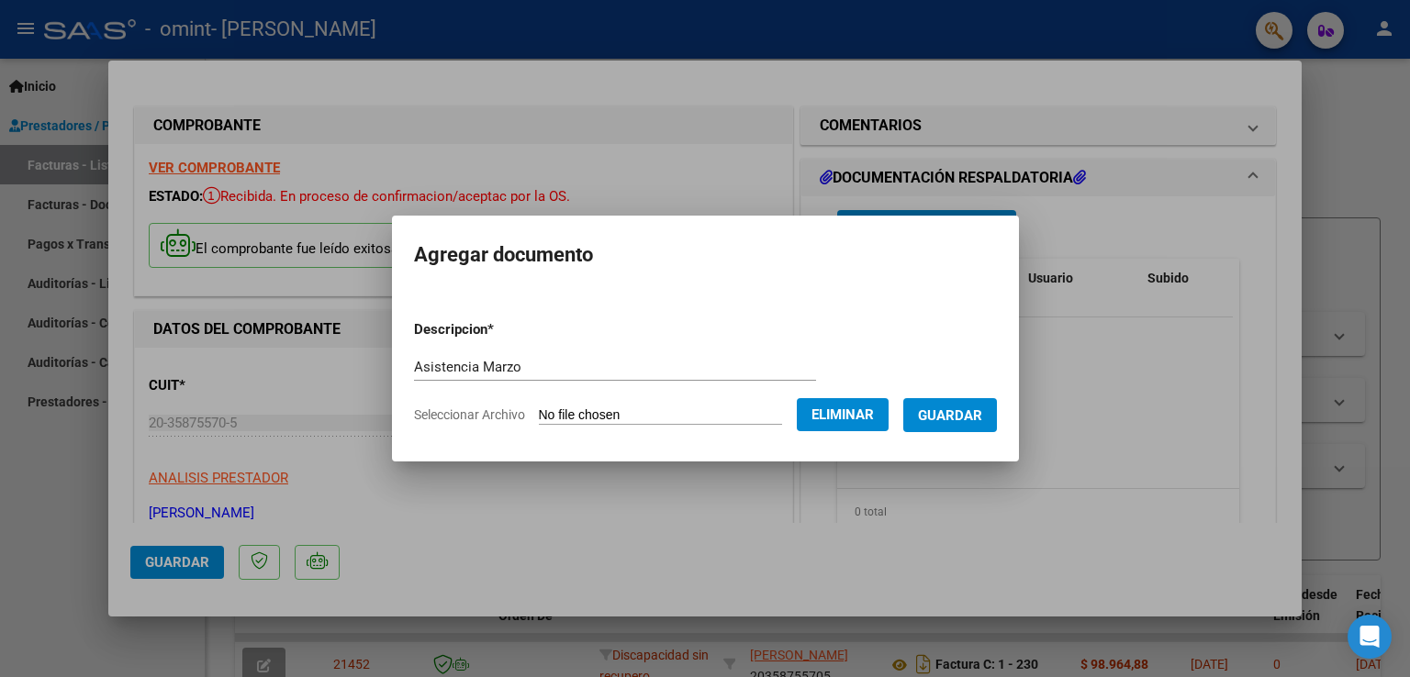
click at [963, 417] on span "Guardar" at bounding box center [950, 415] width 64 height 17
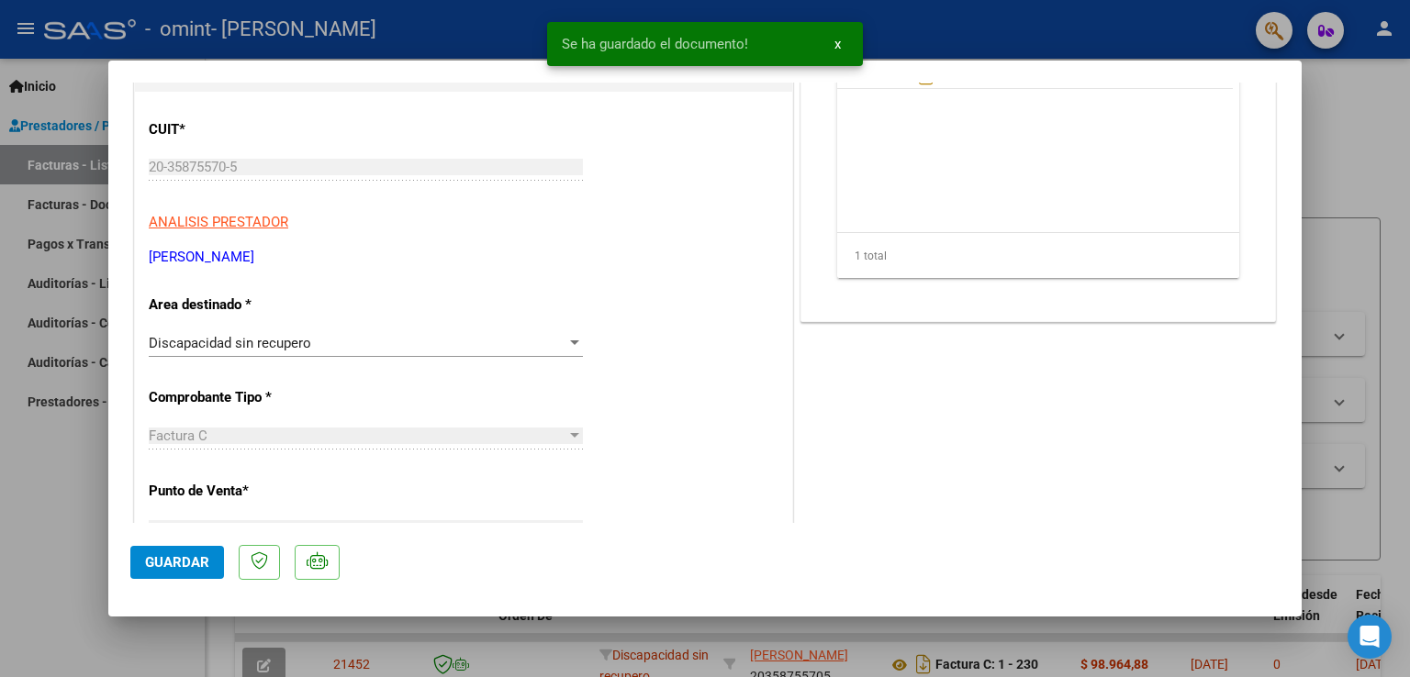
scroll to position [428, 0]
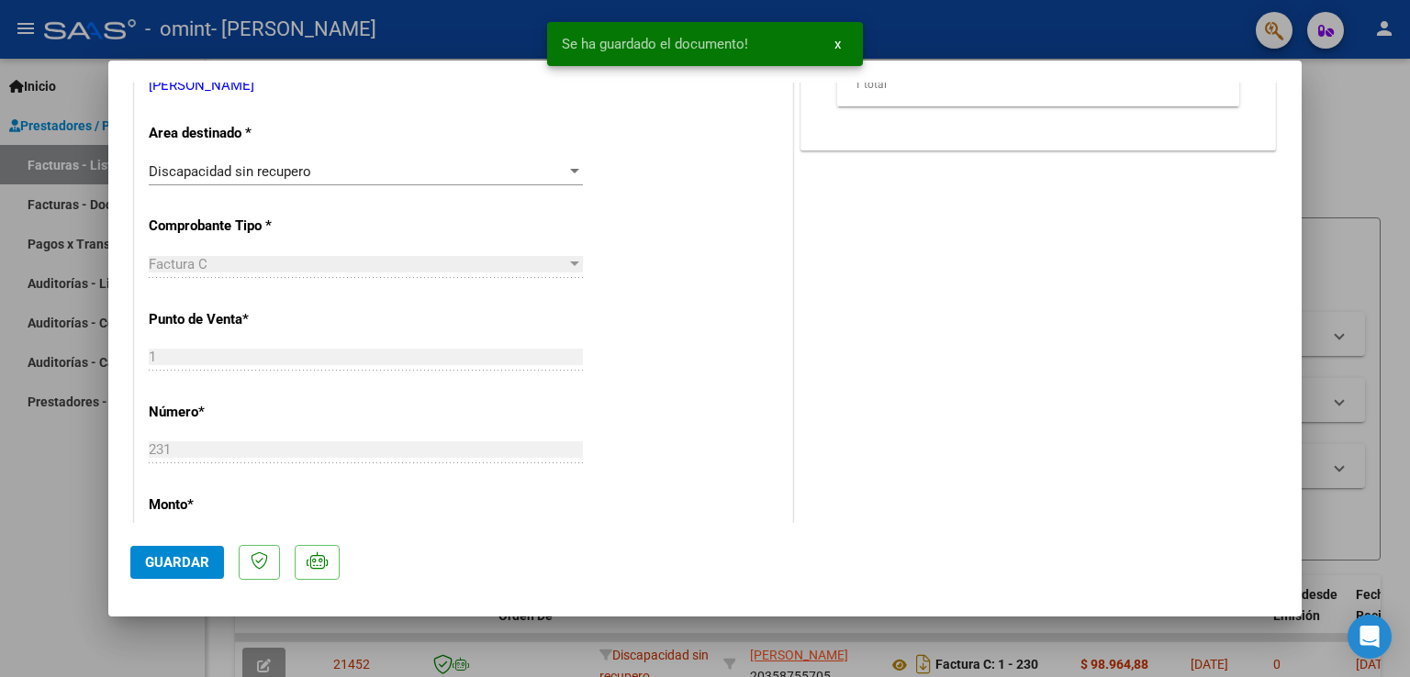
click at [166, 558] on span "Guardar" at bounding box center [177, 562] width 64 height 17
click at [200, 566] on span "Guardar" at bounding box center [177, 562] width 64 height 17
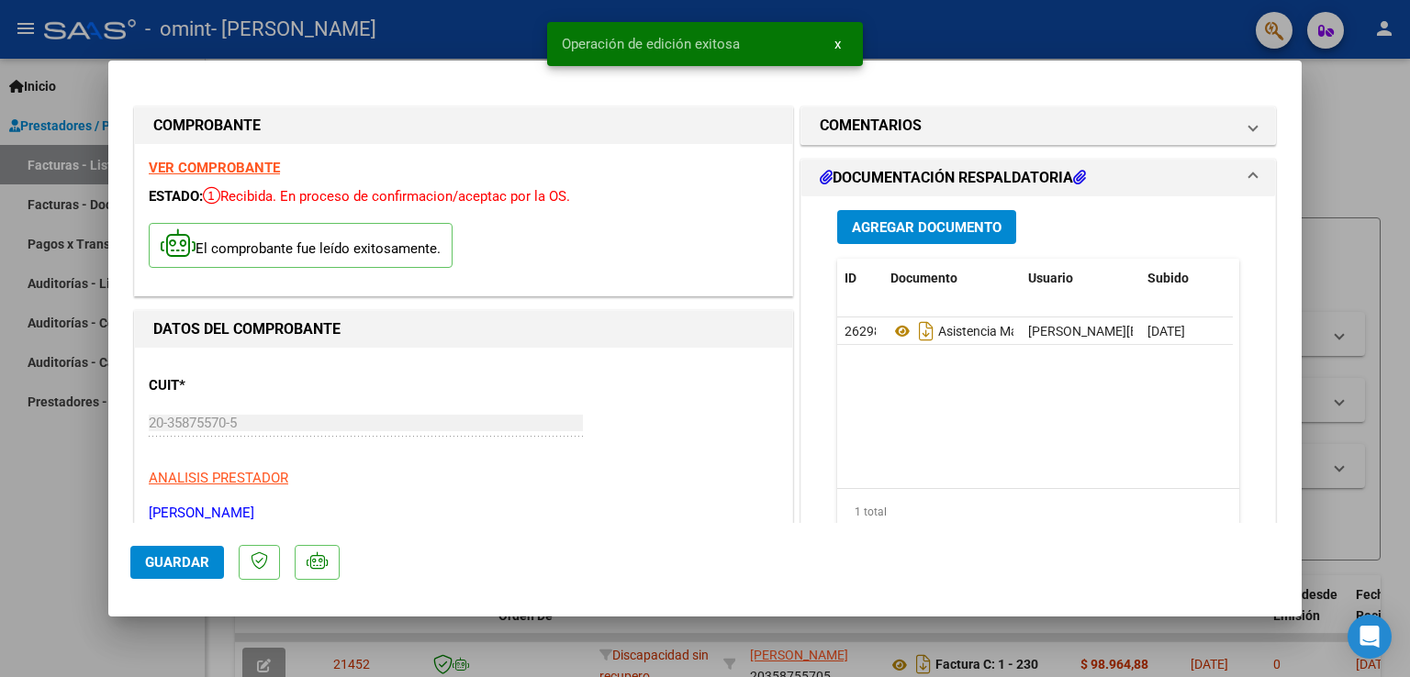
click at [27, 474] on div at bounding box center [705, 338] width 1410 height 677
type input "$ 0,00"
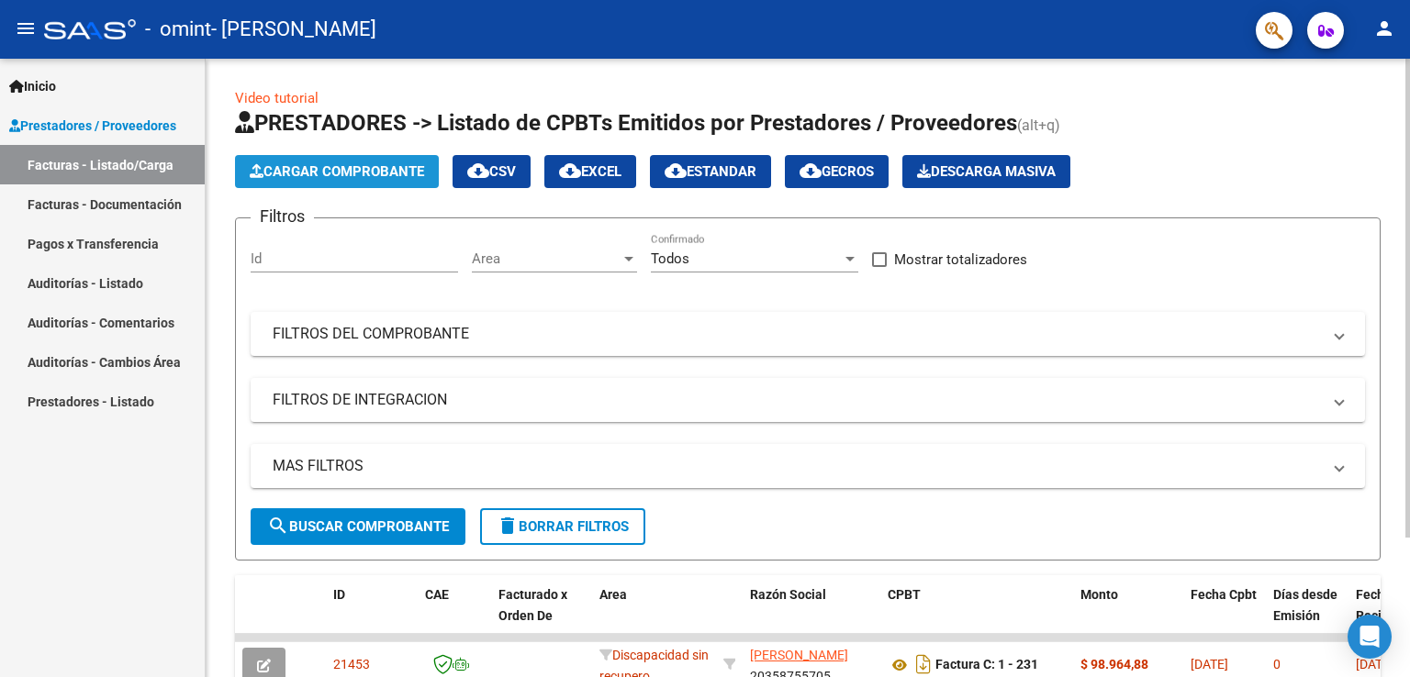
click at [335, 170] on span "Cargar Comprobante" at bounding box center [337, 171] width 174 height 17
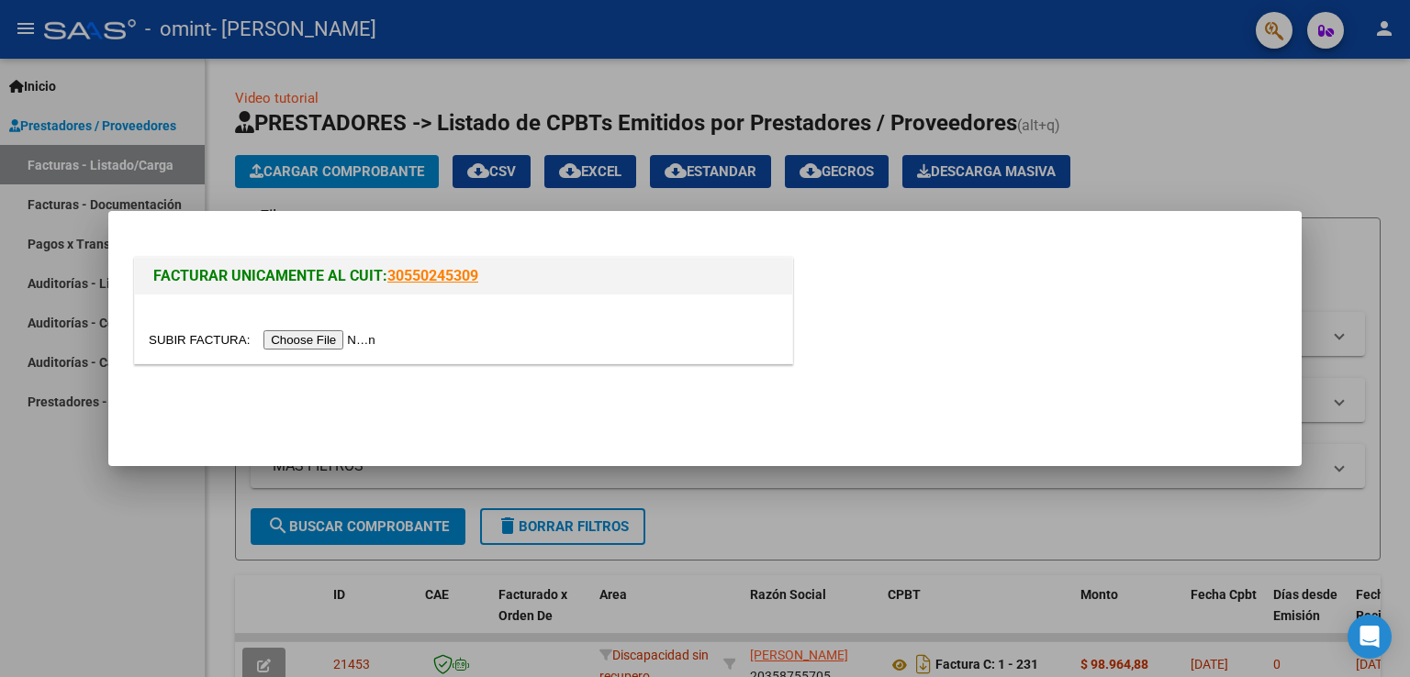
click at [323, 337] on input "file" at bounding box center [265, 339] width 232 height 19
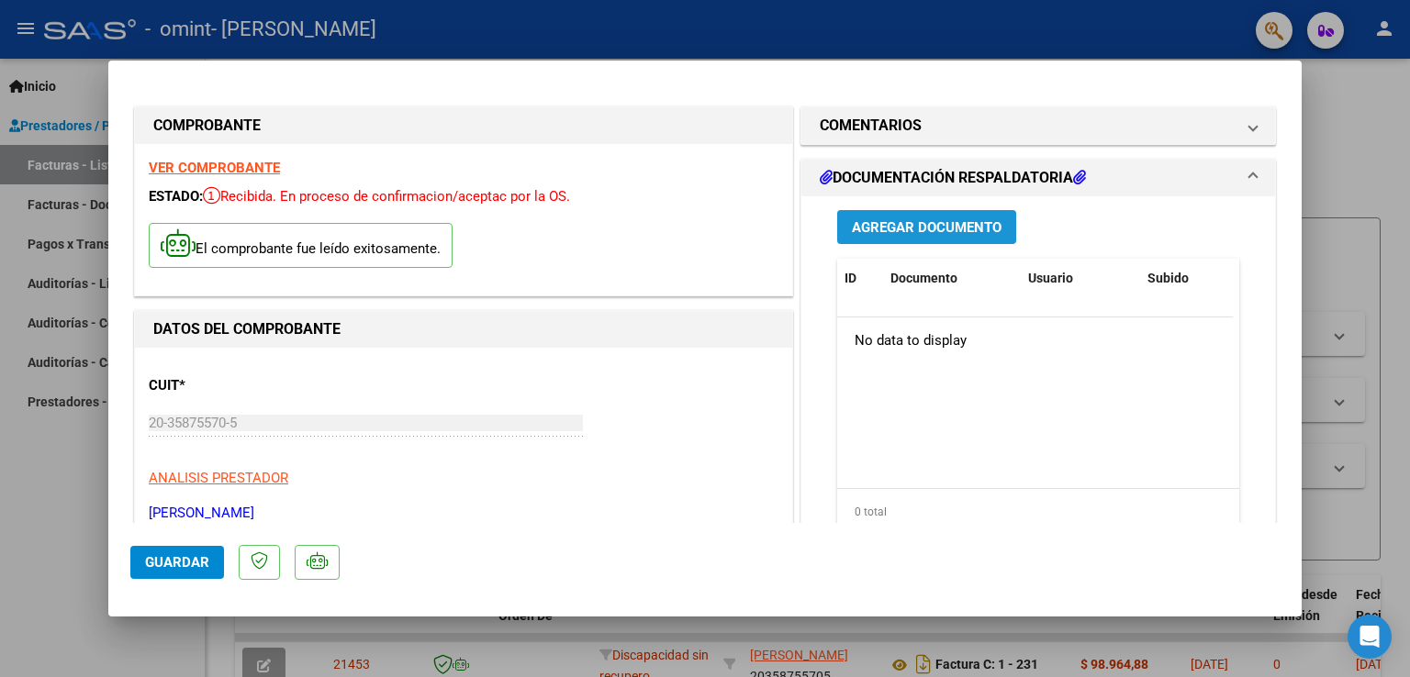
click at [921, 235] on span "Agregar Documento" at bounding box center [927, 227] width 150 height 17
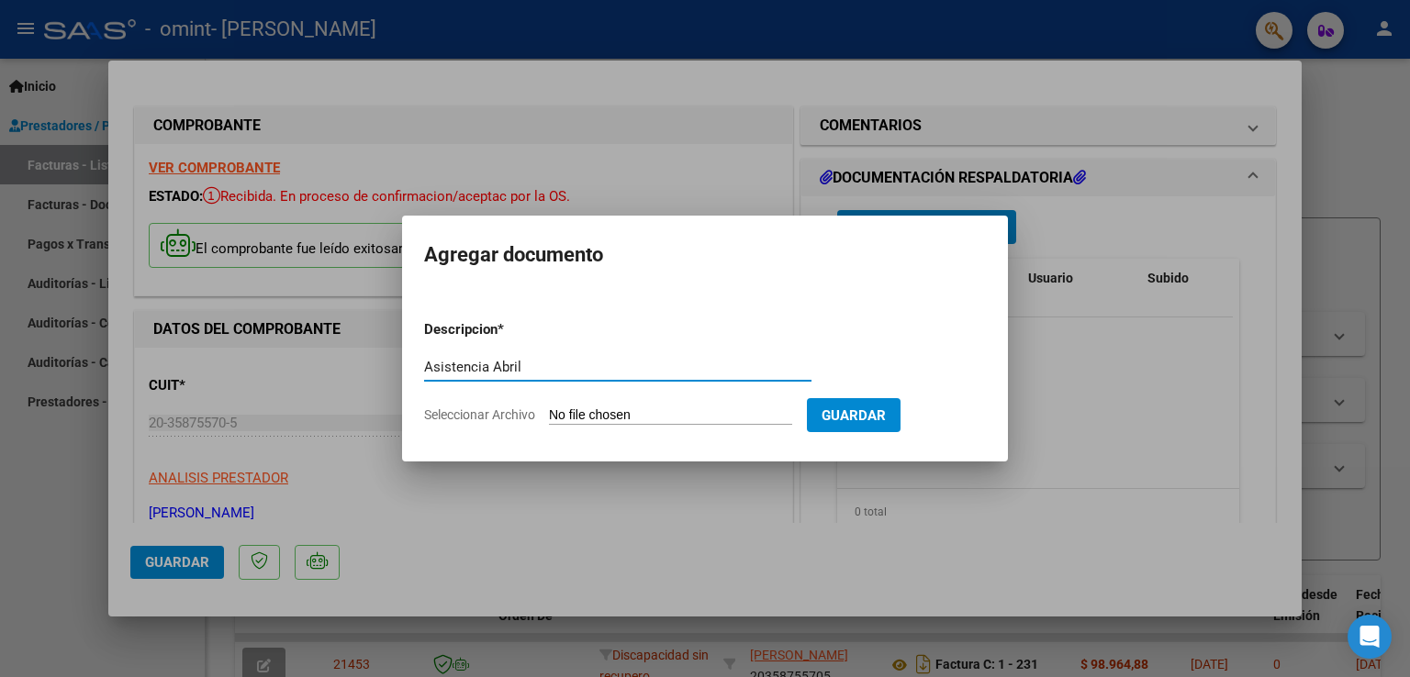
type input "Asistencia Abril"
click at [625, 416] on input "Seleccionar Archivo" at bounding box center [670, 415] width 243 height 17
type input "C:\fakepath\20358755705_011_00001_00000232.pdf"
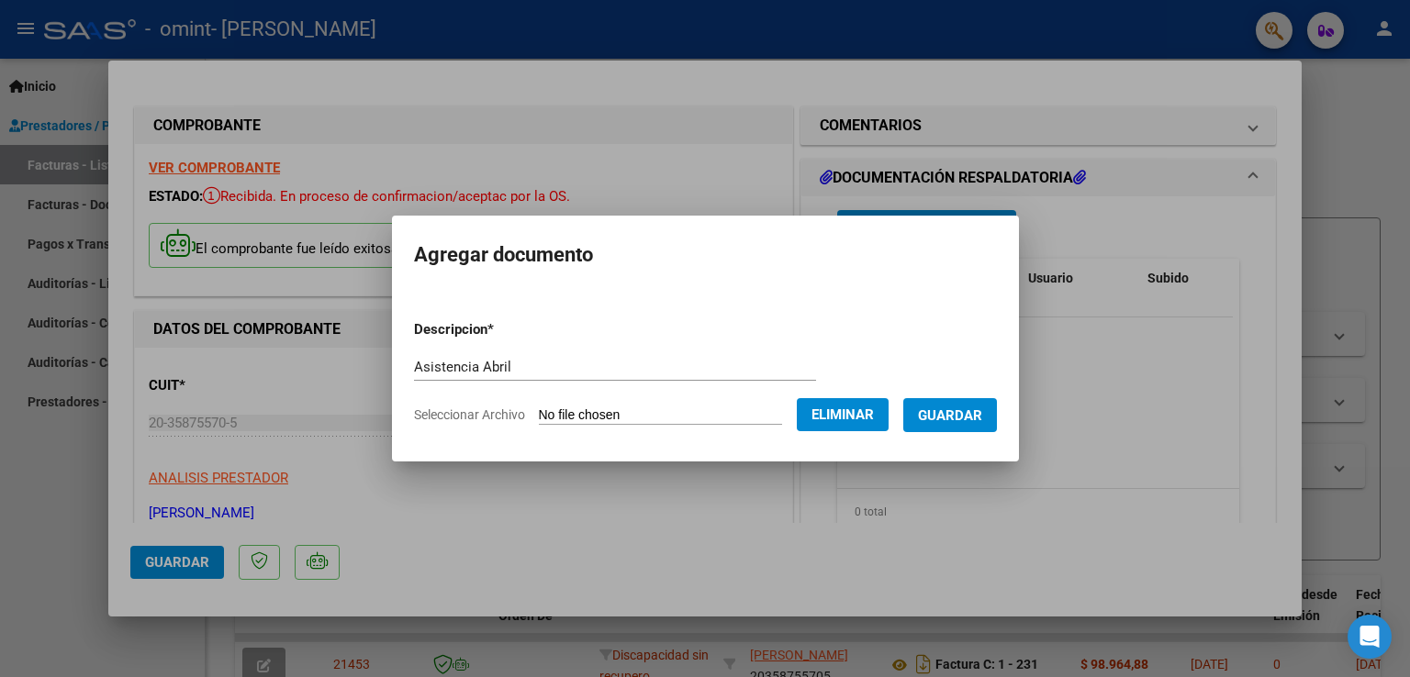
click at [841, 419] on span "Eliminar" at bounding box center [842, 415] width 62 height 17
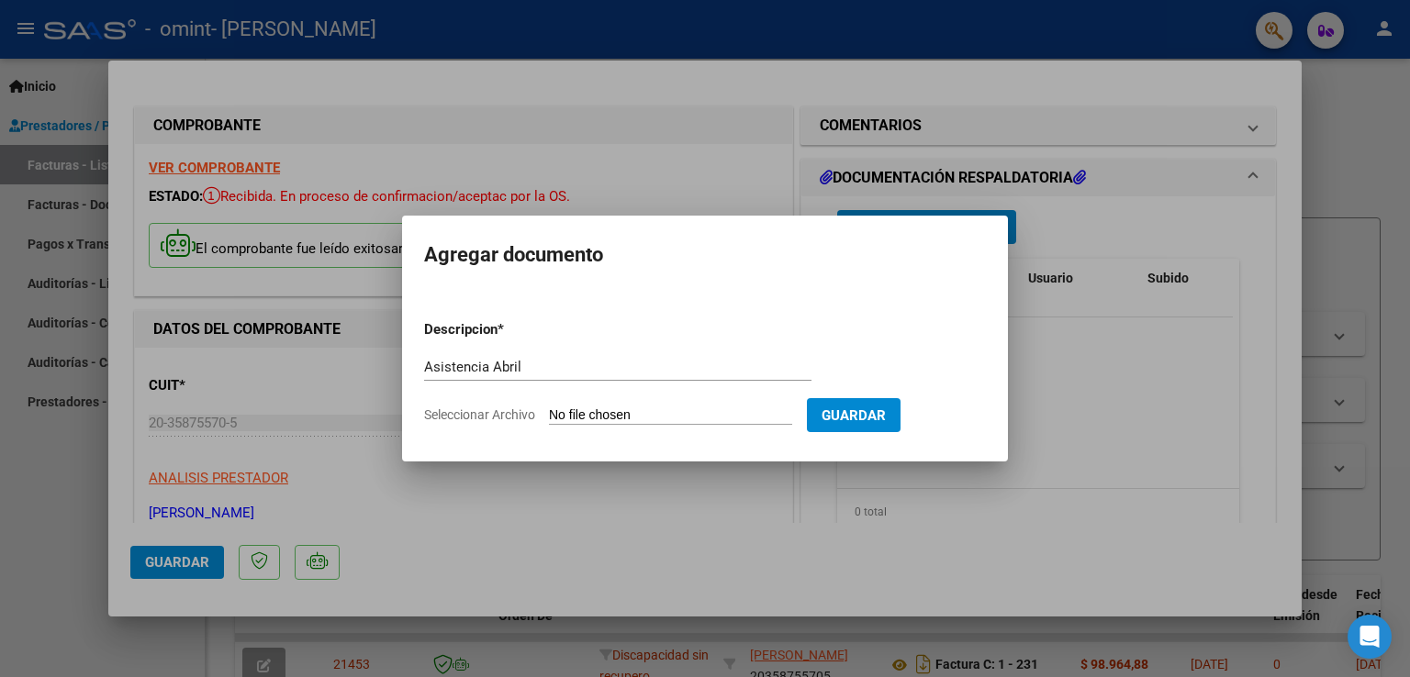
click at [580, 419] on input "Seleccionar Archivo" at bounding box center [670, 415] width 243 height 17
type input "C:\fakepath\[PERSON_NAME].pdf"
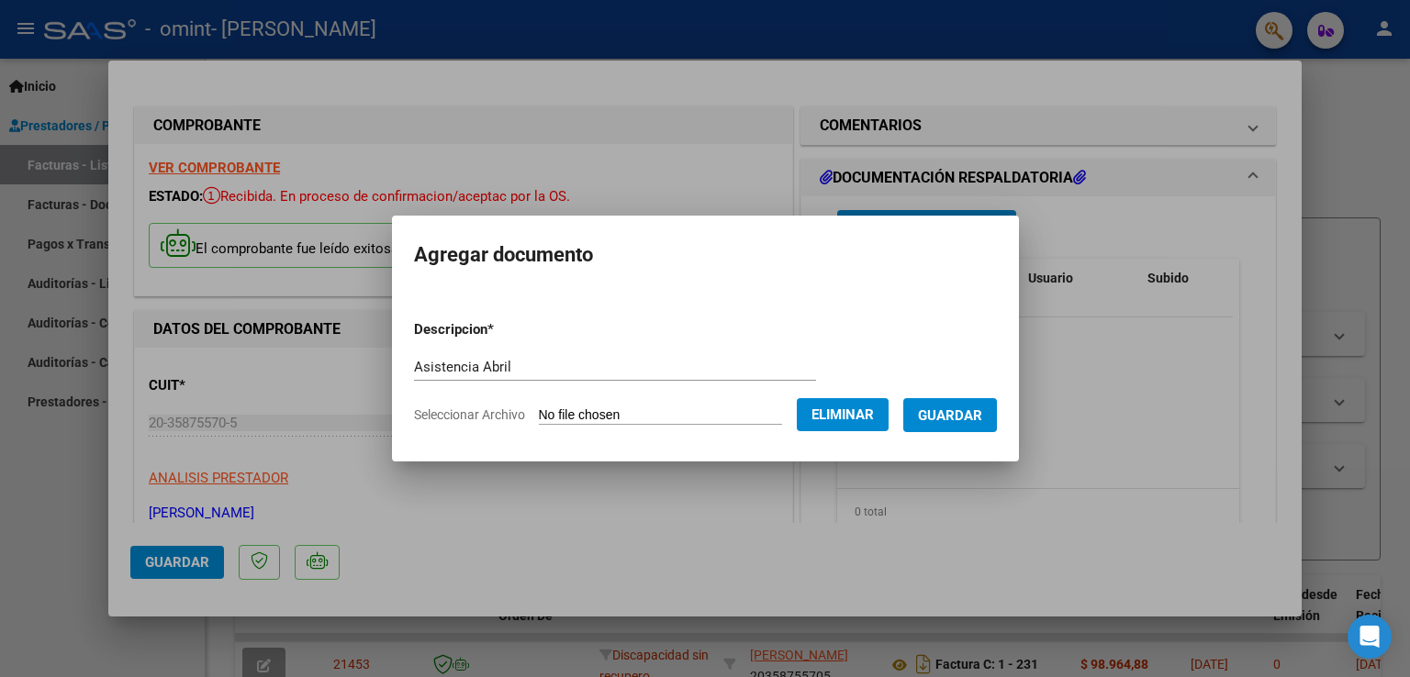
click at [977, 416] on span "Guardar" at bounding box center [950, 415] width 64 height 17
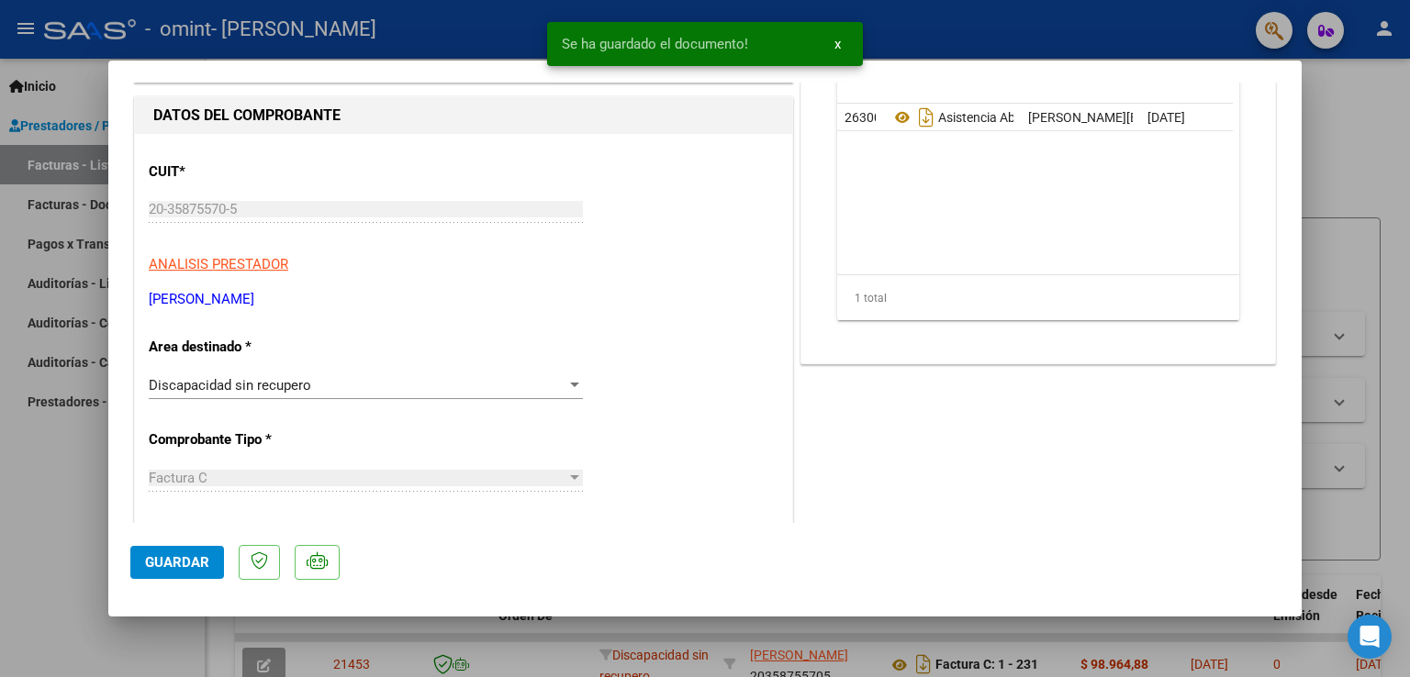
scroll to position [428, 0]
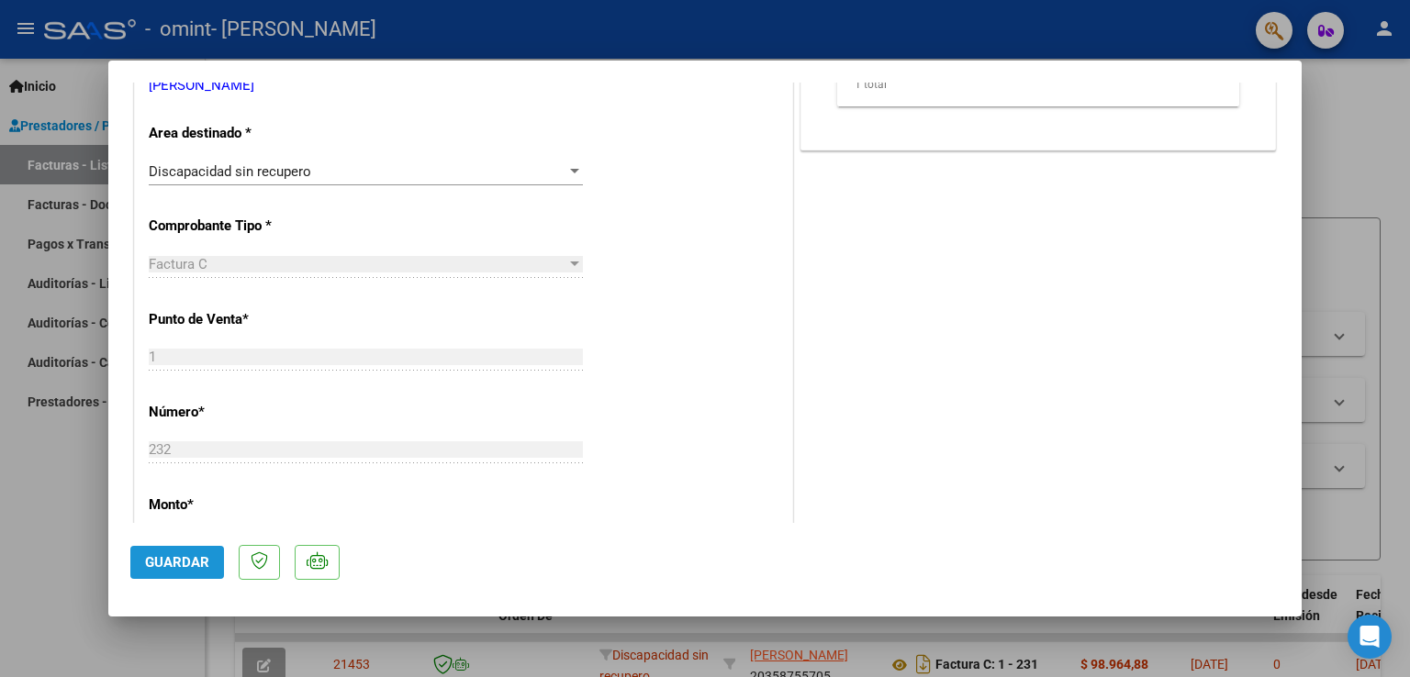
click at [172, 563] on span "Guardar" at bounding box center [177, 562] width 64 height 17
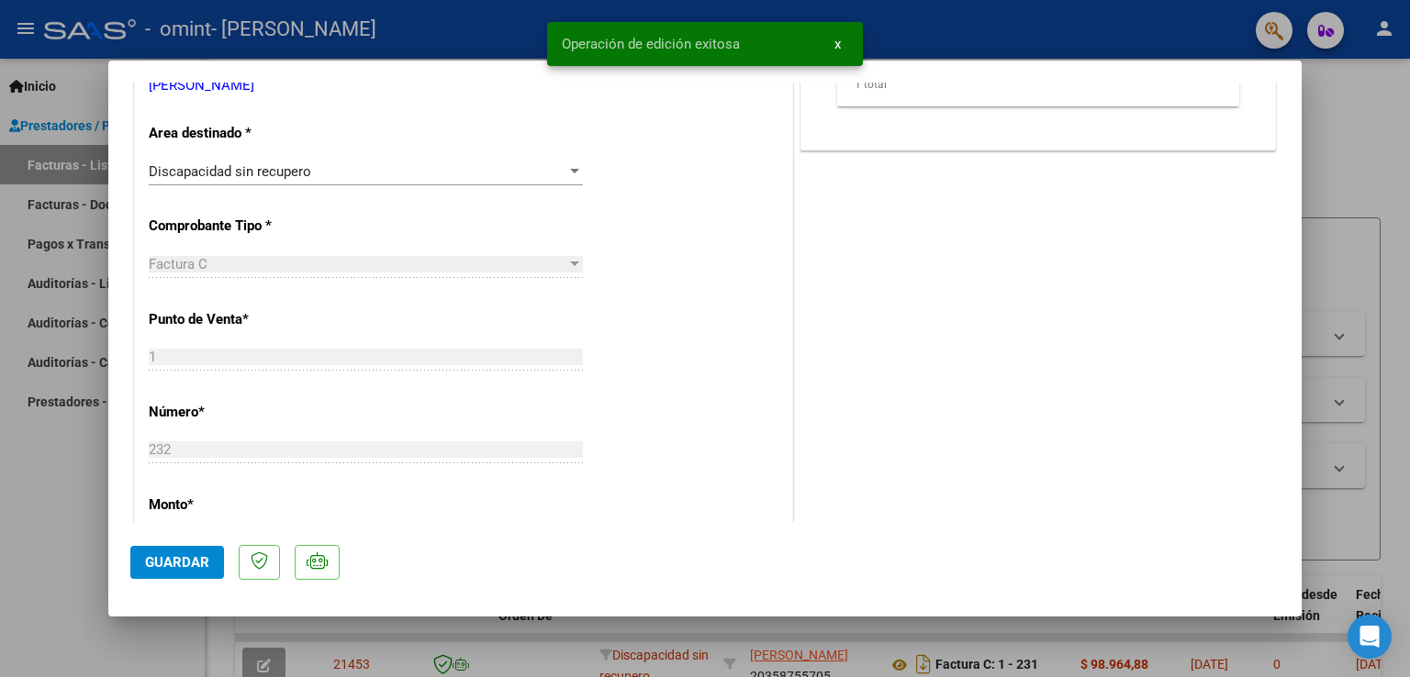
click at [184, 572] on button "Guardar" at bounding box center [177, 562] width 94 height 33
click at [95, 552] on div at bounding box center [705, 338] width 1410 height 677
type input "$ 0,00"
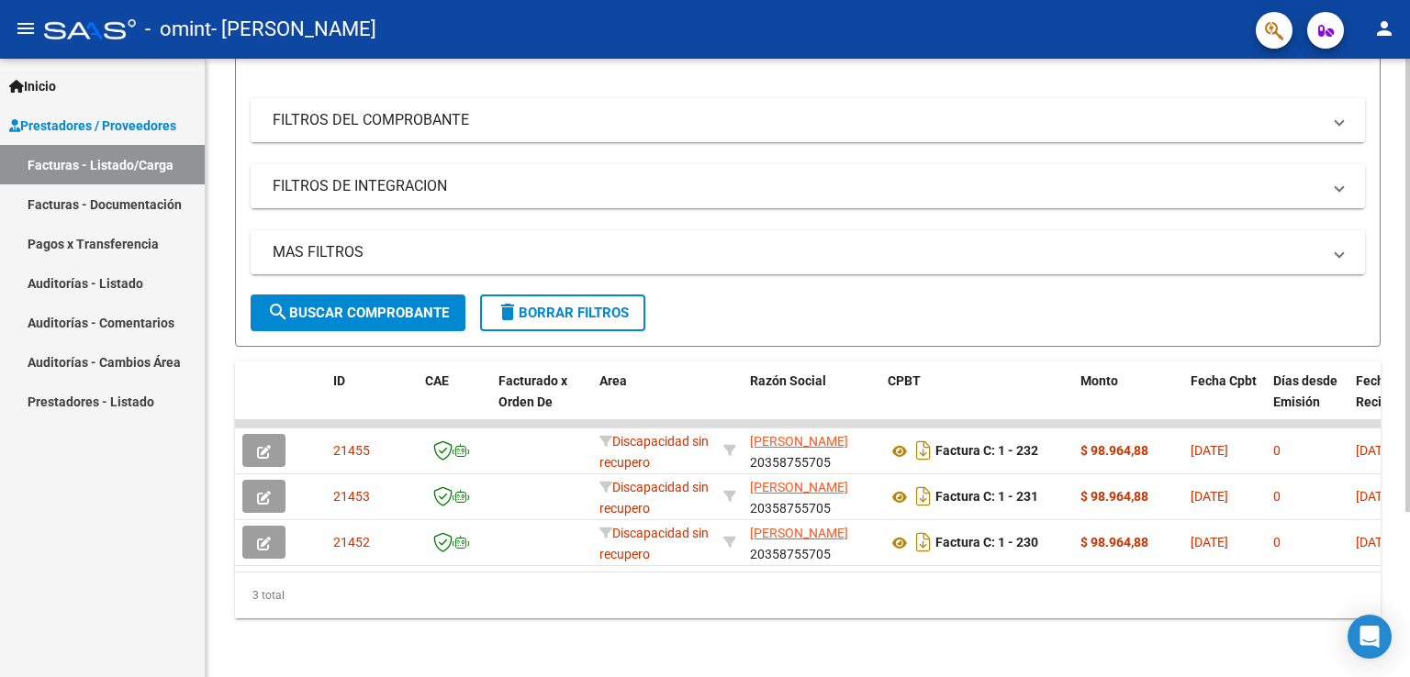
scroll to position [0, 0]
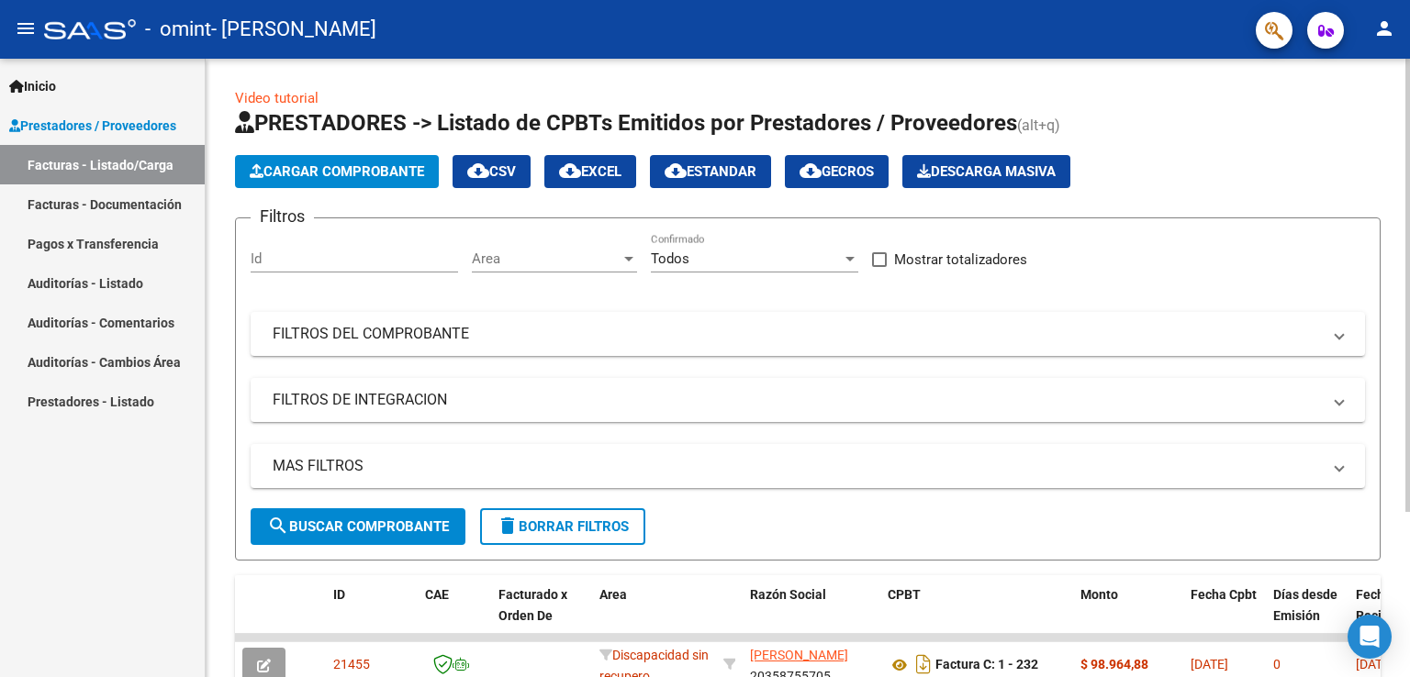
click at [317, 170] on span "Cargar Comprobante" at bounding box center [337, 171] width 174 height 17
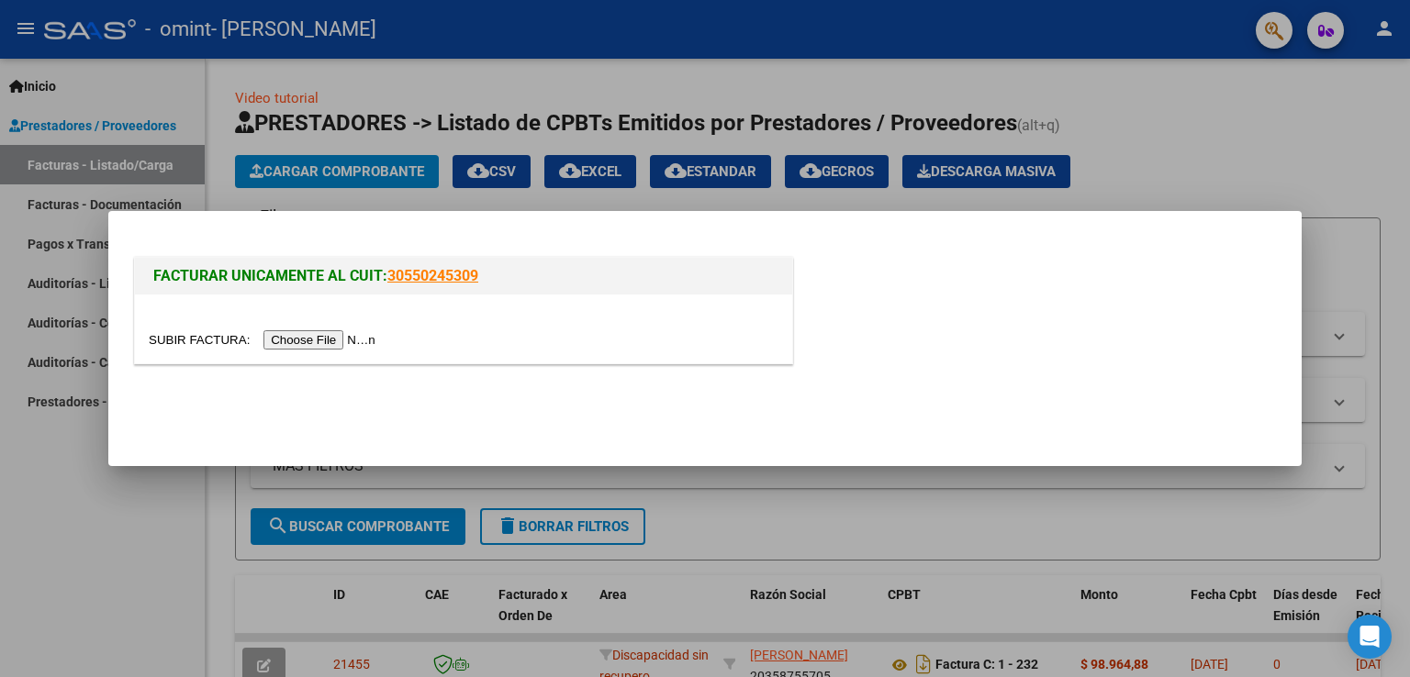
click at [327, 332] on input "file" at bounding box center [265, 339] width 232 height 19
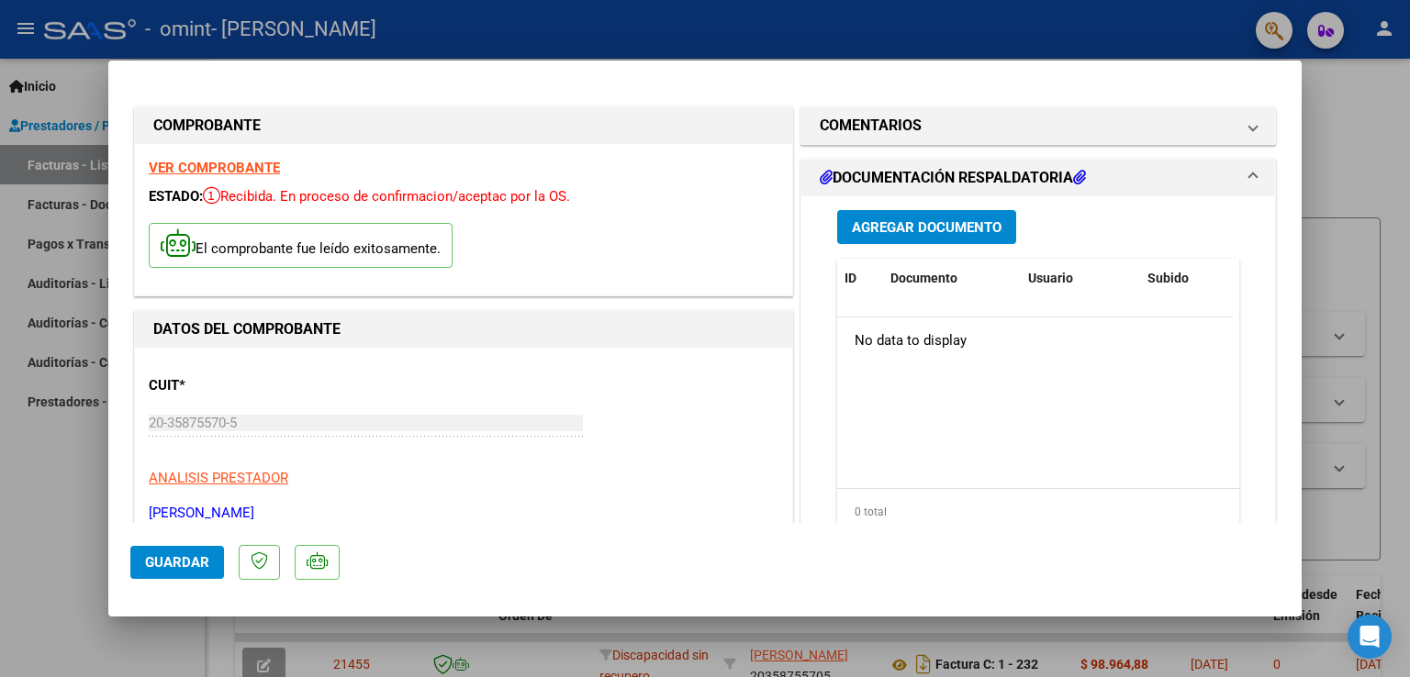
click at [896, 227] on span "Agregar Documento" at bounding box center [927, 227] width 150 height 17
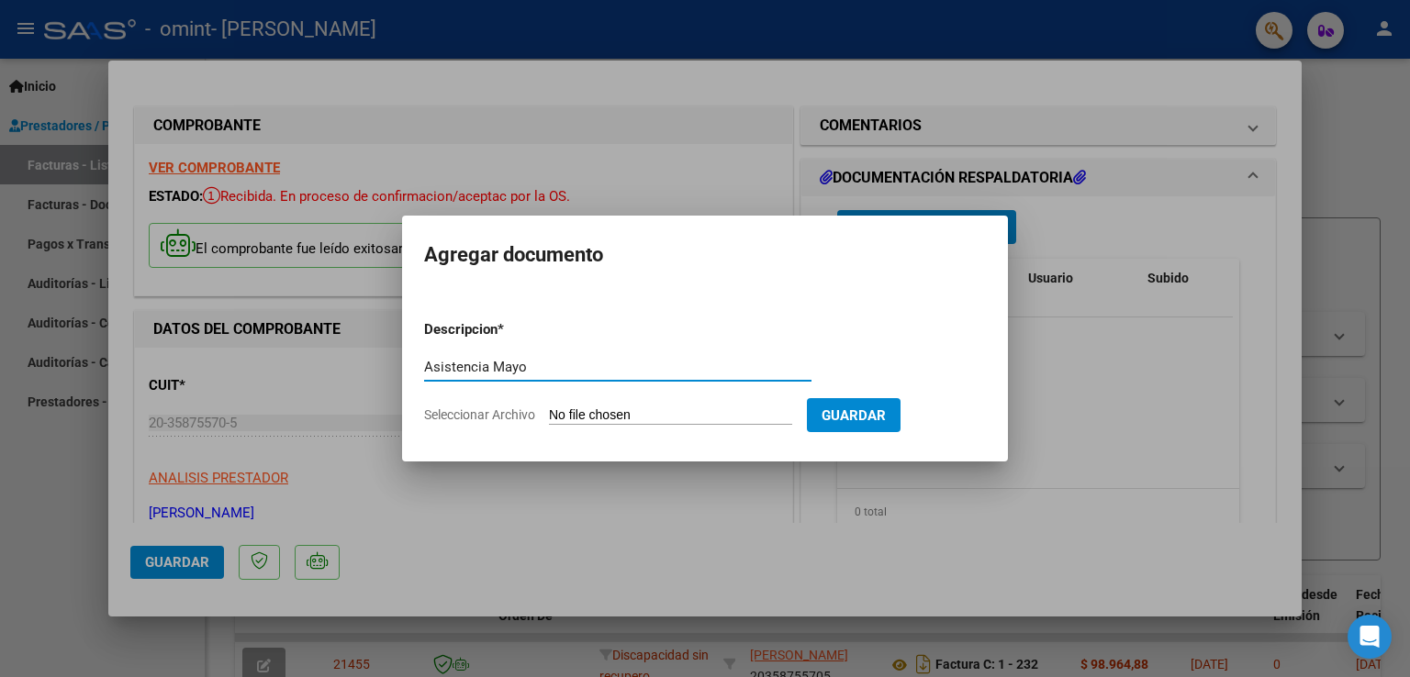
type input "Asistencia Mayo"
click at [521, 412] on span "Seleccionar Archivo" at bounding box center [479, 414] width 111 height 15
click at [549, 412] on input "Seleccionar Archivo" at bounding box center [670, 415] width 243 height 17
type input "C:\fakepath\[PERSON_NAME].pdf"
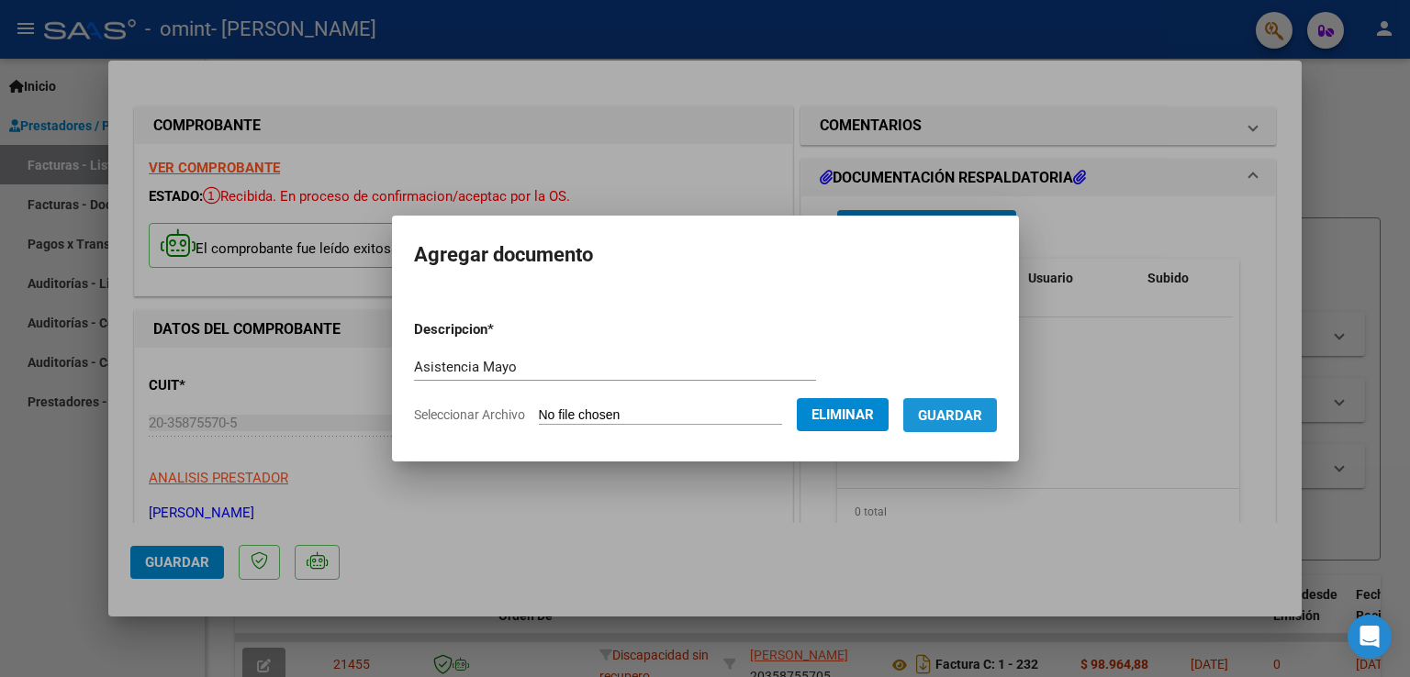
click at [970, 413] on span "Guardar" at bounding box center [950, 415] width 64 height 17
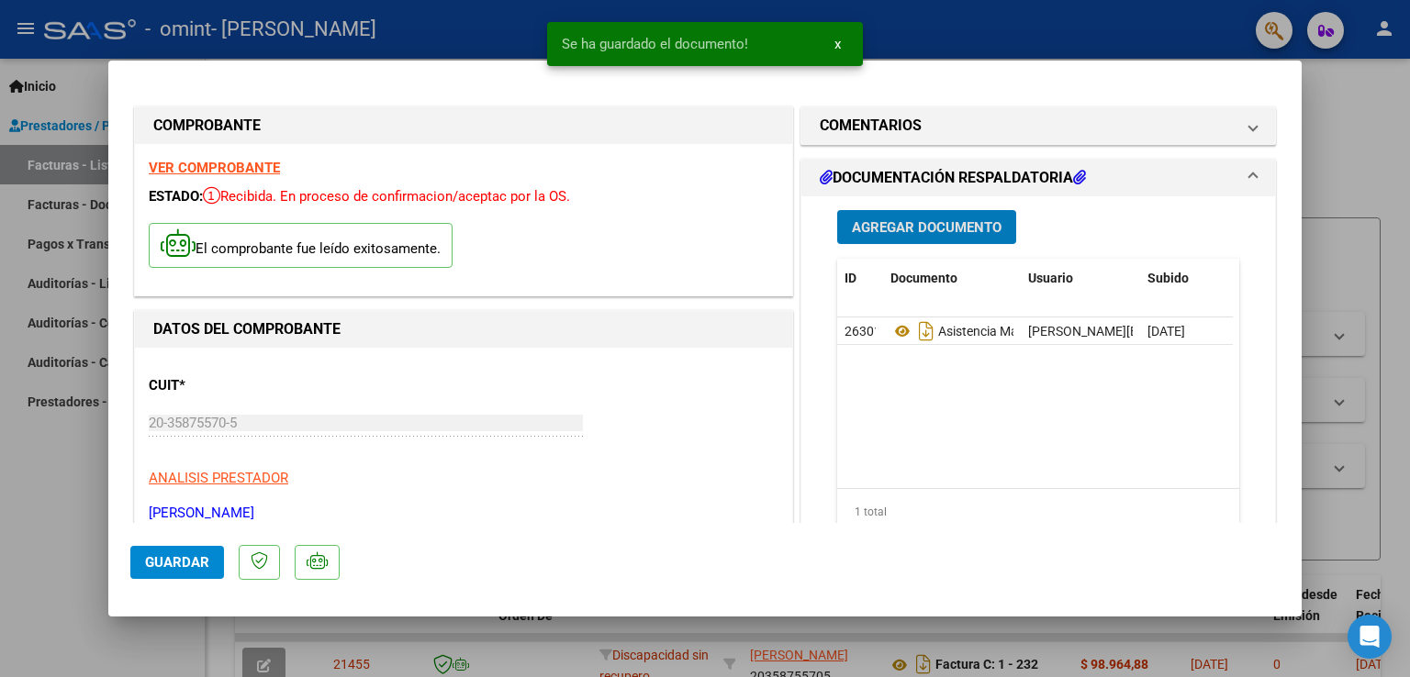
click at [172, 555] on span "Guardar" at bounding box center [177, 562] width 64 height 17
click at [173, 560] on span "Guardar" at bounding box center [177, 562] width 64 height 17
click at [88, 546] on div at bounding box center [705, 338] width 1410 height 677
type input "$ 0,00"
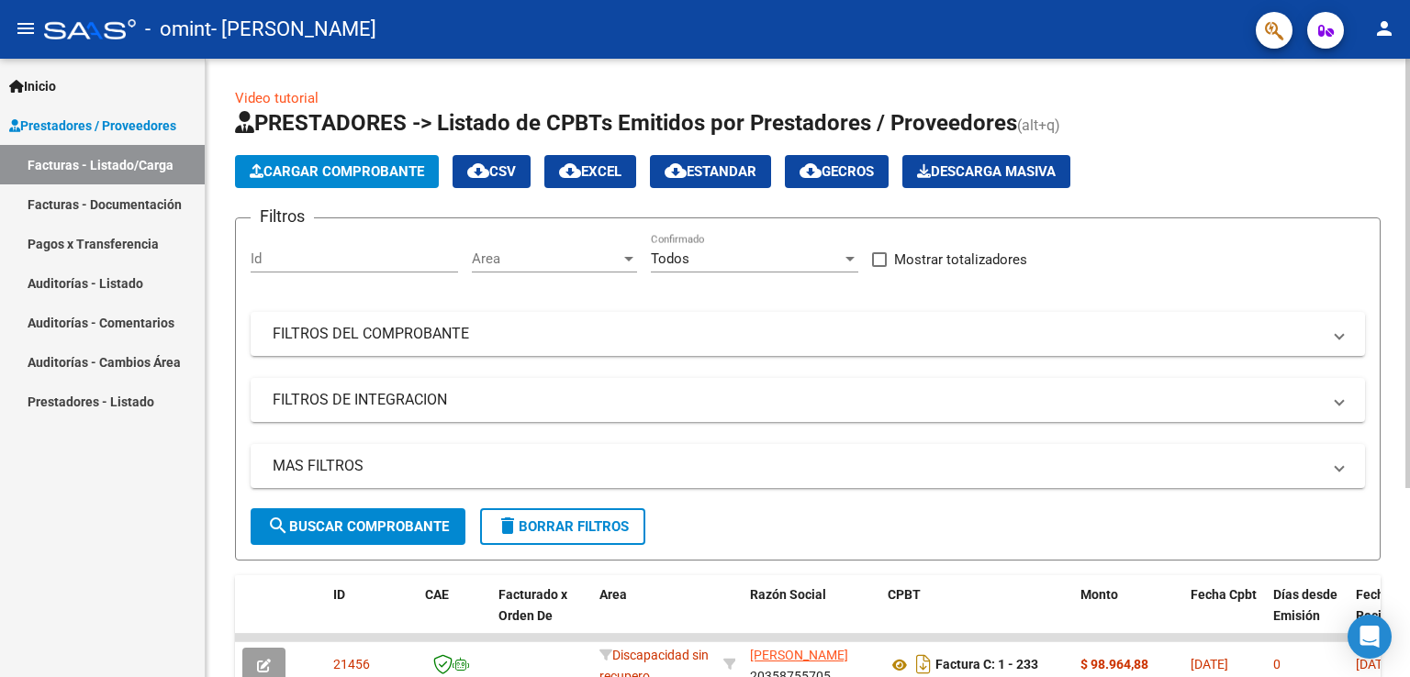
click at [323, 164] on span "Cargar Comprobante" at bounding box center [337, 171] width 174 height 17
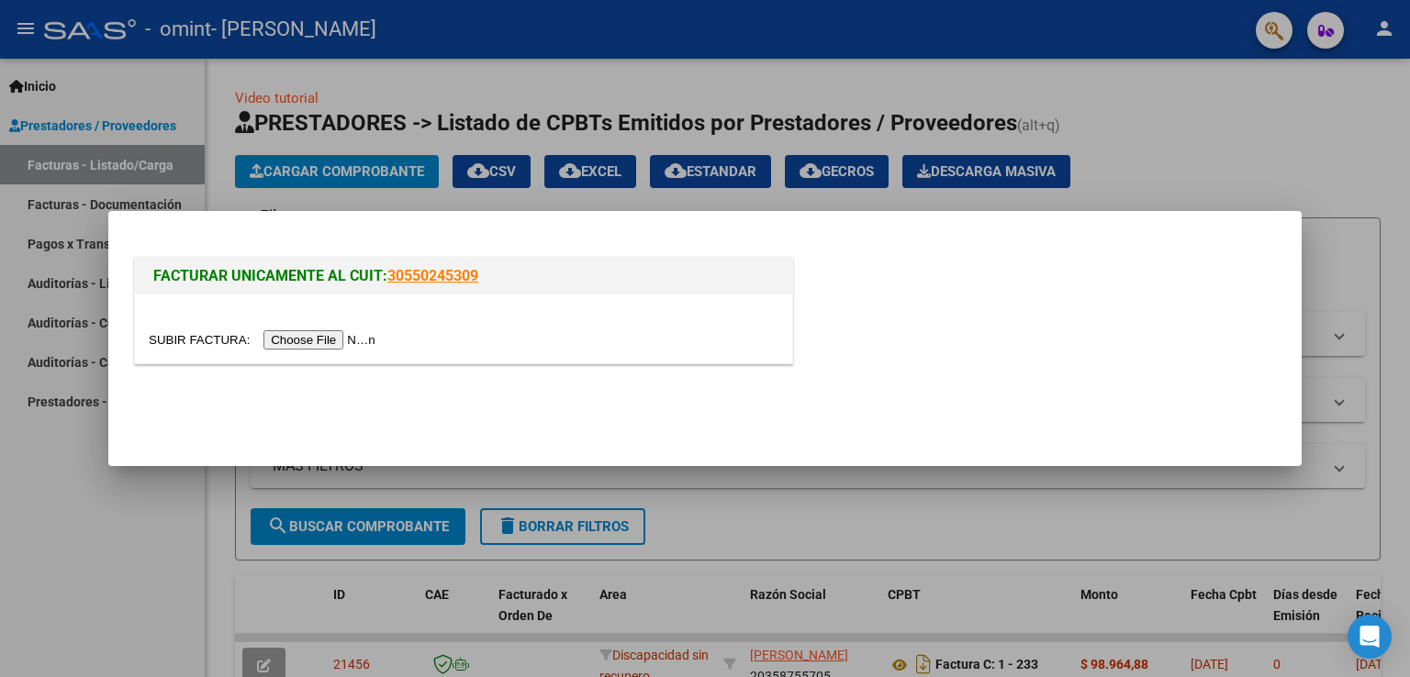
click at [338, 340] on input "file" at bounding box center [265, 339] width 232 height 19
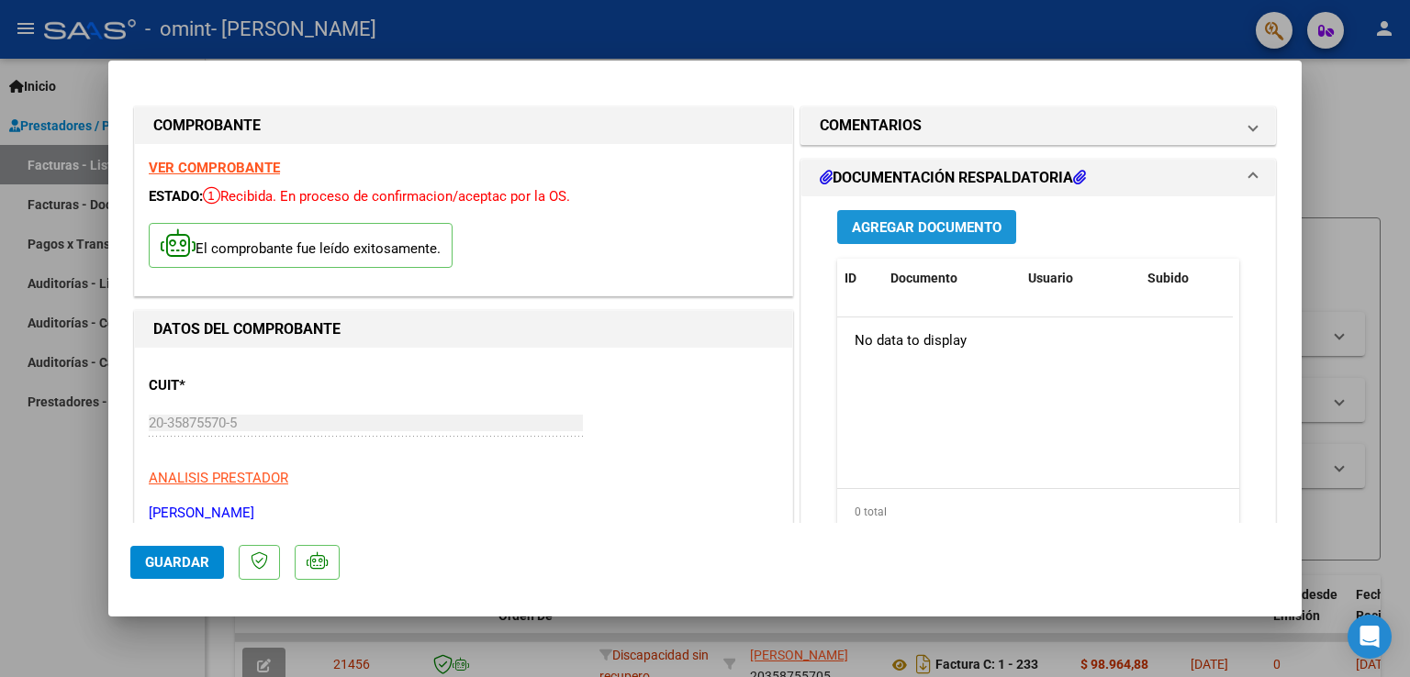
click at [924, 223] on span "Agregar Documento" at bounding box center [927, 227] width 150 height 17
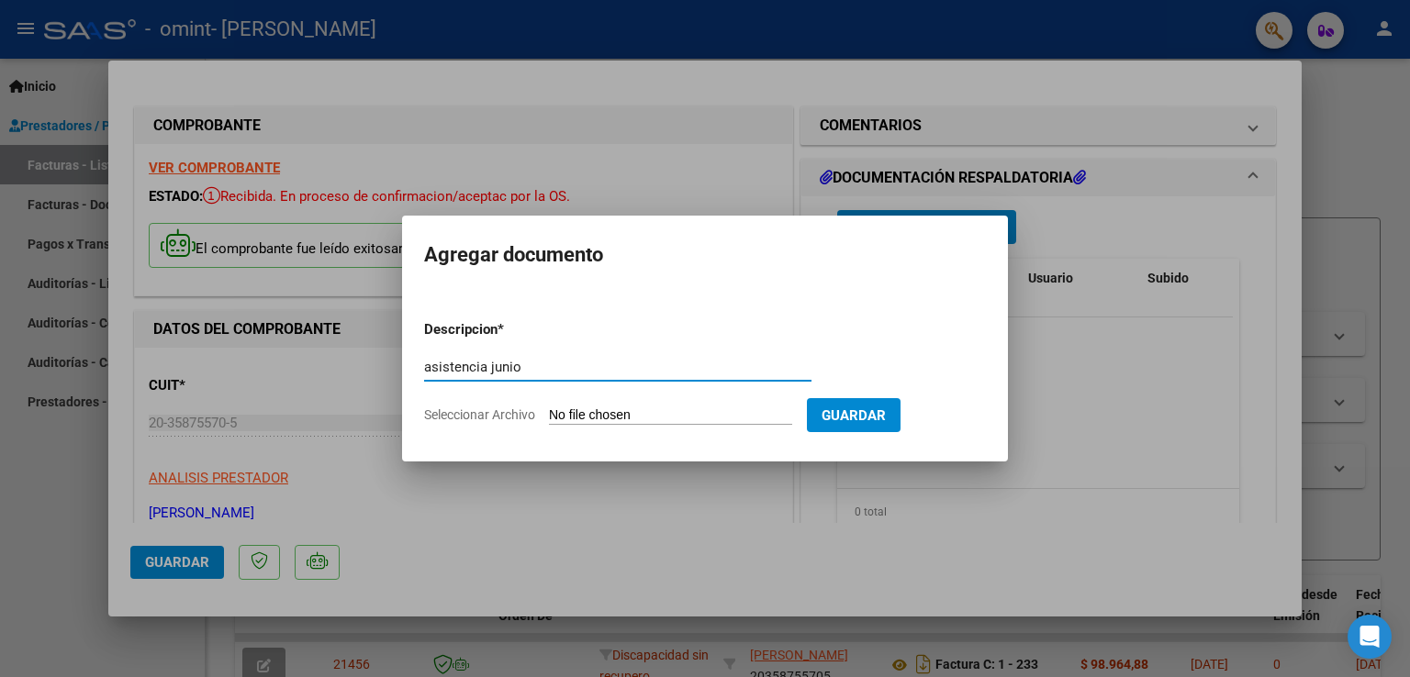
type input "asistencia junio"
click at [599, 414] on input "Seleccionar Archivo" at bounding box center [670, 415] width 243 height 17
type input "C:\fakepath\[PERSON_NAME].pdf"
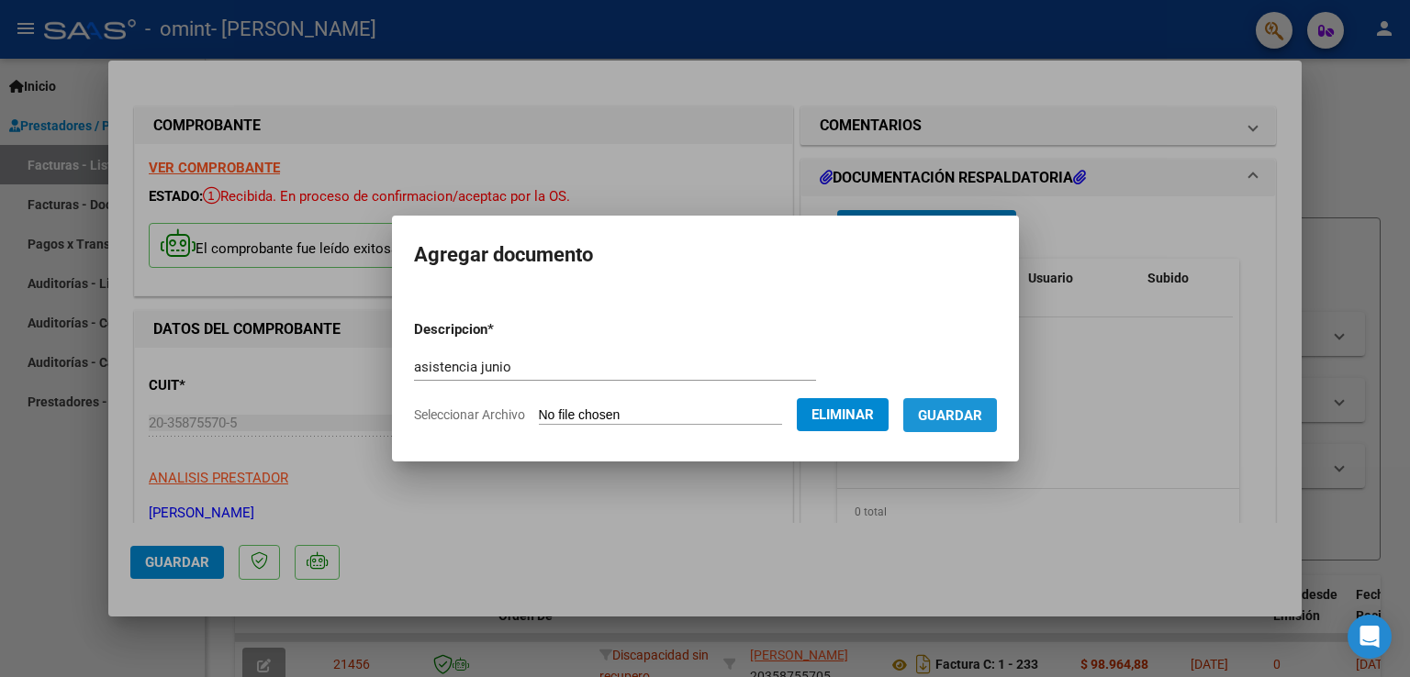
click at [965, 416] on span "Guardar" at bounding box center [950, 415] width 64 height 17
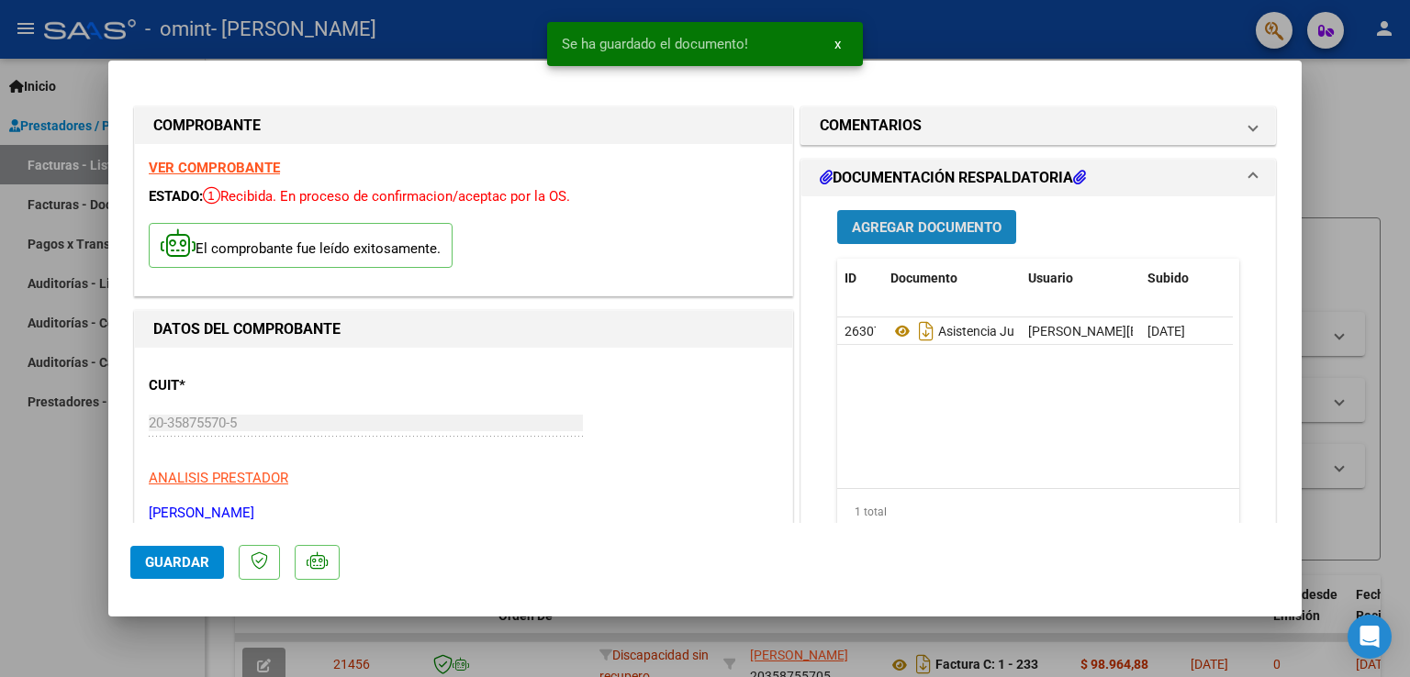
click at [936, 229] on span "Agregar Documento" at bounding box center [927, 227] width 150 height 17
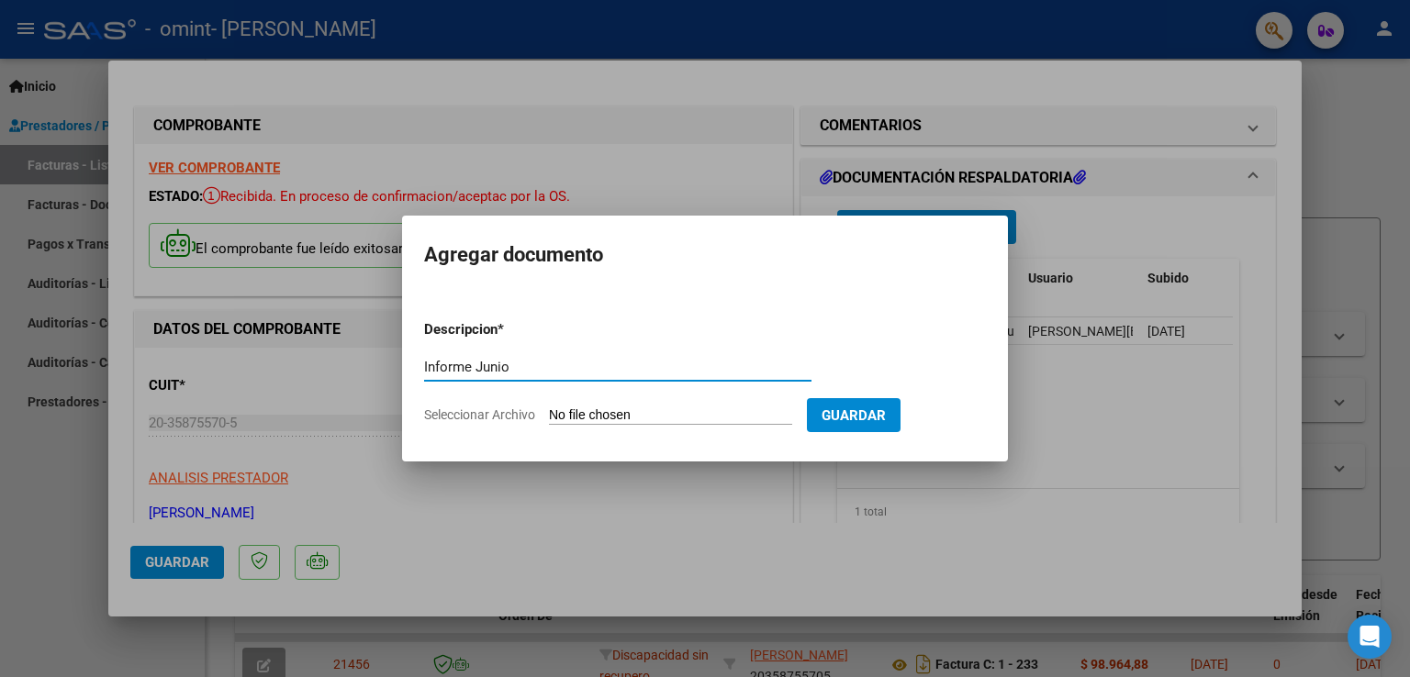
type input "Informe Junio"
click at [571, 412] on input "Seleccionar Archivo" at bounding box center [670, 415] width 243 height 17
type input "C:\fakepath\[PERSON_NAME] informe.pdf"
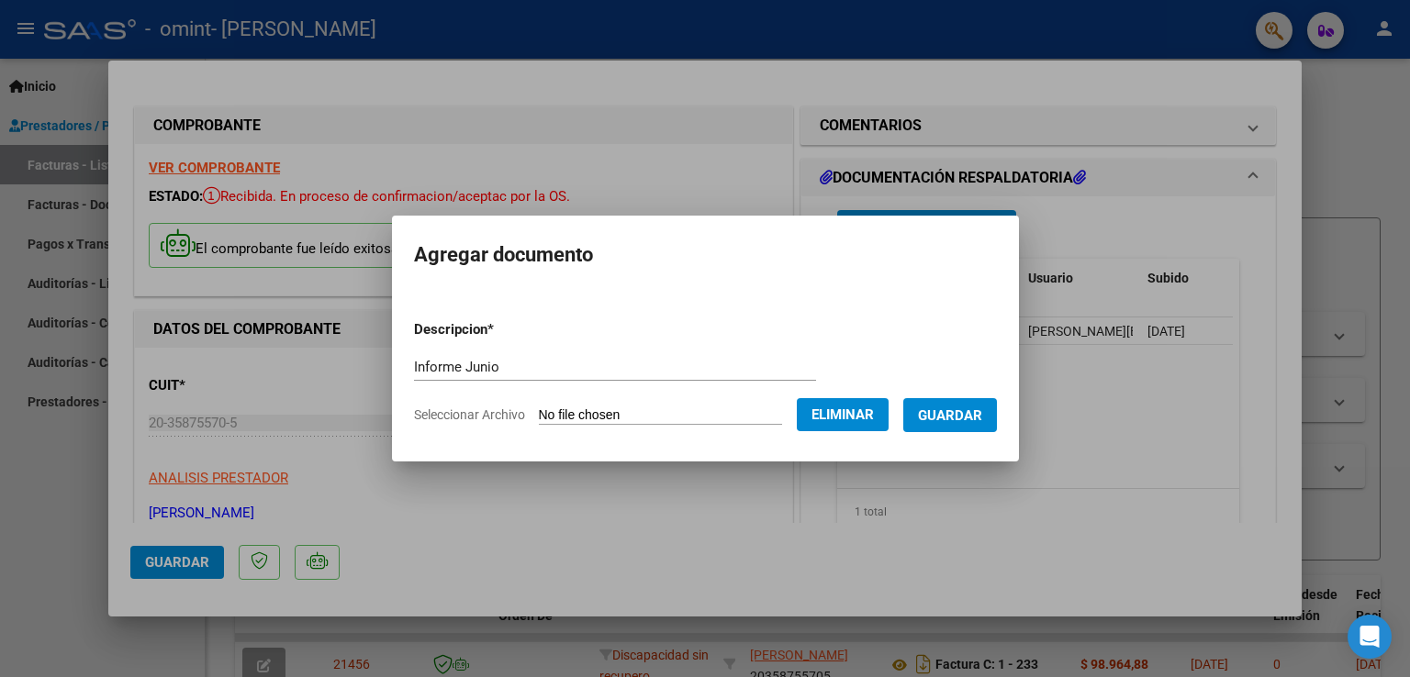
click at [975, 419] on span "Guardar" at bounding box center [950, 415] width 64 height 17
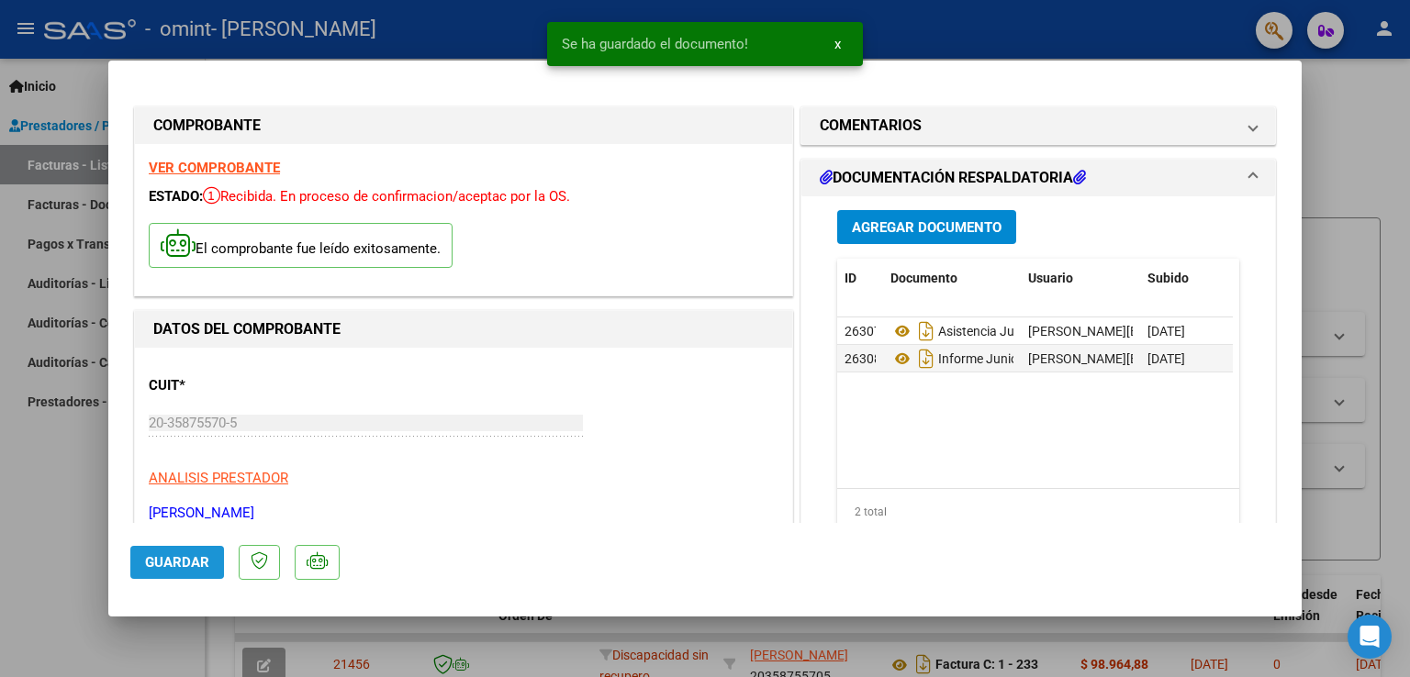
click at [158, 555] on span "Guardar" at bounding box center [177, 562] width 64 height 17
click at [831, 43] on button "x" at bounding box center [838, 44] width 36 height 33
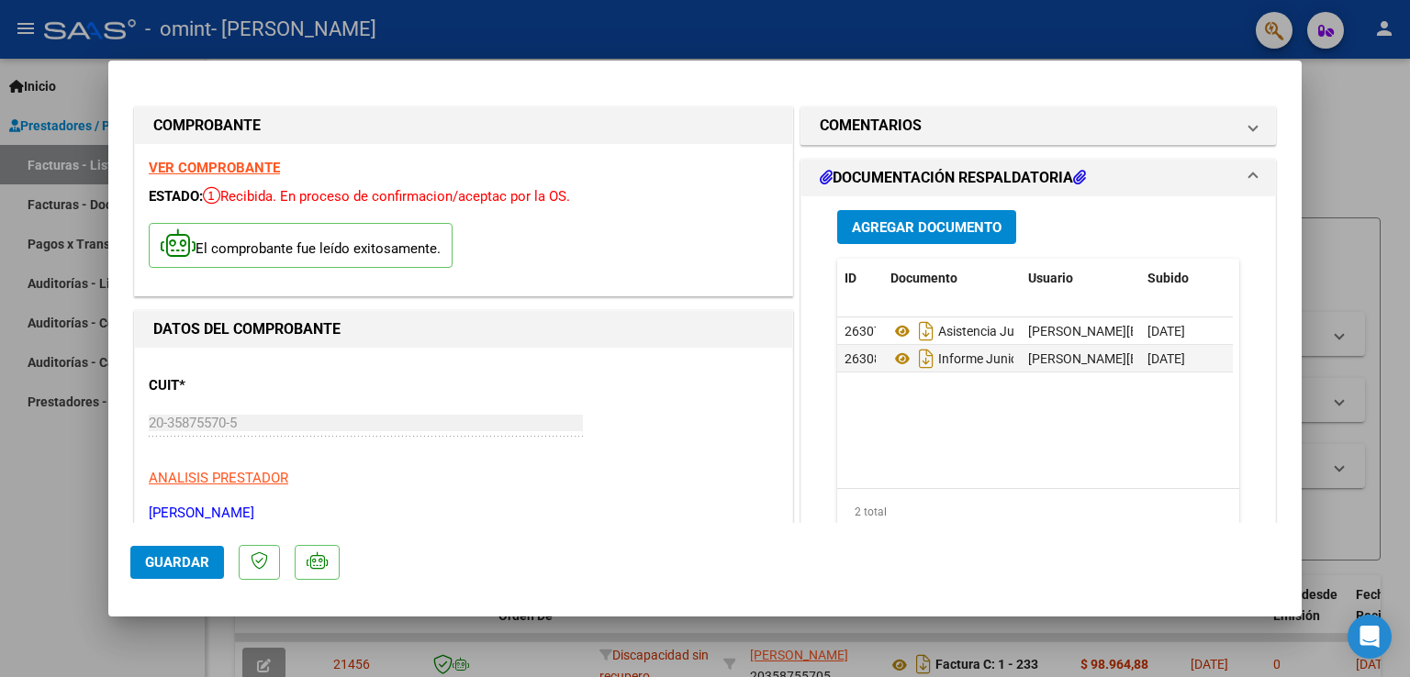
click at [44, 537] on div at bounding box center [705, 338] width 1410 height 677
type input "$ 0,00"
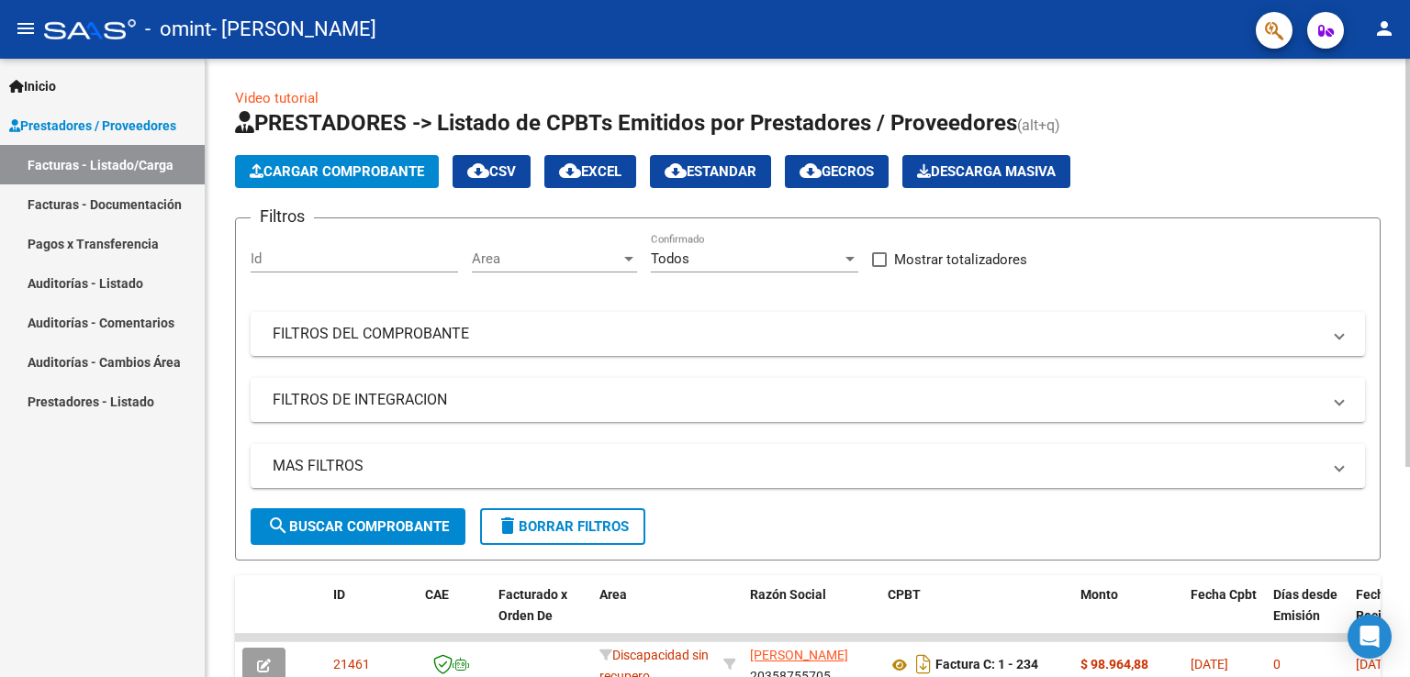
click at [341, 173] on span "Cargar Comprobante" at bounding box center [337, 171] width 174 height 17
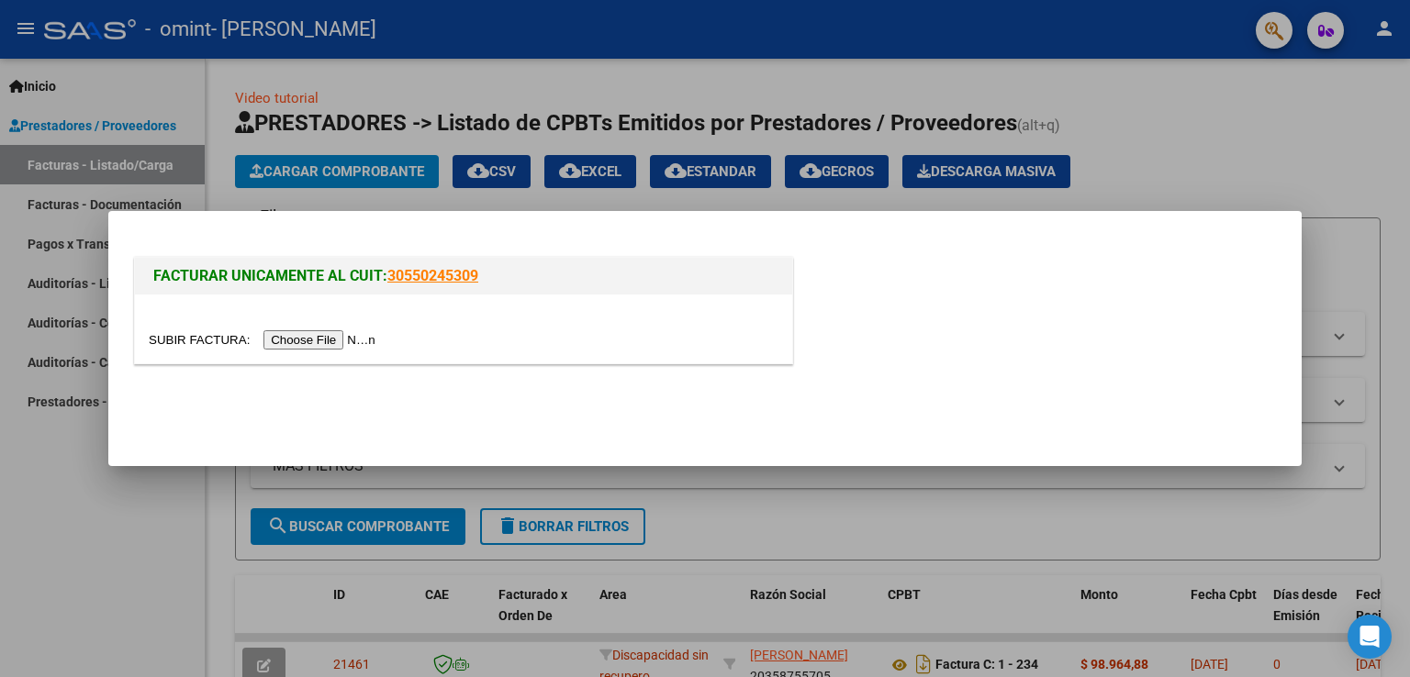
click at [338, 335] on input "file" at bounding box center [265, 339] width 232 height 19
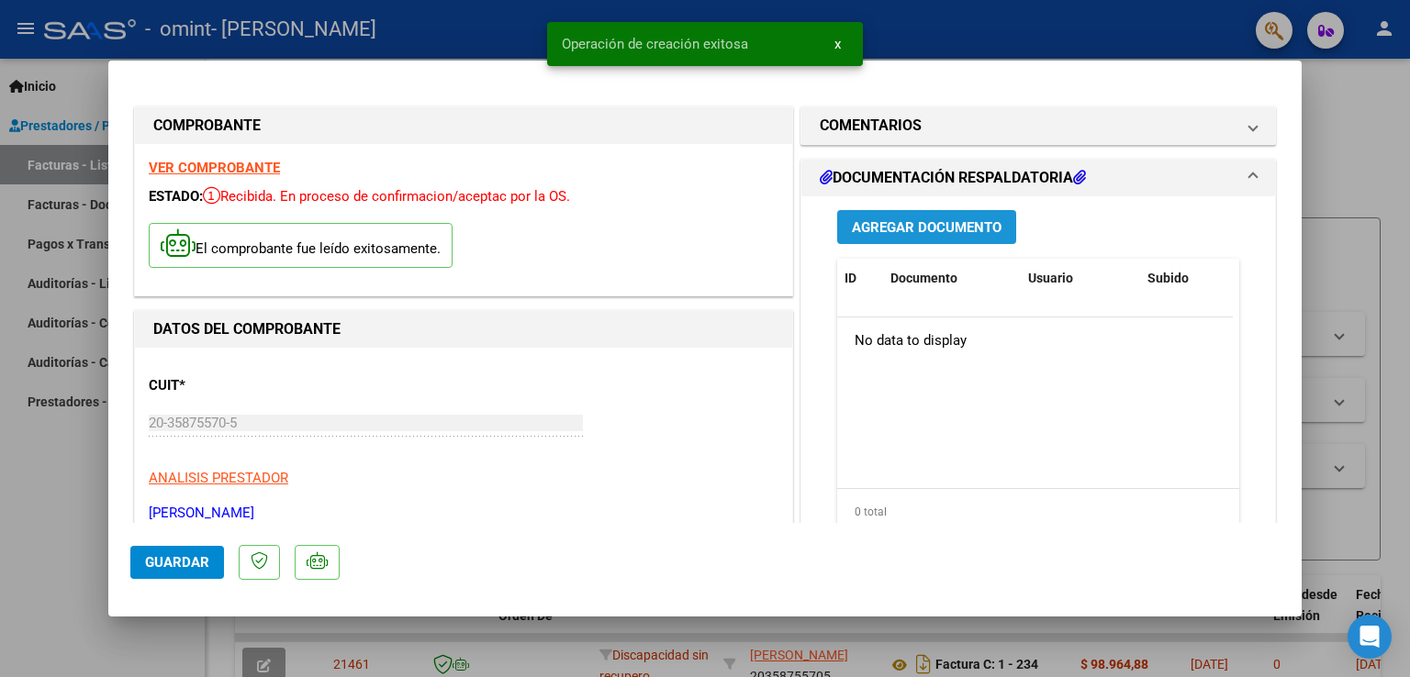
click at [916, 222] on span "Agregar Documento" at bounding box center [927, 227] width 150 height 17
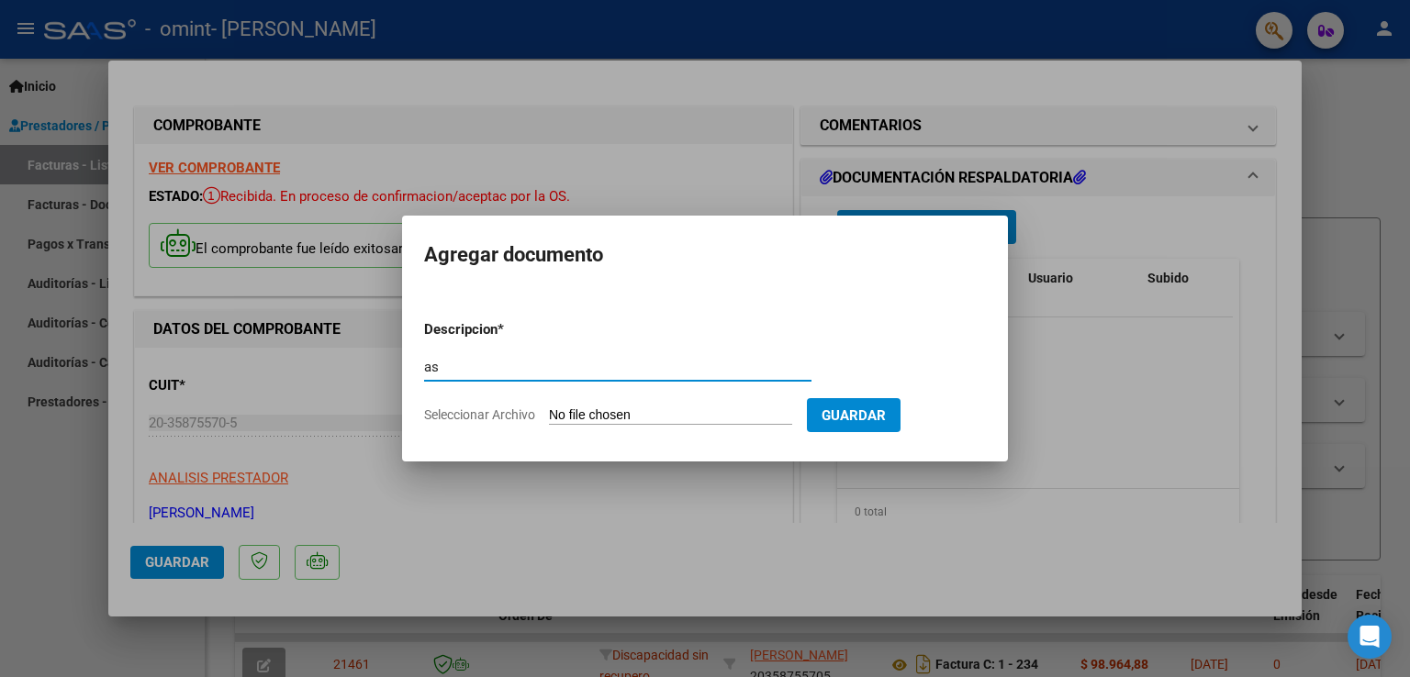
type input "a"
type input "Asistencia Julio"
click at [567, 417] on input "Seleccionar Archivo" at bounding box center [670, 415] width 243 height 17
type input "C:\fakepath\[PERSON_NAME].pdf"
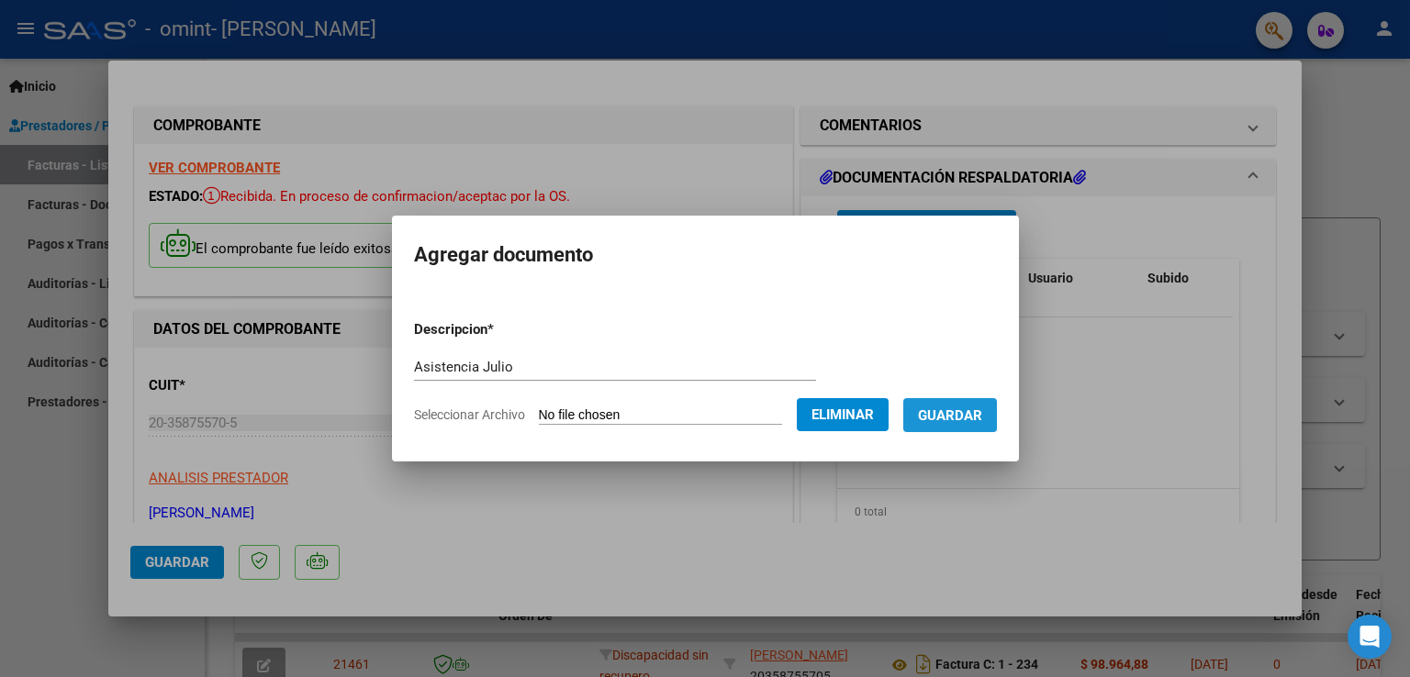
click at [978, 420] on span "Guardar" at bounding box center [950, 415] width 64 height 17
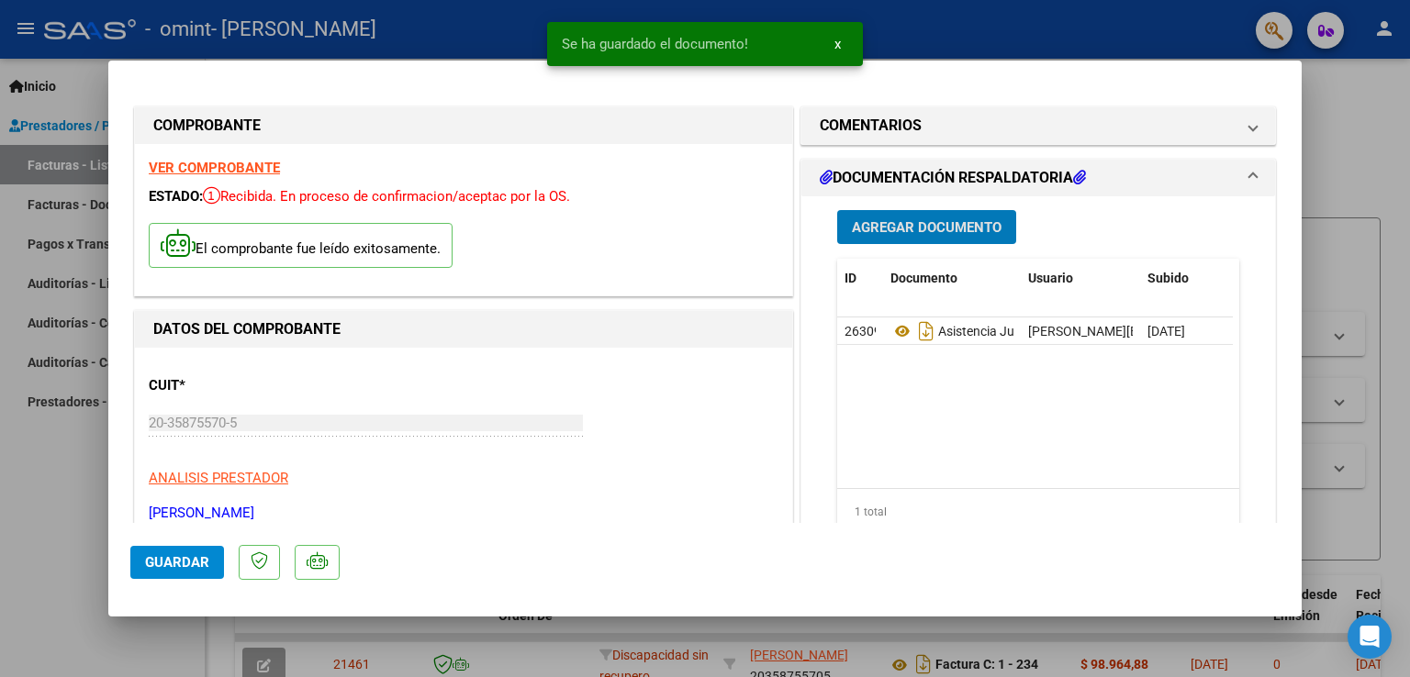
click at [173, 566] on span "Guardar" at bounding box center [177, 562] width 64 height 17
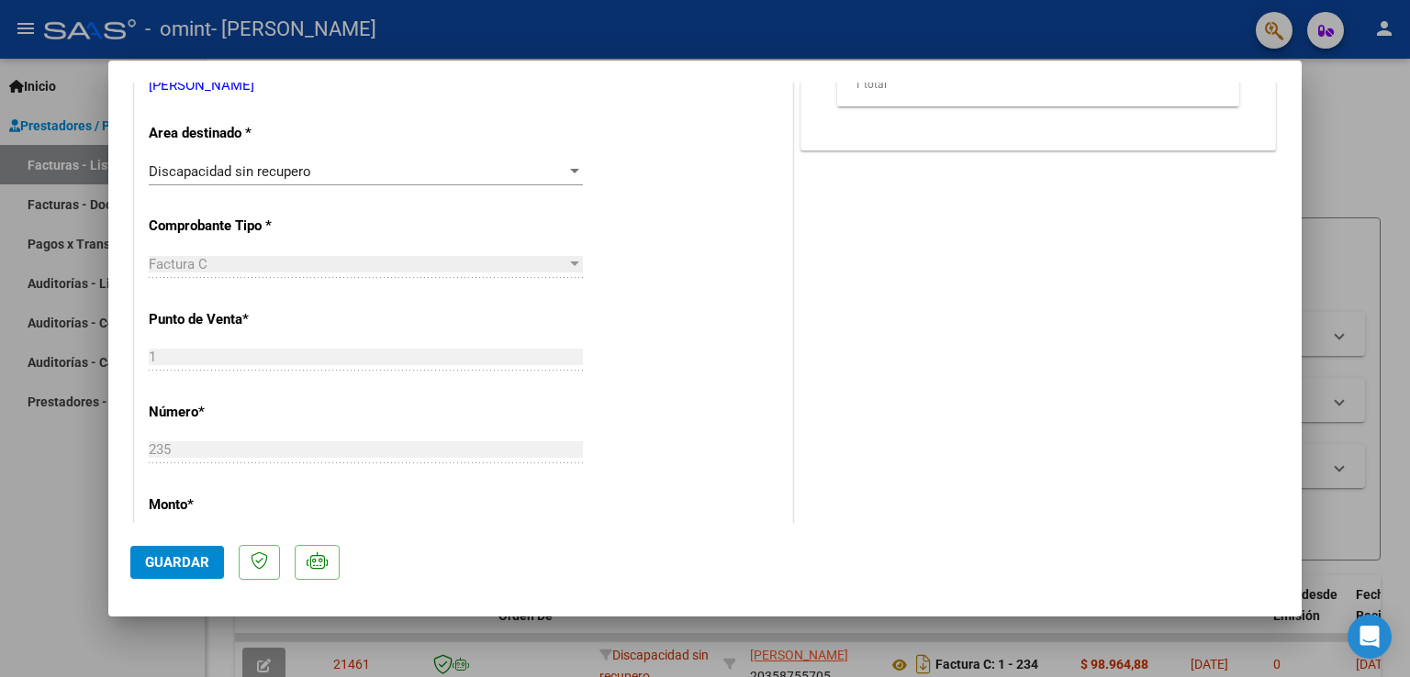
scroll to position [642, 0]
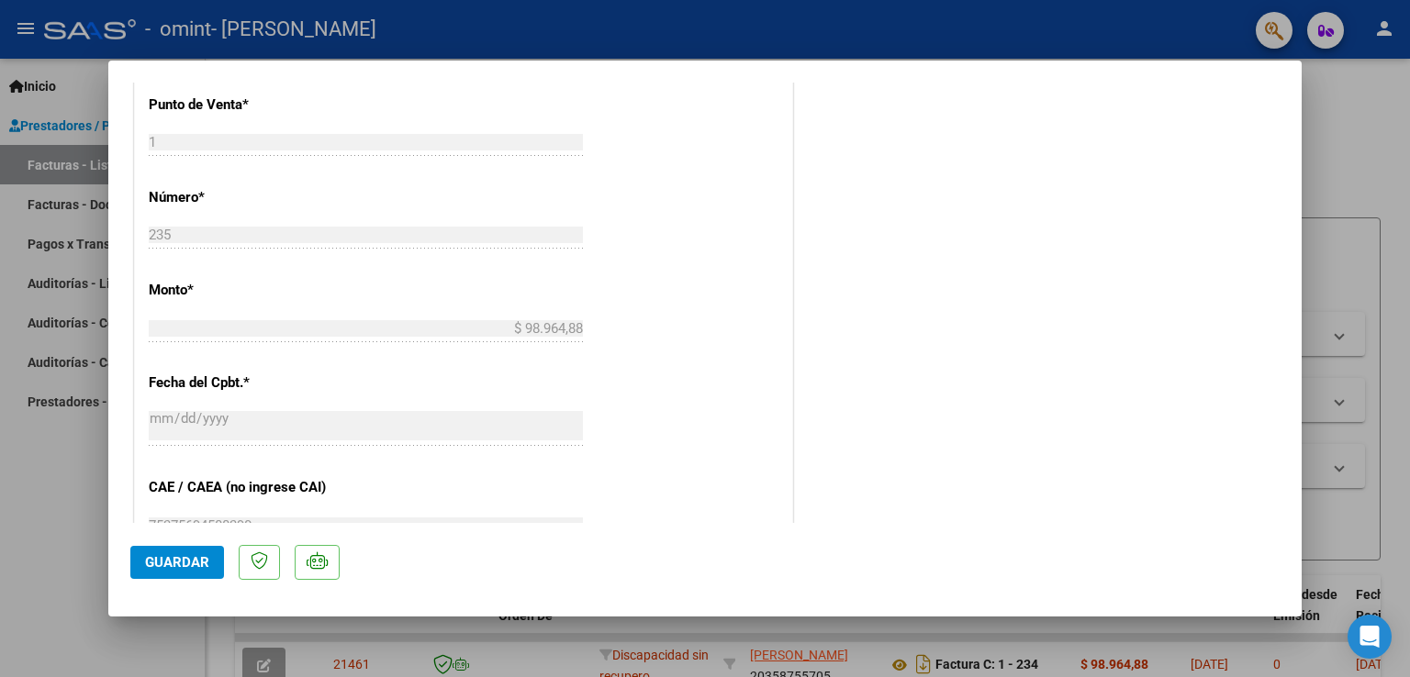
click at [193, 560] on span "Guardar" at bounding box center [177, 562] width 64 height 17
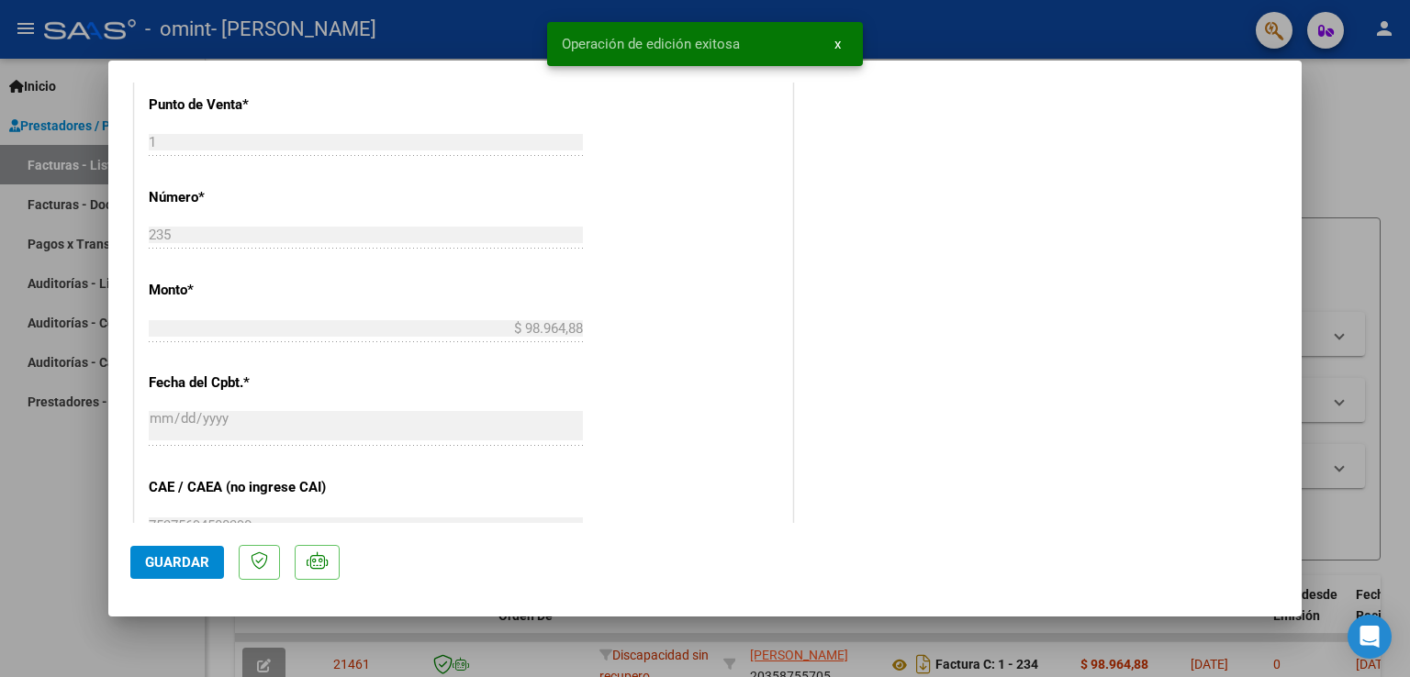
click at [74, 497] on div at bounding box center [705, 338] width 1410 height 677
type input "$ 0,00"
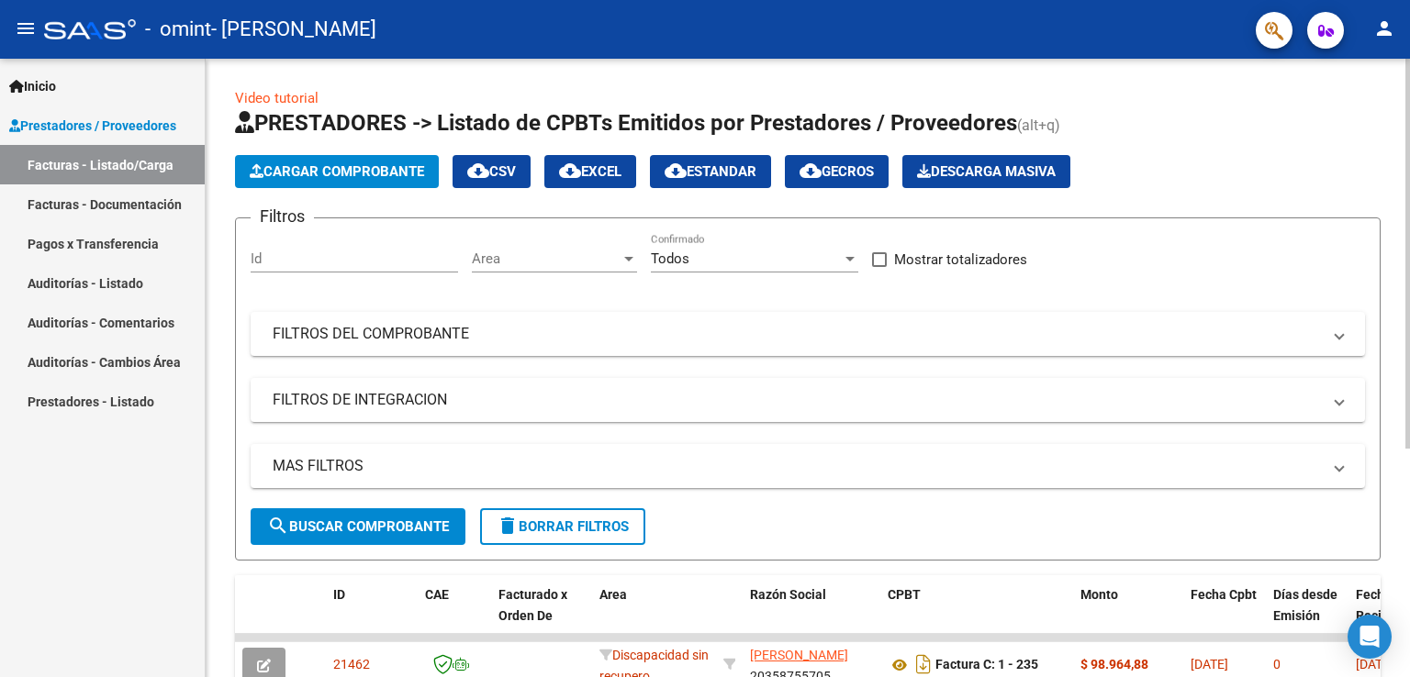
click at [305, 167] on span "Cargar Comprobante" at bounding box center [337, 171] width 174 height 17
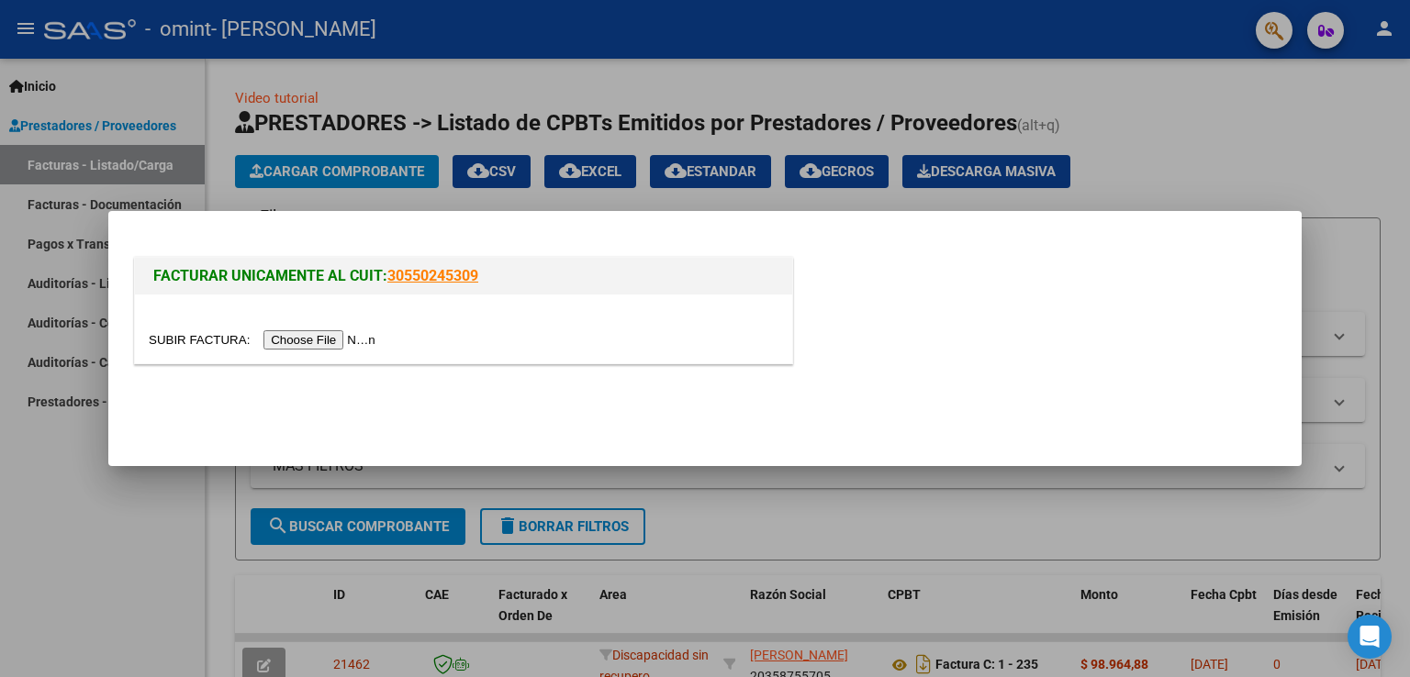
click at [329, 337] on input "file" at bounding box center [265, 339] width 232 height 19
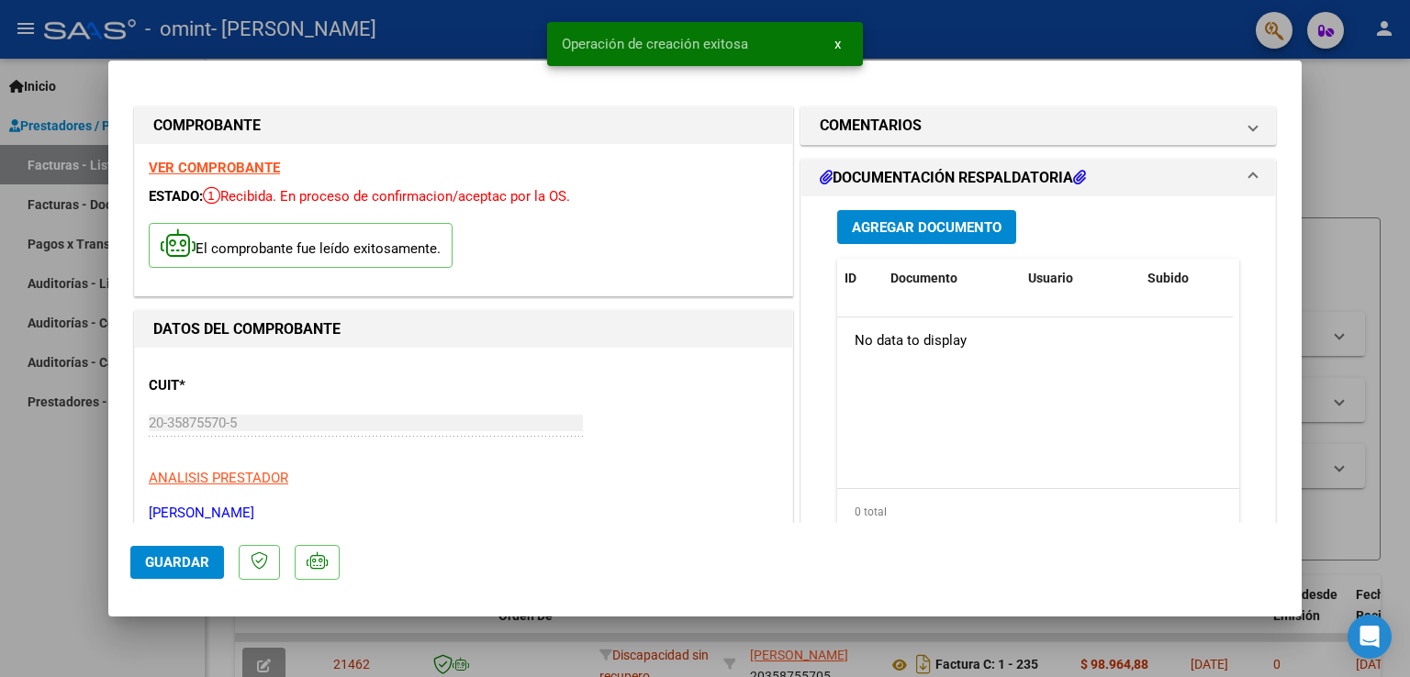
click at [903, 224] on span "Agregar Documento" at bounding box center [927, 227] width 150 height 17
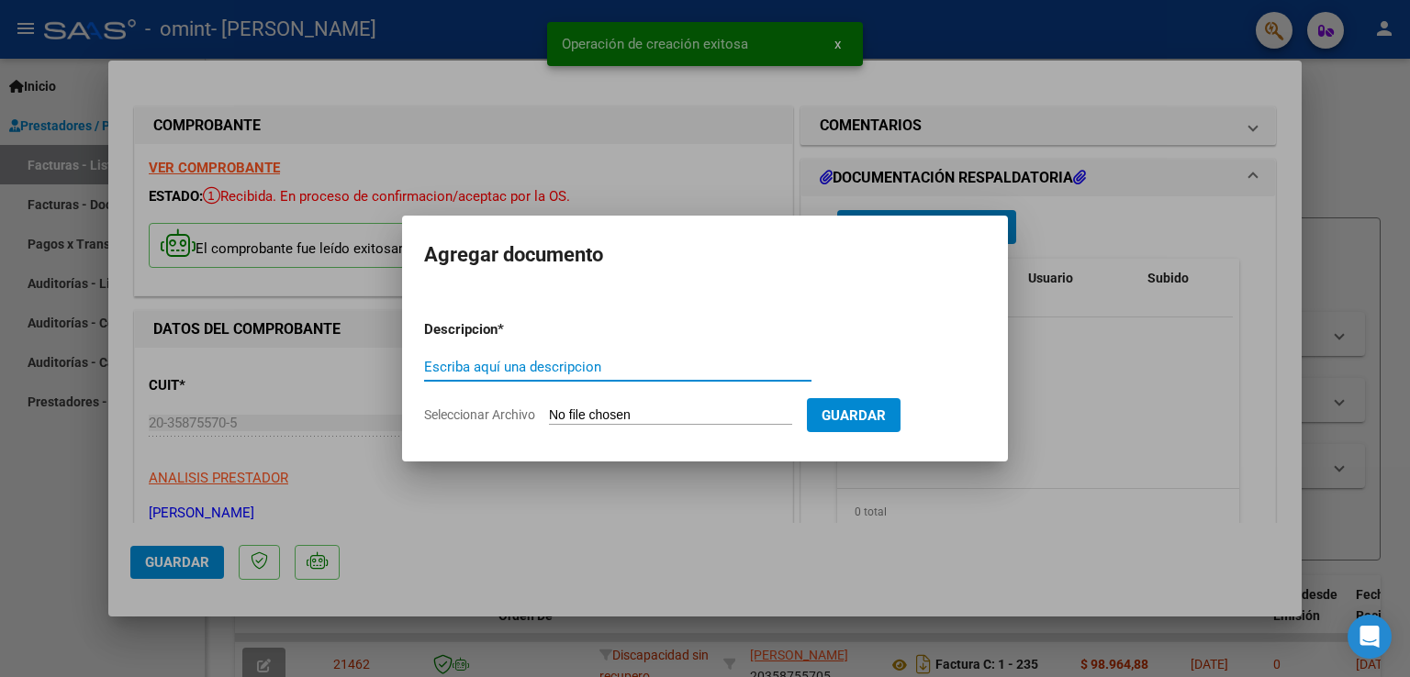
click at [556, 366] on input "Escriba aquí una descripcion" at bounding box center [617, 367] width 387 height 17
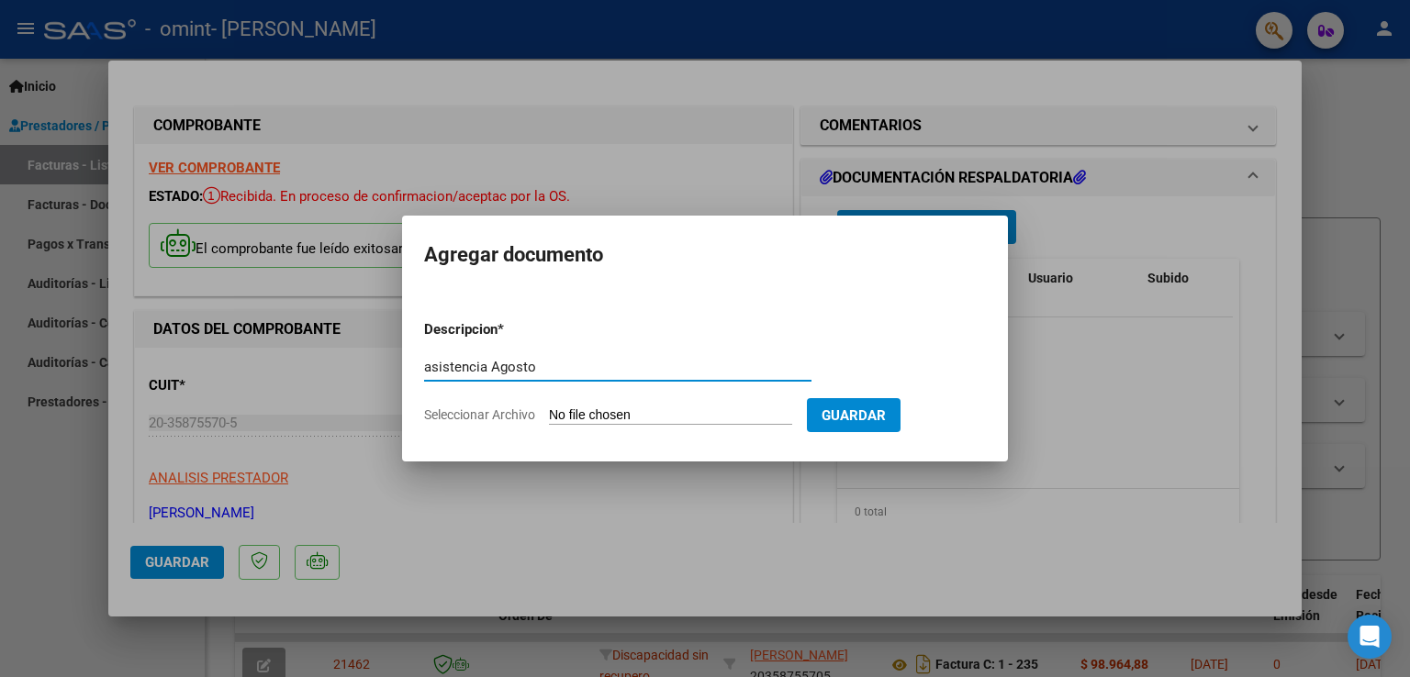
type input "asistencia Agosto"
click at [625, 417] on input "Seleccionar Archivo" at bounding box center [670, 415] width 243 height 17
type input "C:\fakepath\[PERSON_NAME].pdf"
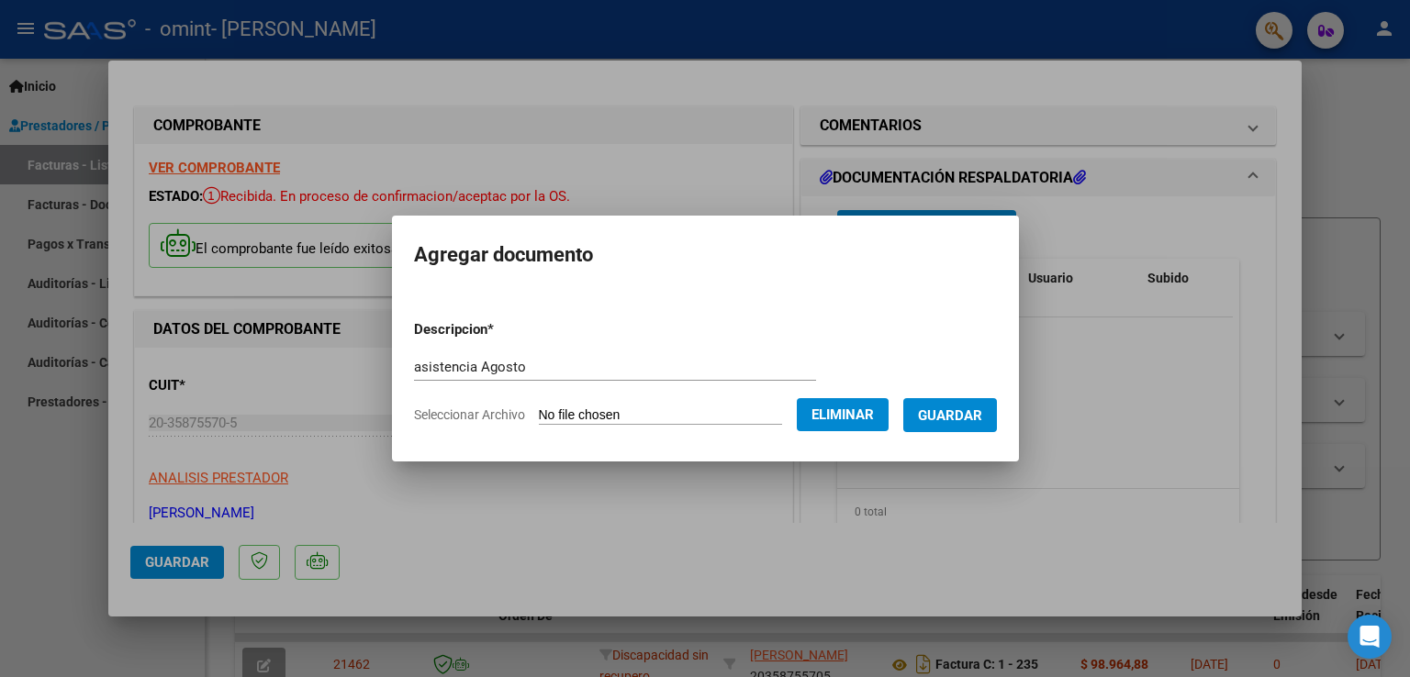
click at [968, 414] on span "Guardar" at bounding box center [950, 415] width 64 height 17
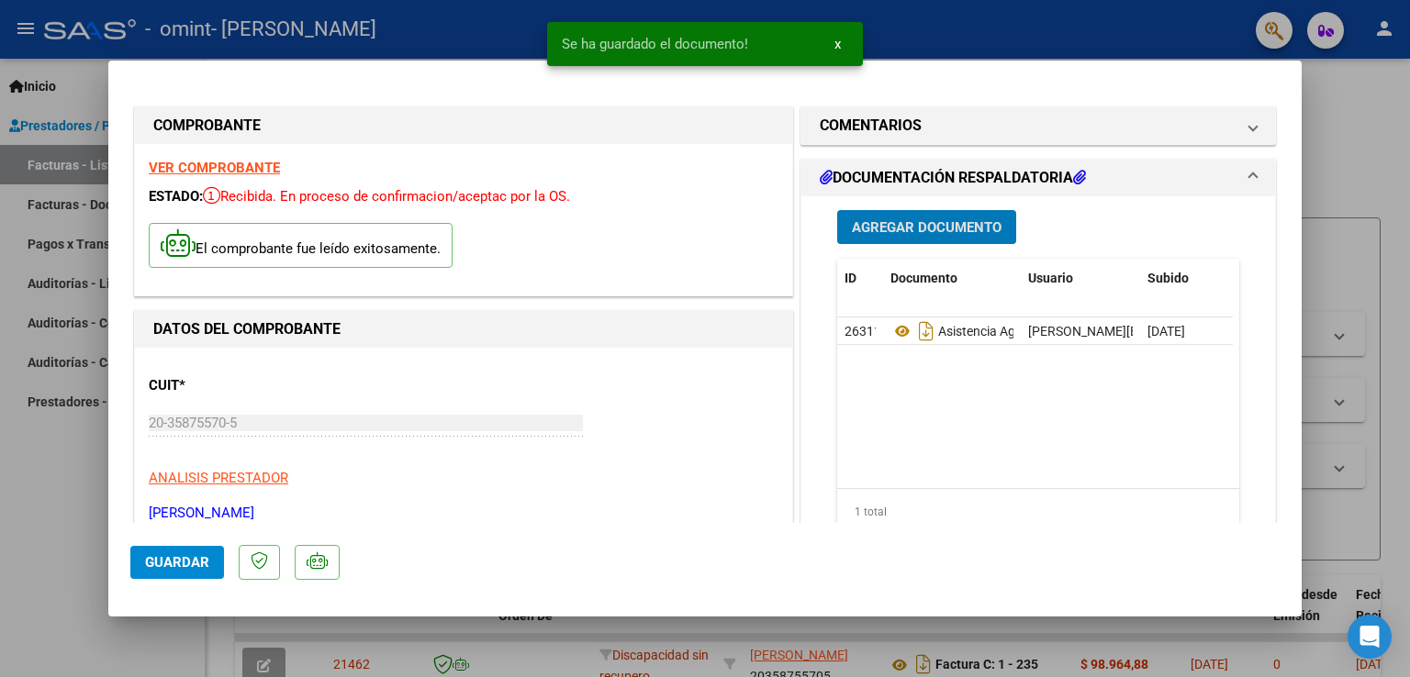
click at [175, 556] on span "Guardar" at bounding box center [177, 562] width 64 height 17
click at [74, 541] on div at bounding box center [705, 338] width 1410 height 677
type input "$ 0,00"
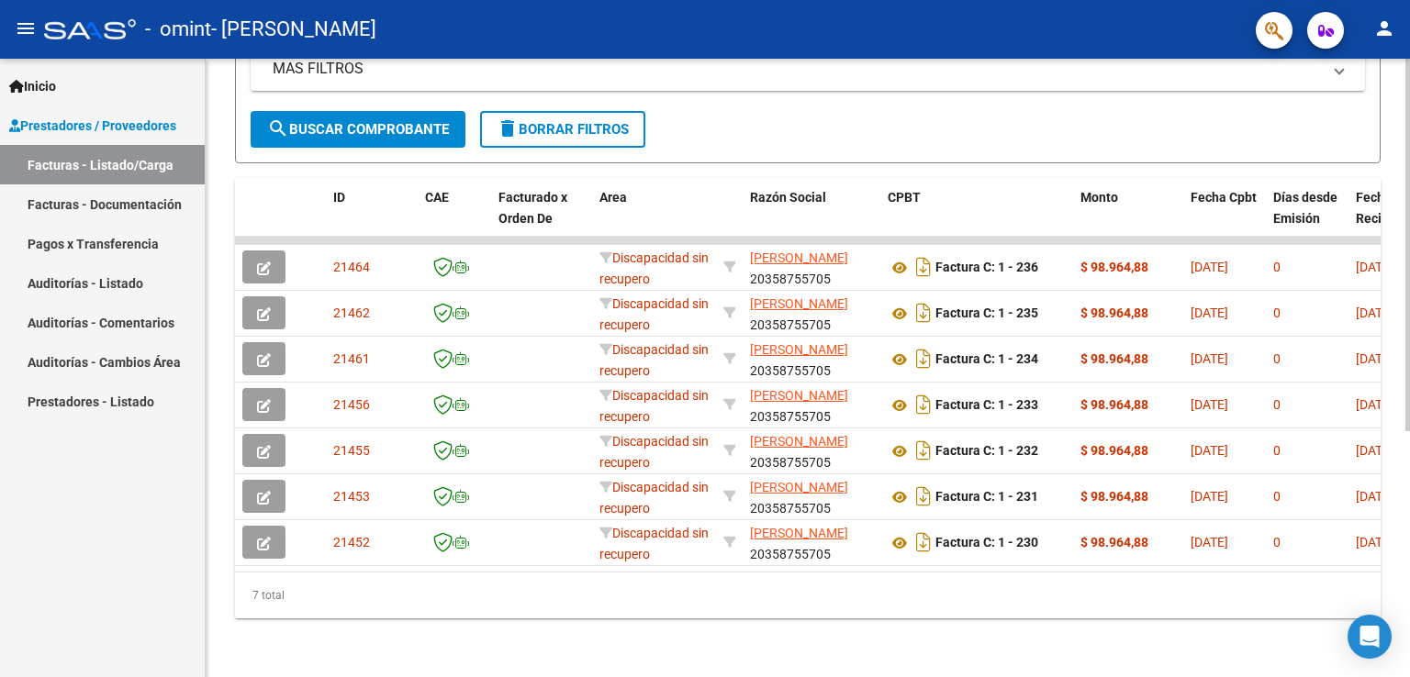
scroll to position [0, 0]
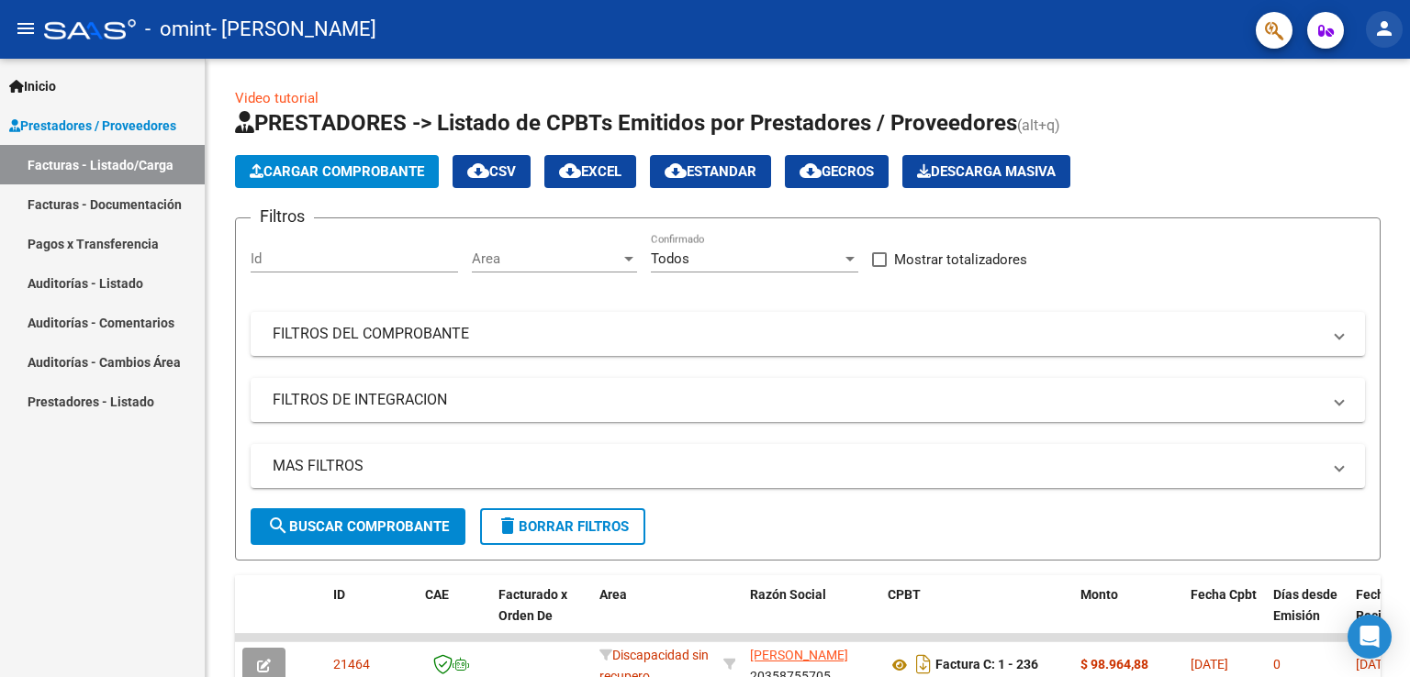
click at [1380, 23] on mat-icon "person" at bounding box center [1384, 28] width 22 height 22
click at [1356, 126] on button "exit_to_app Salir" at bounding box center [1346, 121] width 112 height 44
